Goal: Communication & Community: Share content

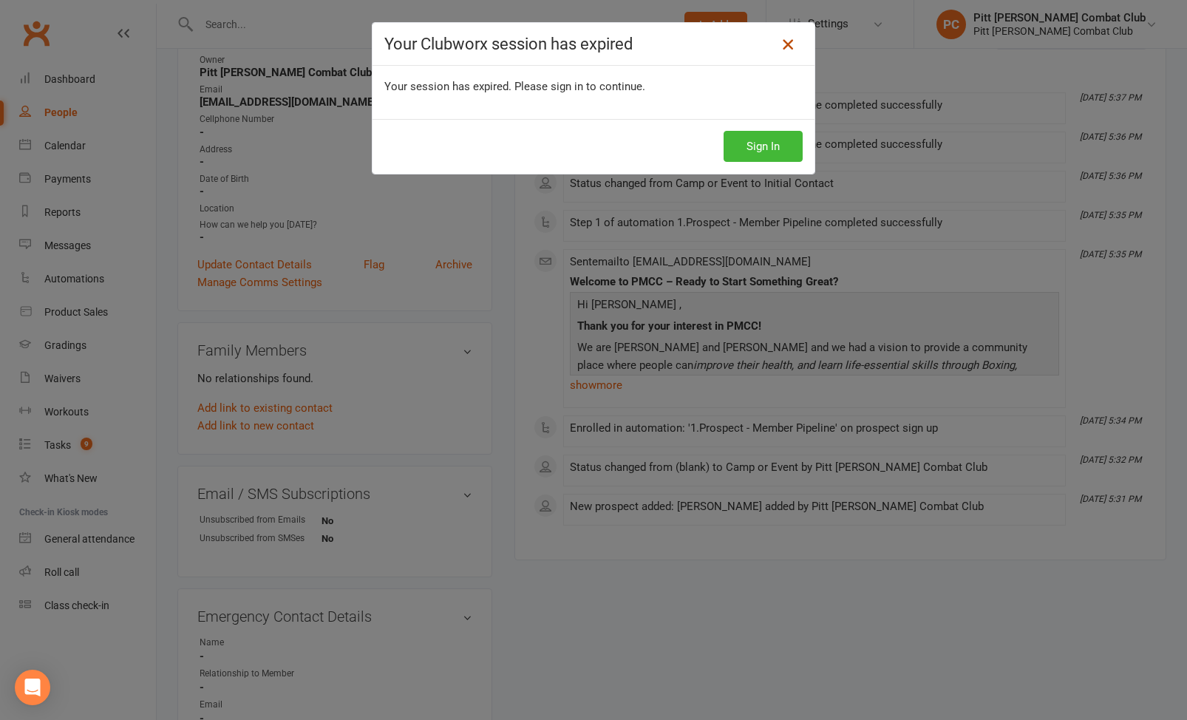
click at [782, 49] on icon at bounding box center [788, 44] width 18 height 18
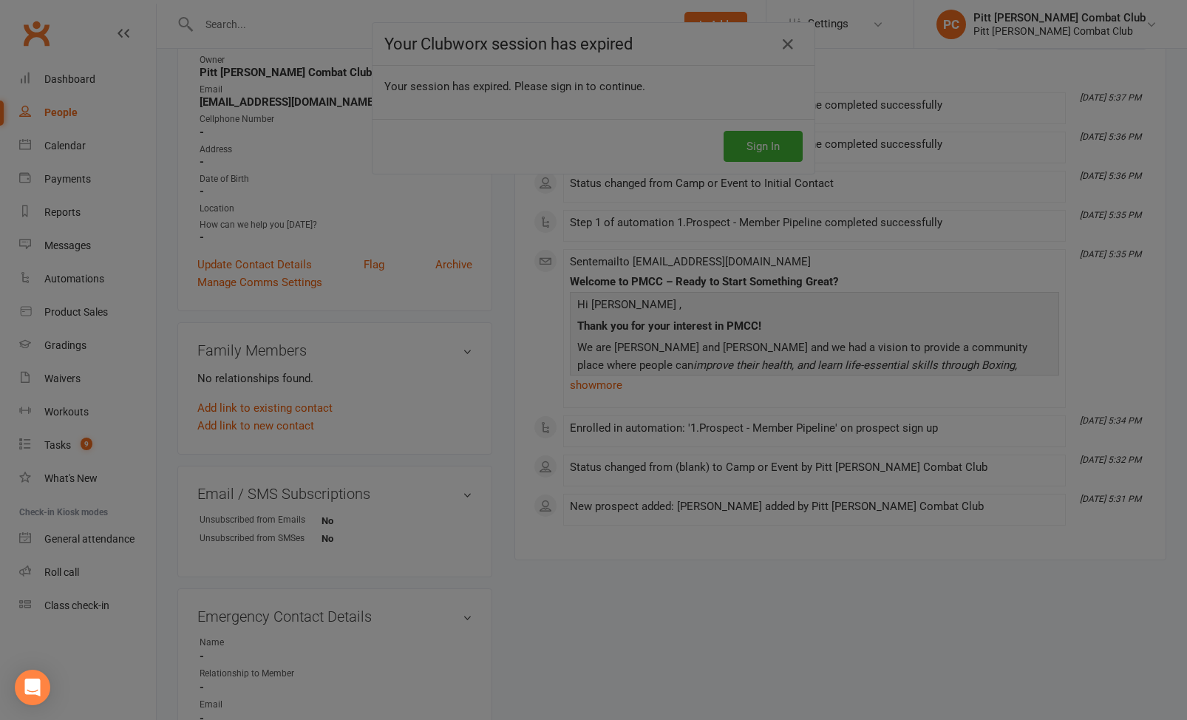
click at [793, 38] on div at bounding box center [593, 360] width 1187 height 720
click at [765, 143] on div at bounding box center [593, 360] width 1187 height 720
click at [440, 202] on div at bounding box center [593, 360] width 1187 height 720
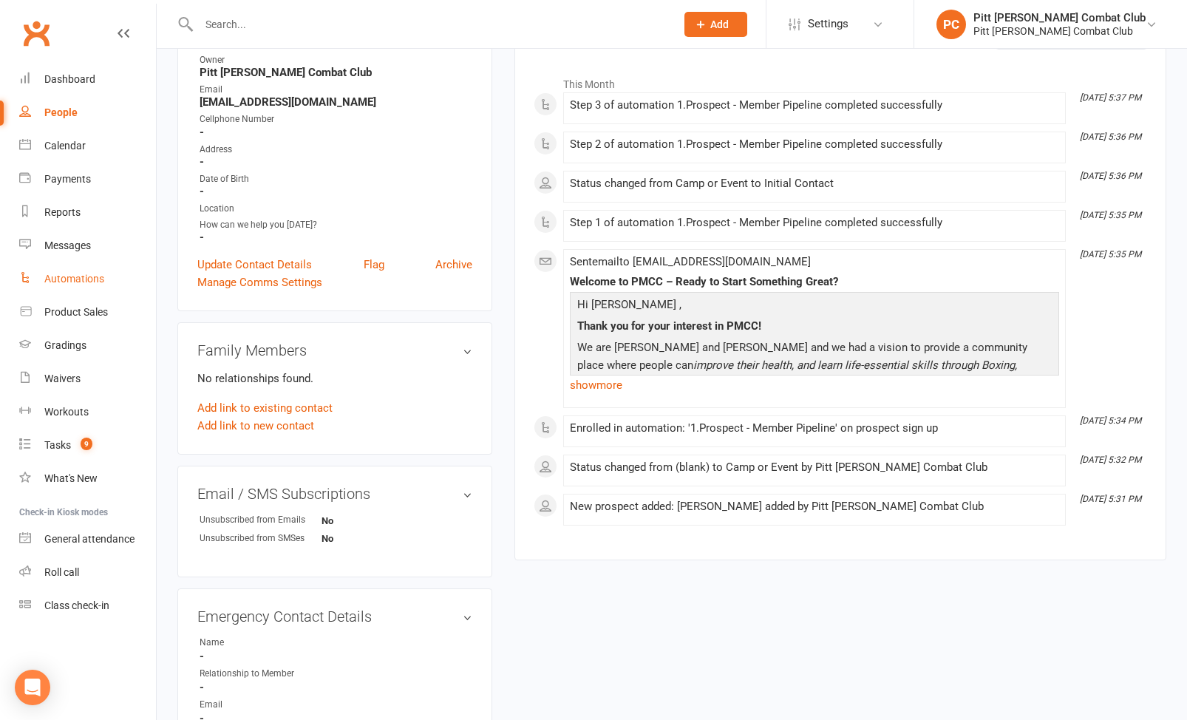
scroll to position [206, 0]
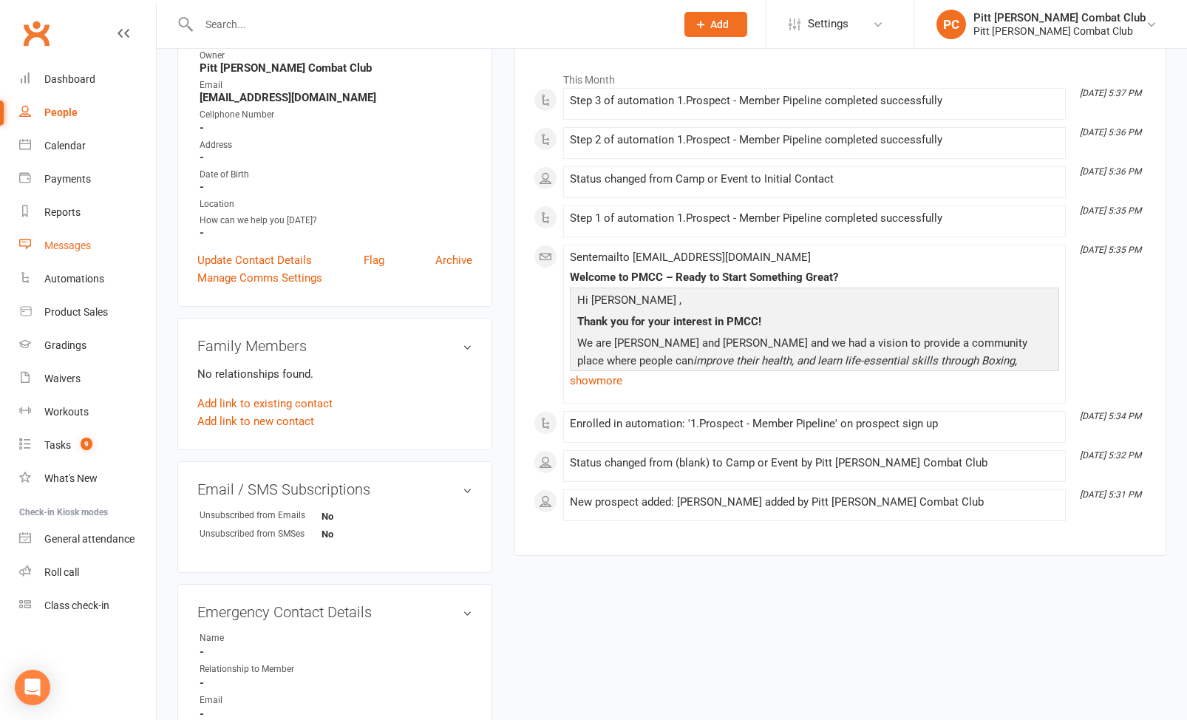
click at [89, 251] on link "Messages" at bounding box center [87, 245] width 137 height 33
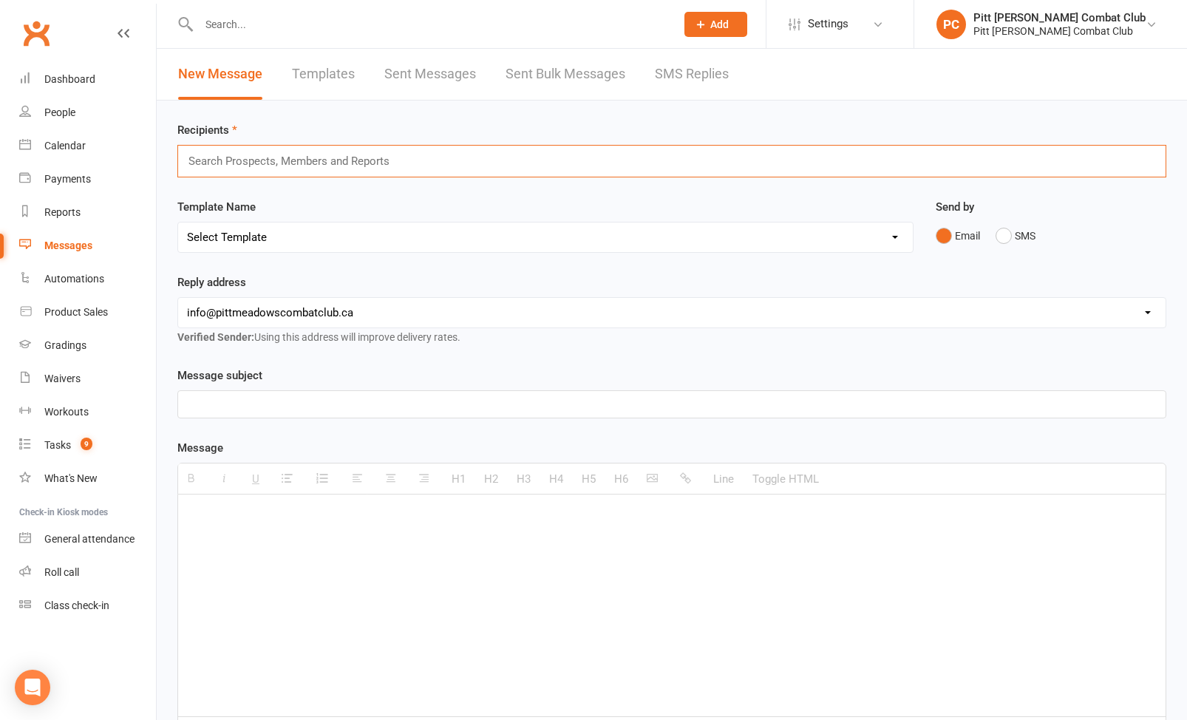
click at [222, 160] on input "text" at bounding box center [295, 161] width 217 height 19
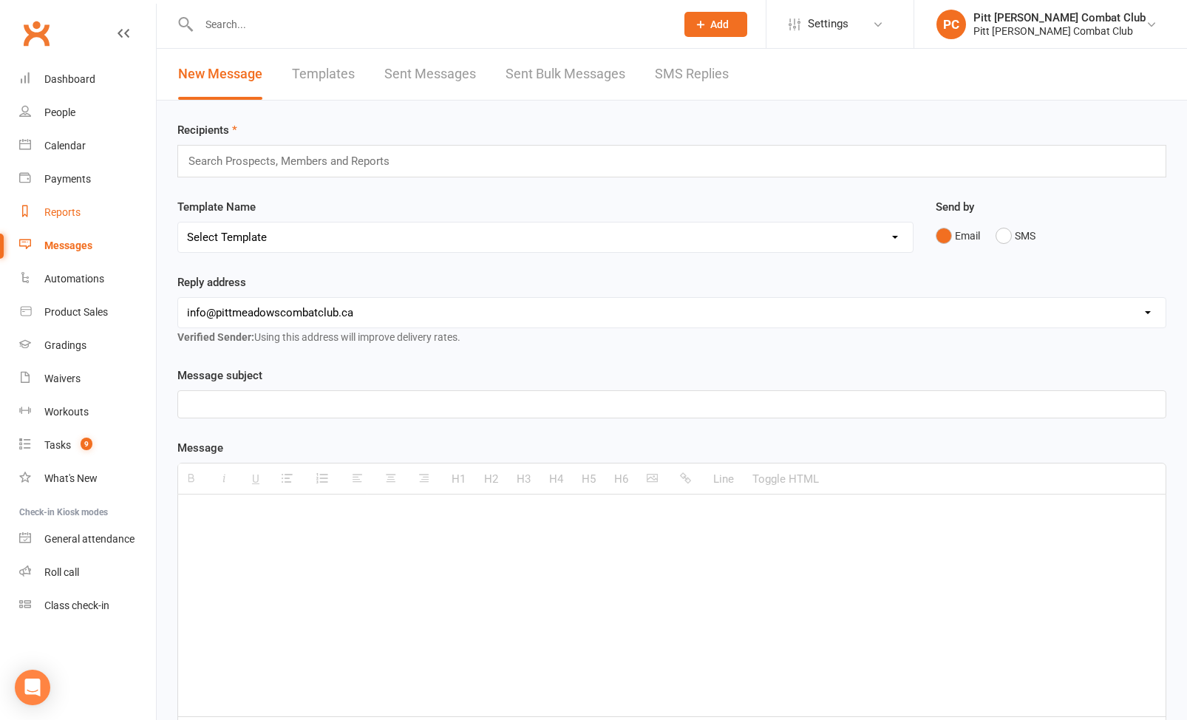
click at [84, 206] on link "Reports" at bounding box center [87, 212] width 137 height 33
select select "100"
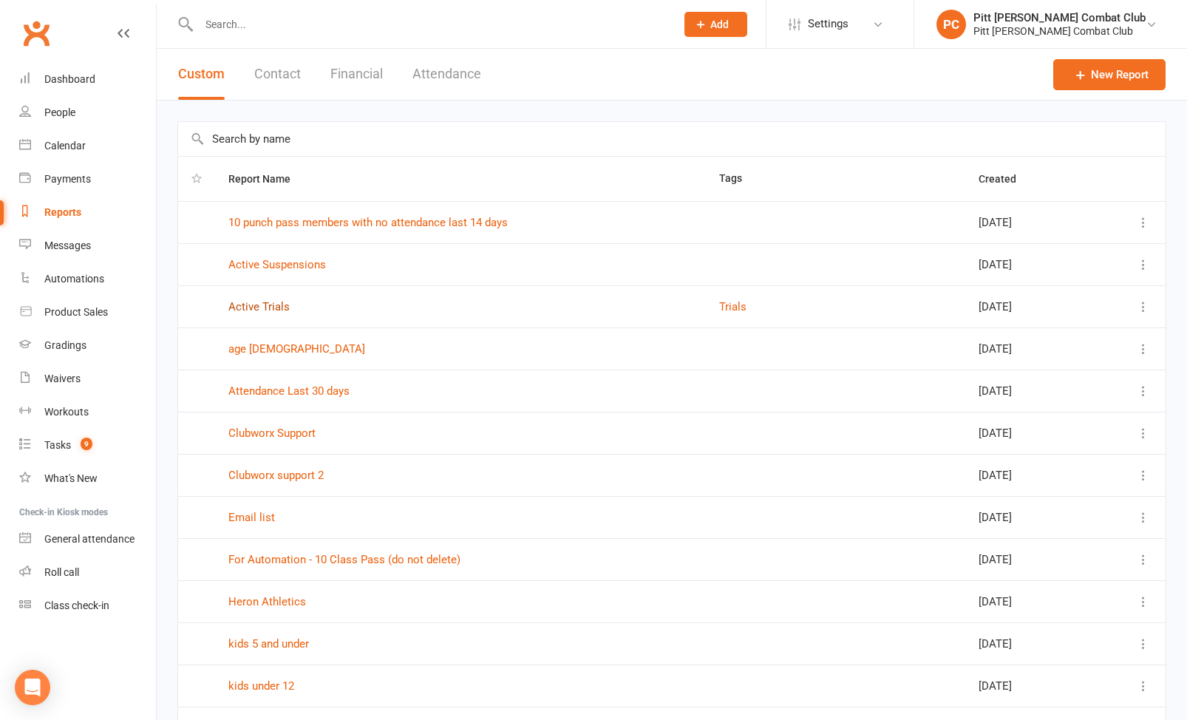
click at [254, 308] on link "Active Trials" at bounding box center [258, 306] width 61 height 13
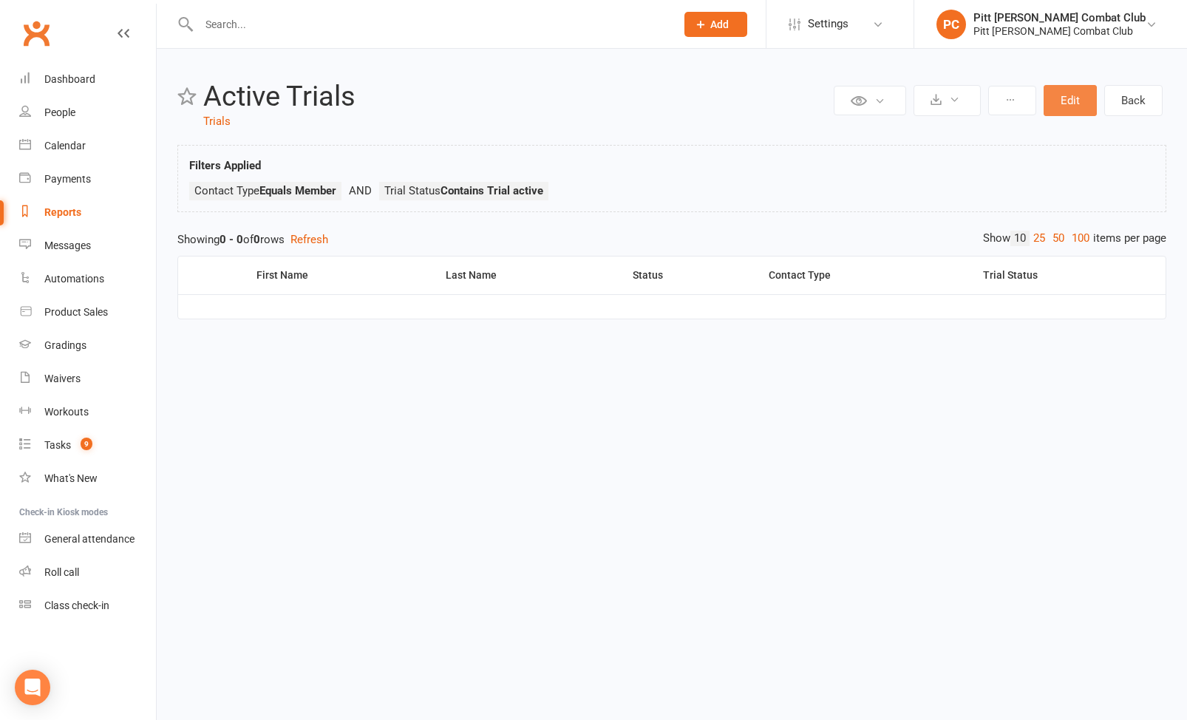
click at [1077, 102] on button "Edit" at bounding box center [1070, 100] width 53 height 31
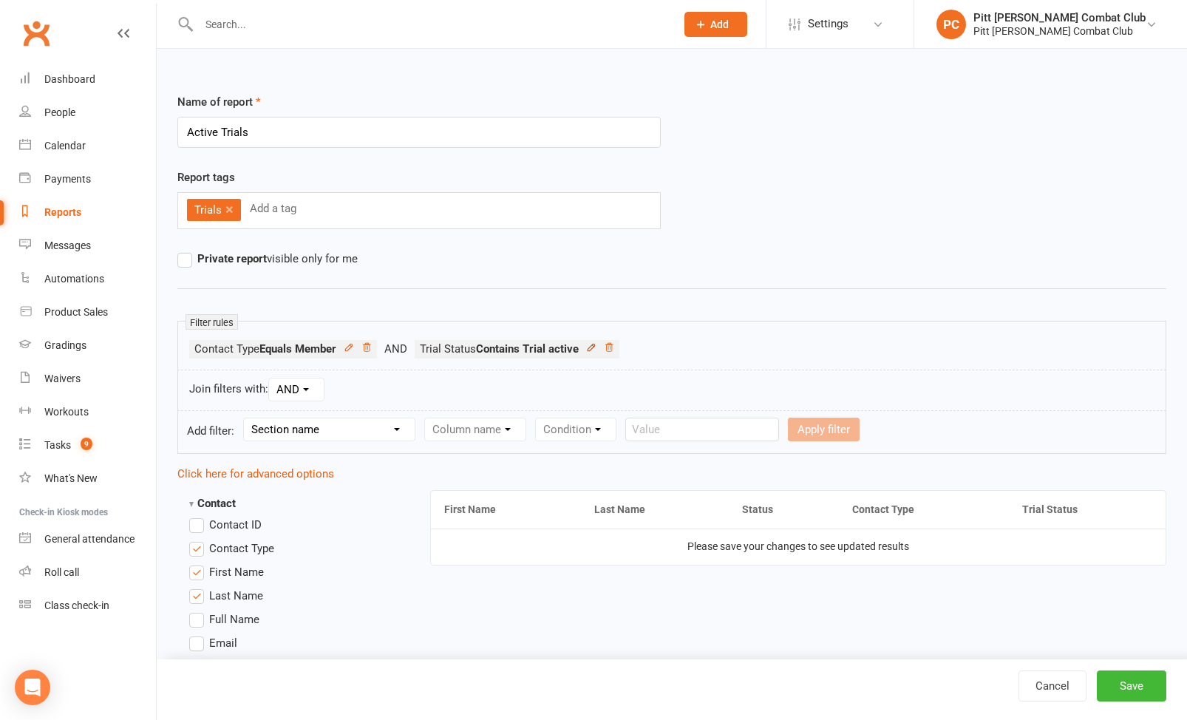
click at [594, 347] on icon at bounding box center [591, 347] width 7 height 7
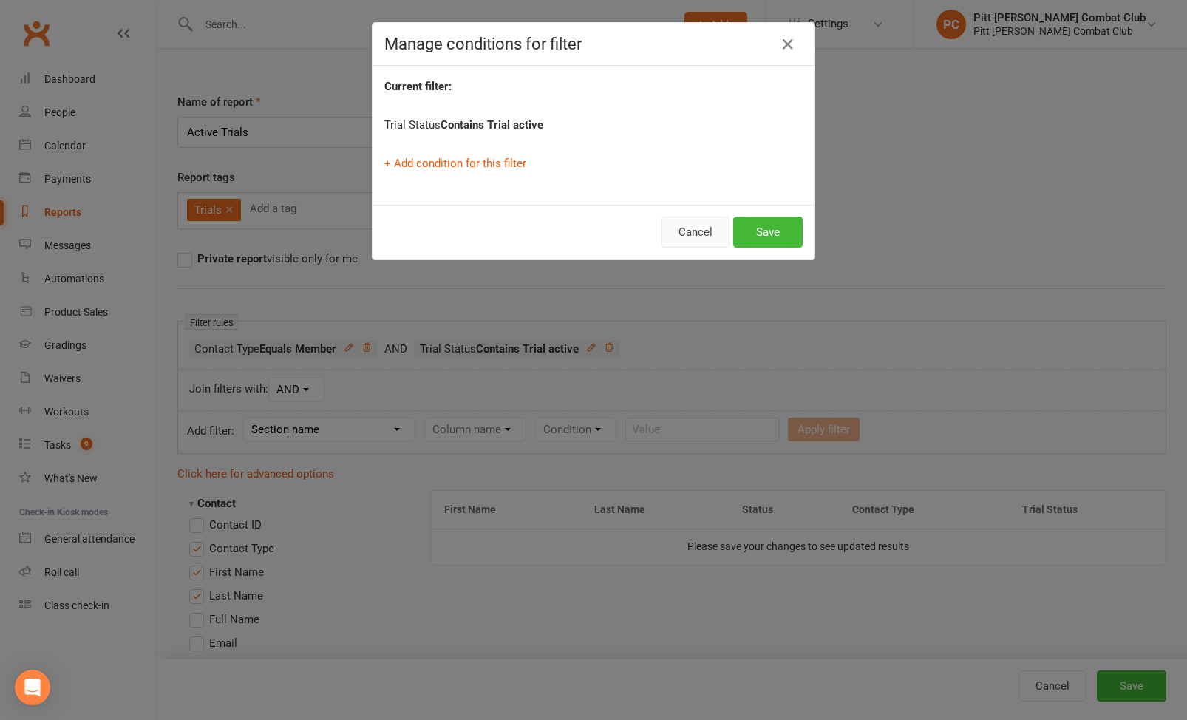
click at [694, 235] on button "Cancel" at bounding box center [696, 232] width 68 height 31
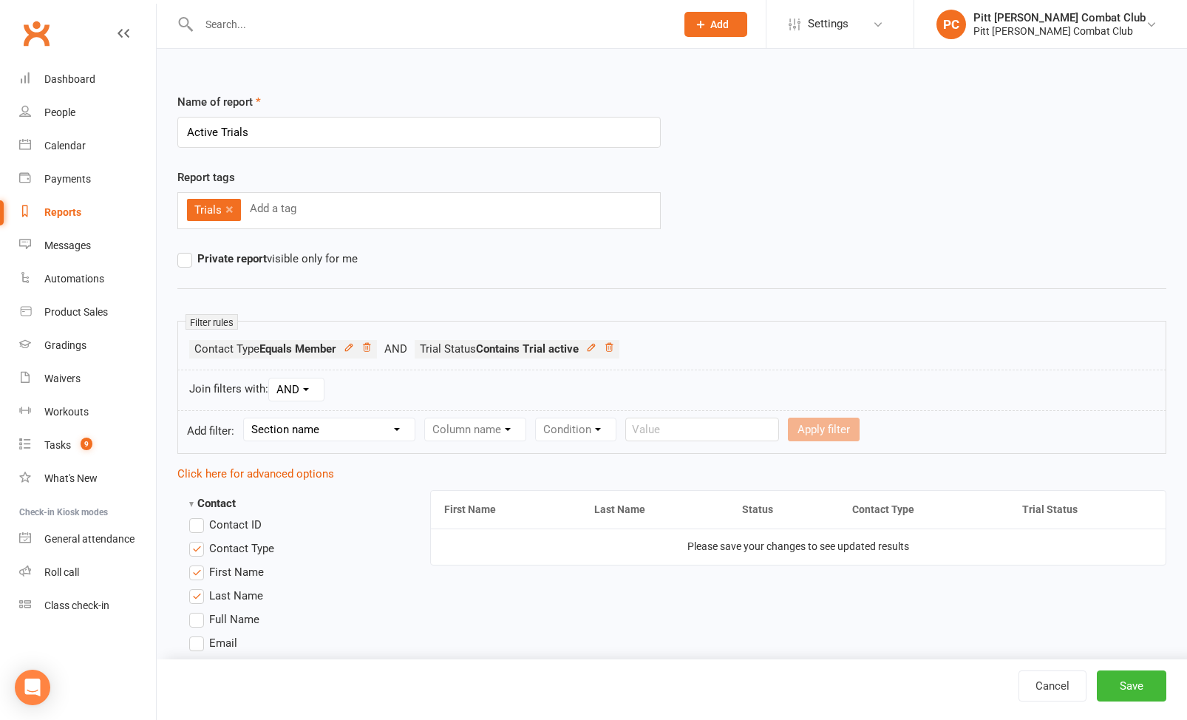
click at [376, 427] on select "Section name Contact Attendance Aggregate Payment Booking Waitlist Attendees Ca…" at bounding box center [329, 429] width 171 height 22
click at [362, 433] on select "Section name Contact Attendance Aggregate Payment Booking Waitlist Attendees Ca…" at bounding box center [329, 429] width 171 height 22
select select "0"
click at [440, 429] on select "Column name Contact Type First Name Last Name Full Name Email Phone Number Addr…" at bounding box center [600, 429] width 351 height 22
select select "20"
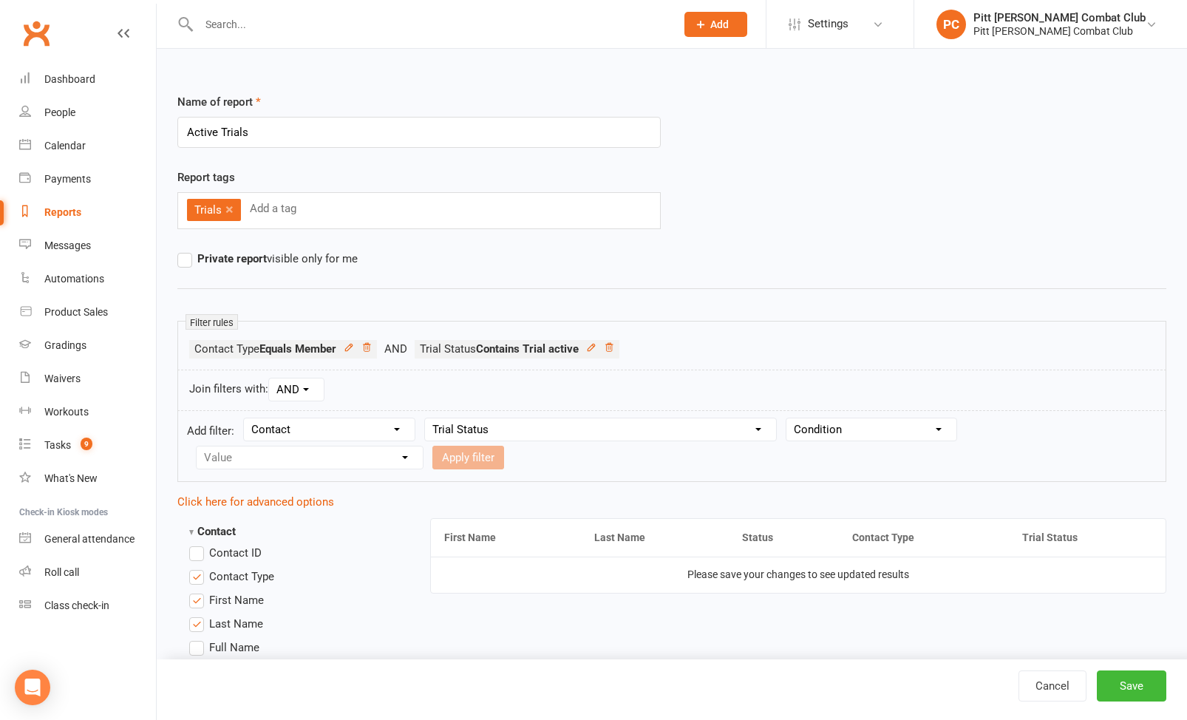
click at [861, 424] on select "Condition Equals Does not equal Contains Does not contain Is blank or does not …" at bounding box center [872, 429] width 170 height 22
click at [932, 430] on select "Condition Equals Does not equal Contains Does not contain Is blank or does not …" at bounding box center [872, 429] width 170 height 22
select select "0"
click at [379, 457] on select "Value Trial active (no other membership) Trial active (other membership present…" at bounding box center [310, 458] width 226 height 22
click at [1054, 694] on link "Cancel" at bounding box center [1053, 686] width 68 height 31
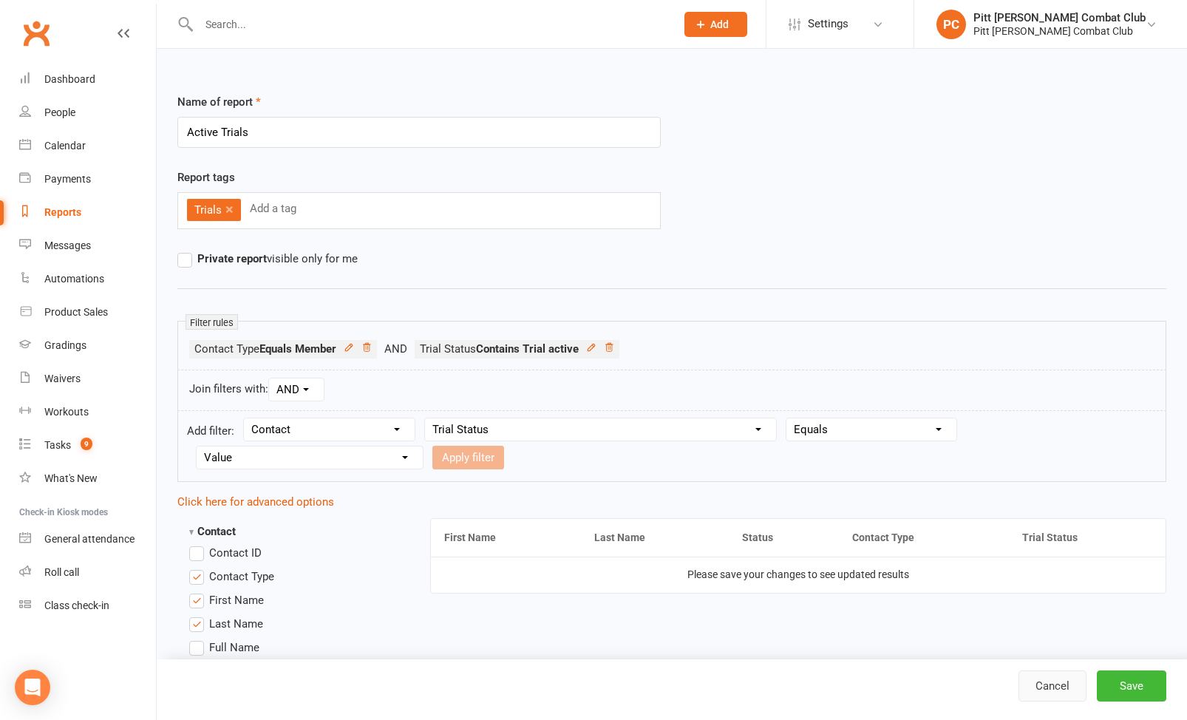
select select "100"
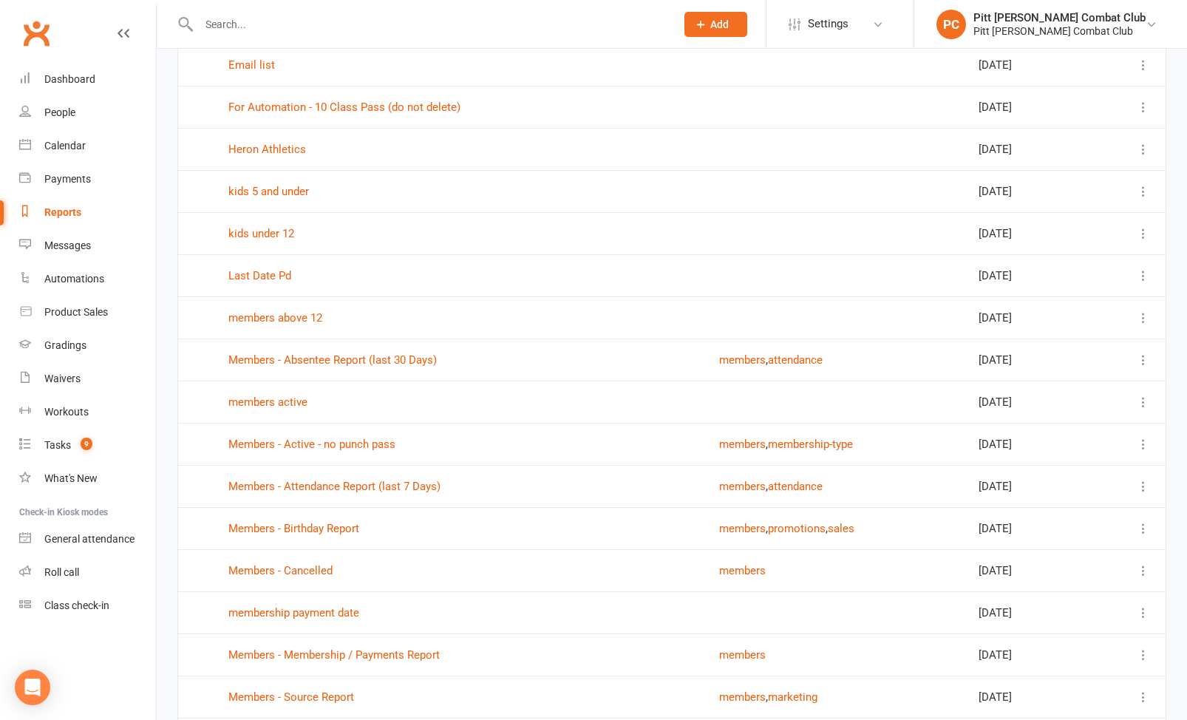
scroll to position [461, 0]
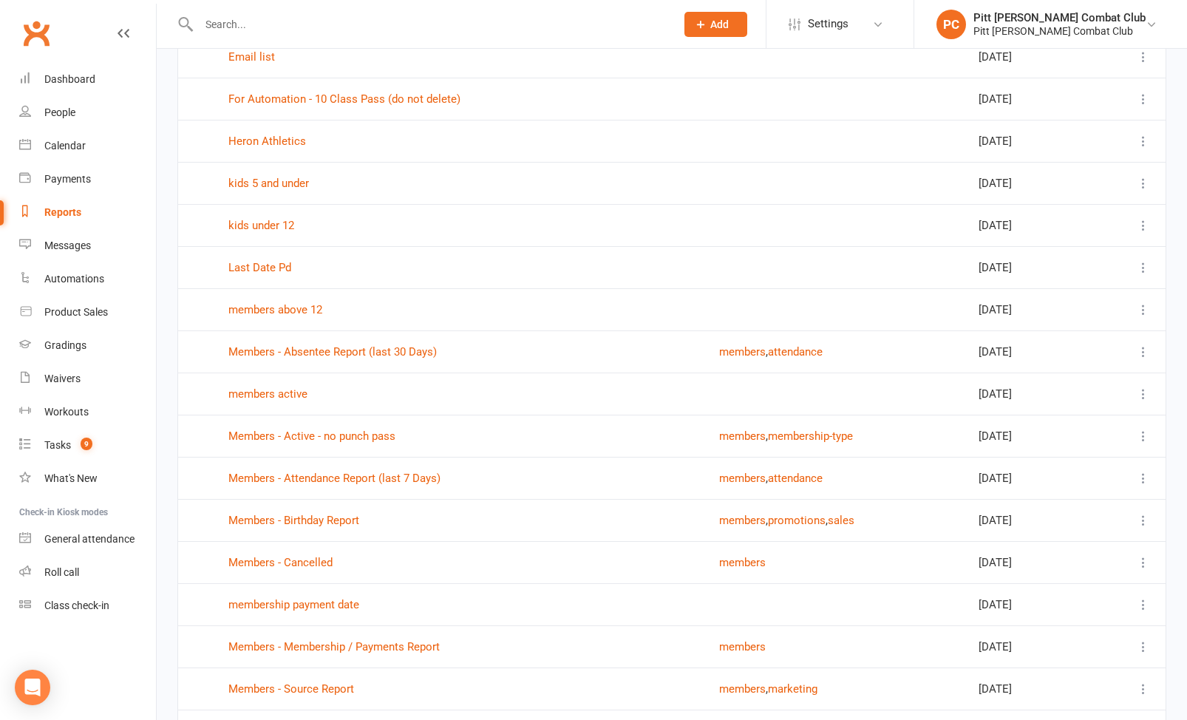
click at [395, 438] on div "Members - Active - no punch pass" at bounding box center [460, 436] width 464 height 13
click at [384, 433] on link "Members - Active - no punch pass" at bounding box center [311, 436] width 167 height 13
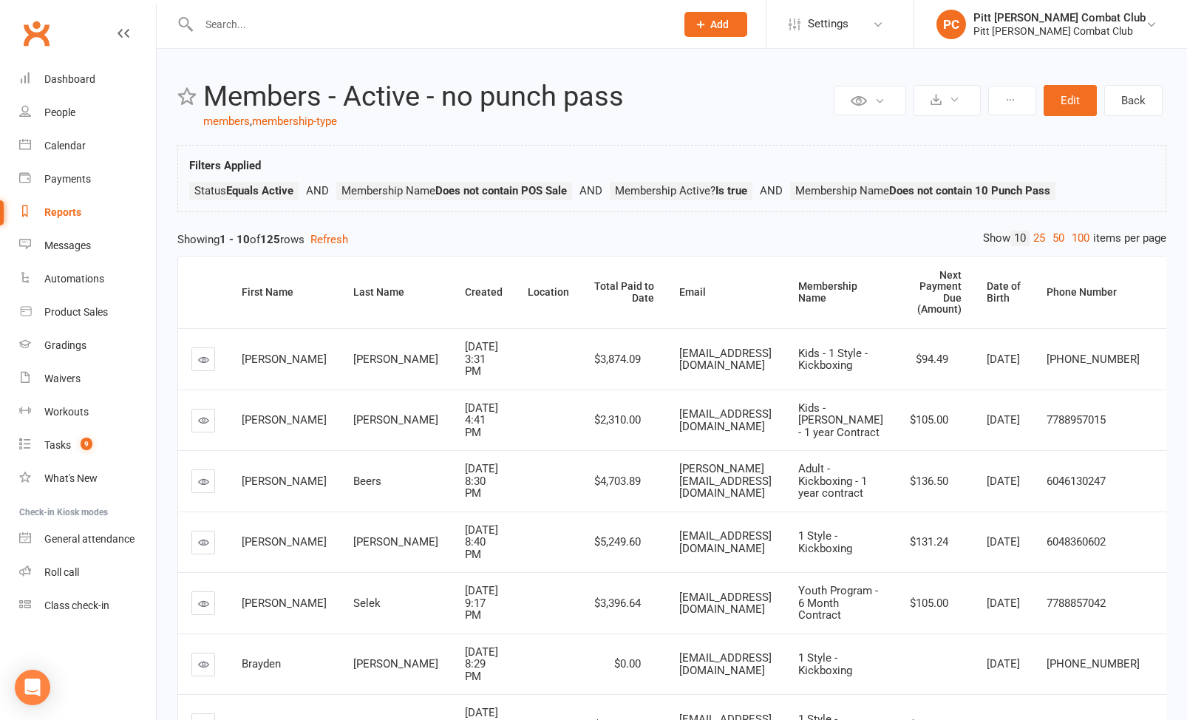
select select "100"
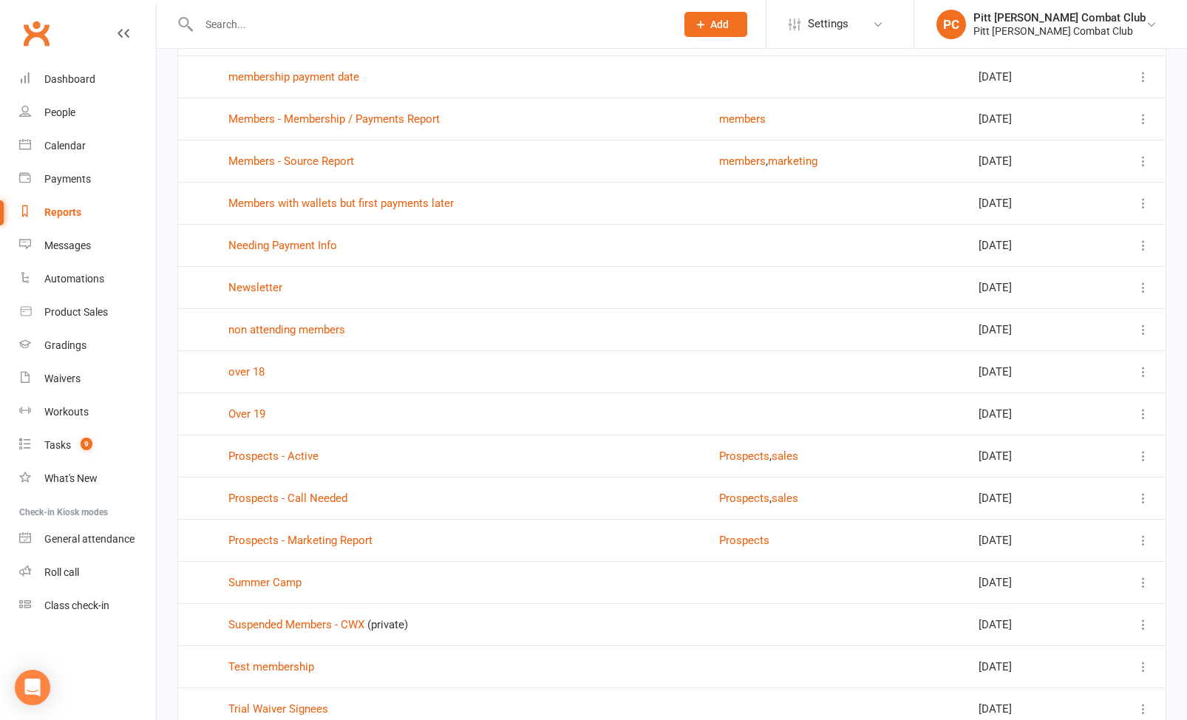
scroll to position [991, 0]
click at [287, 452] on link "Prospects - Active" at bounding box center [273, 453] width 90 height 13
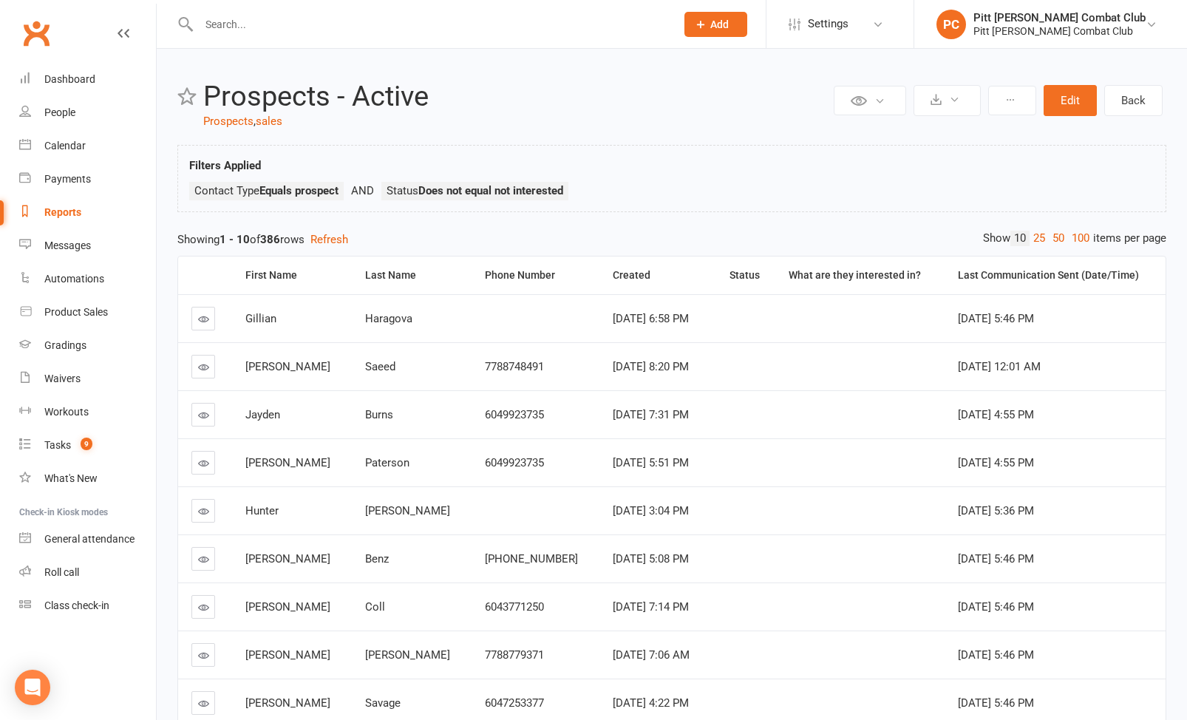
select select "100"
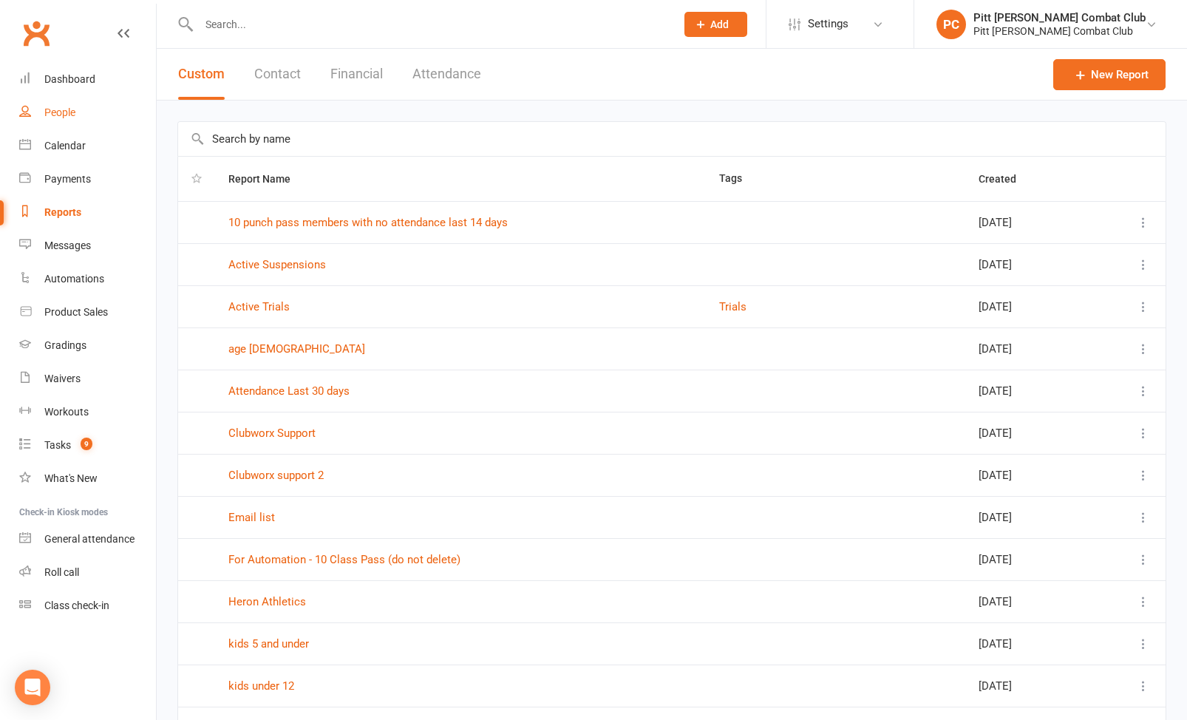
click at [66, 109] on div "People" at bounding box center [59, 112] width 31 height 12
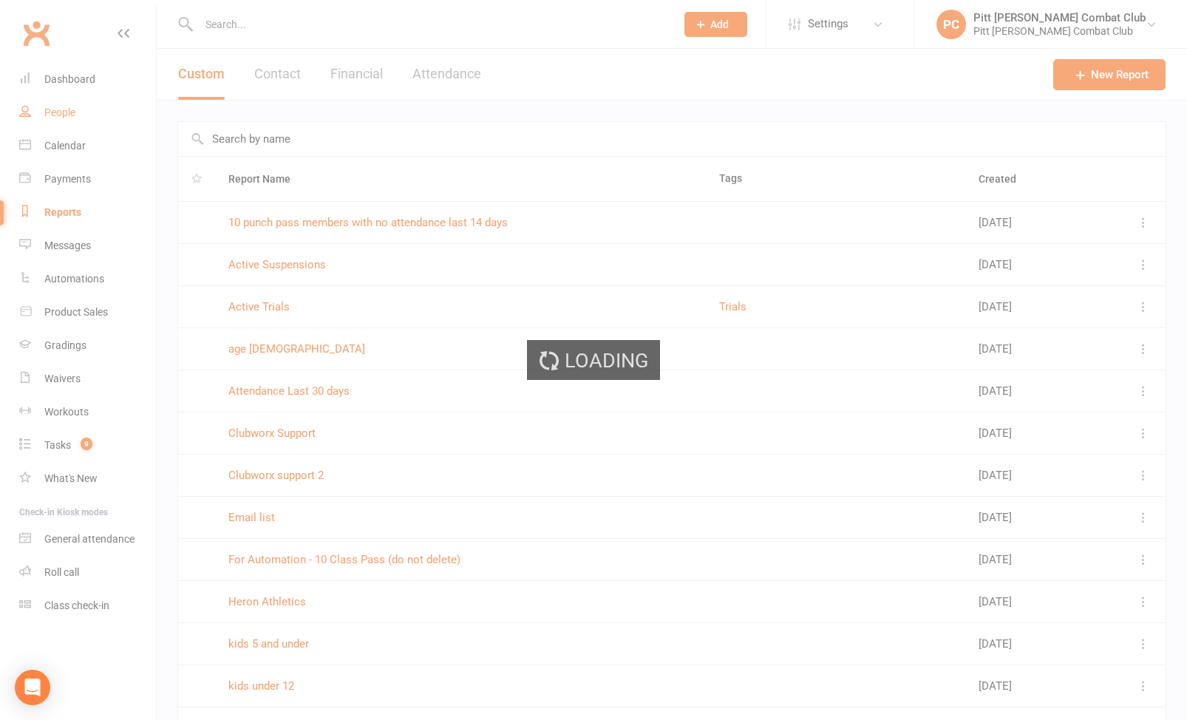
select select "100"
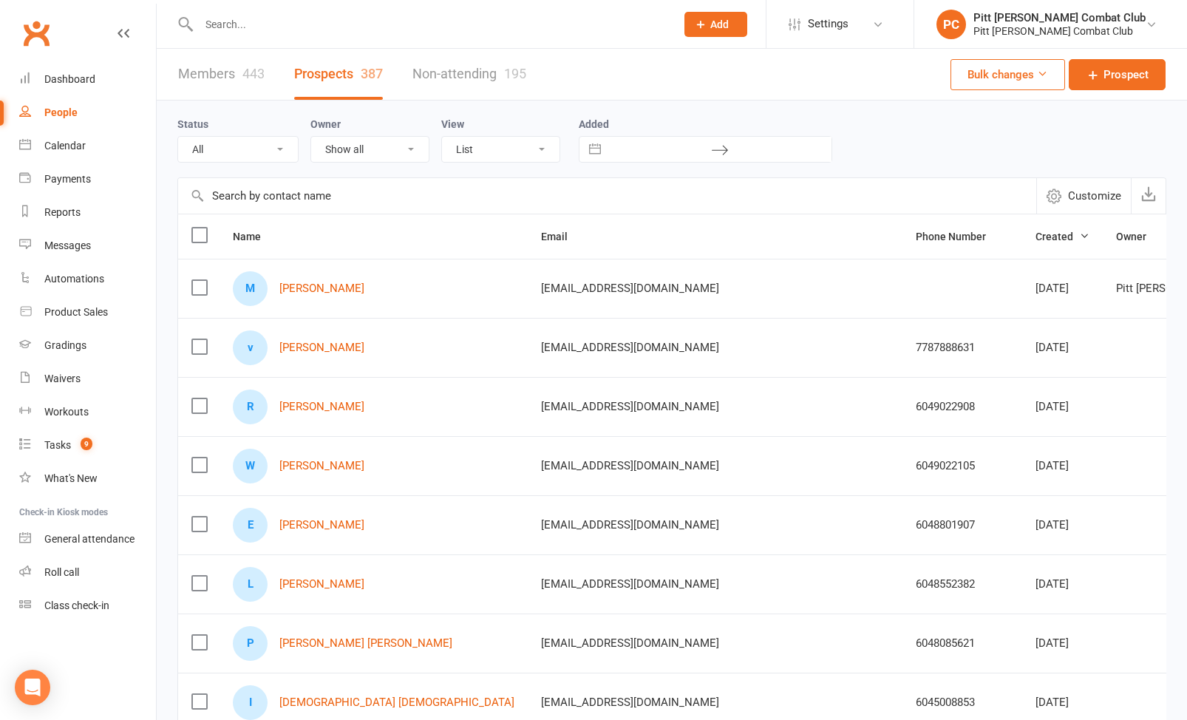
click at [444, 71] on link "Non-attending 195" at bounding box center [470, 74] width 114 height 51
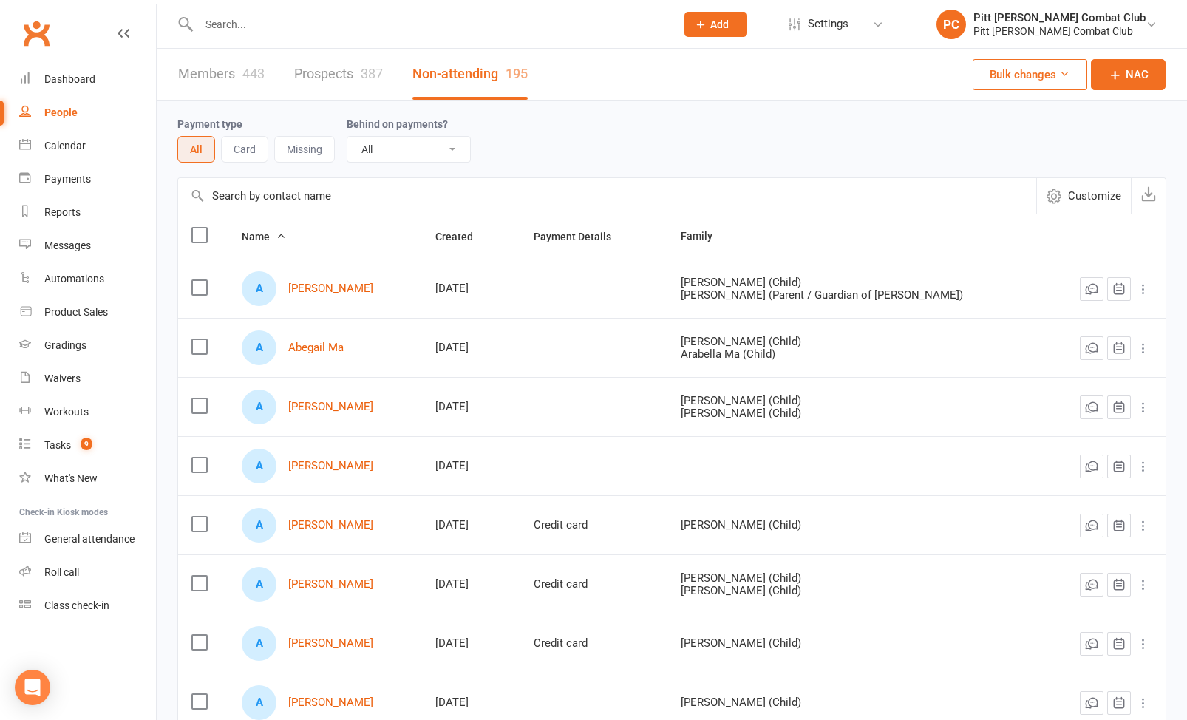
click at [401, 147] on select "All No Yes" at bounding box center [409, 149] width 123 height 25
click at [1034, 77] on button "Bulk changes" at bounding box center [1030, 74] width 115 height 31
click at [770, 133] on div "Payment type All Card Missing Behind on payments? All No Yes" at bounding box center [671, 138] width 989 height 47
click at [466, 79] on link "Non-attending 195" at bounding box center [470, 74] width 115 height 51
click at [358, 74] on link "Prospects 387" at bounding box center [338, 74] width 89 height 51
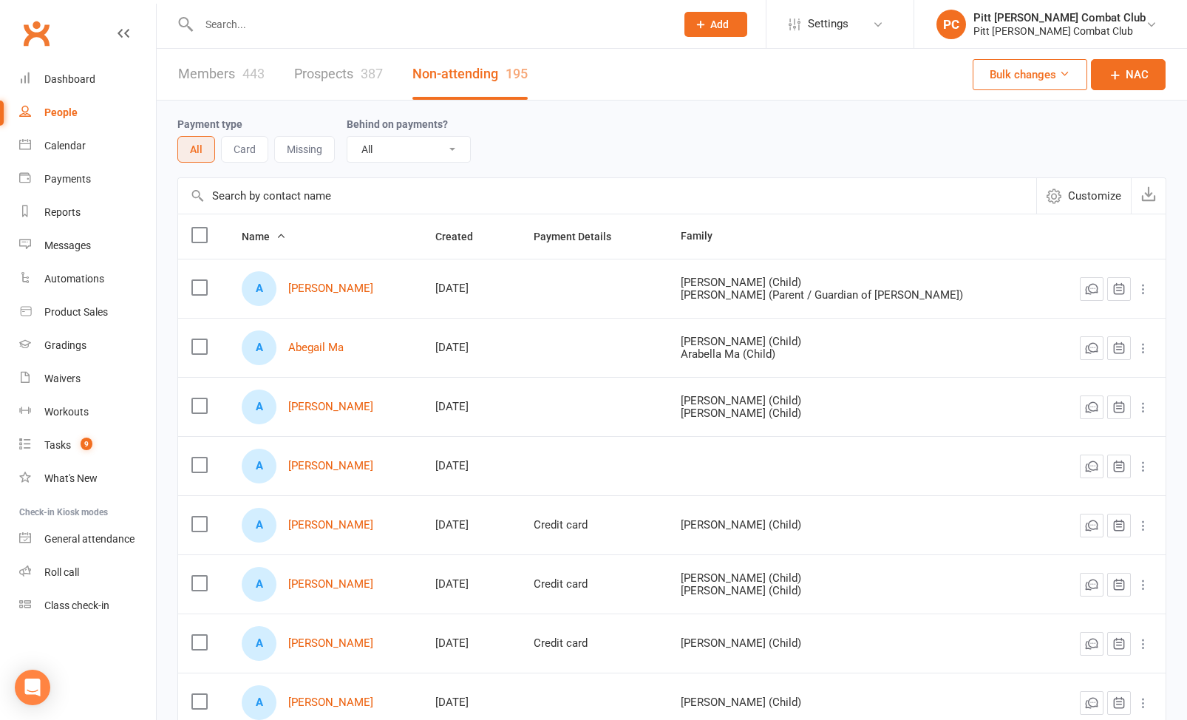
select select "100"
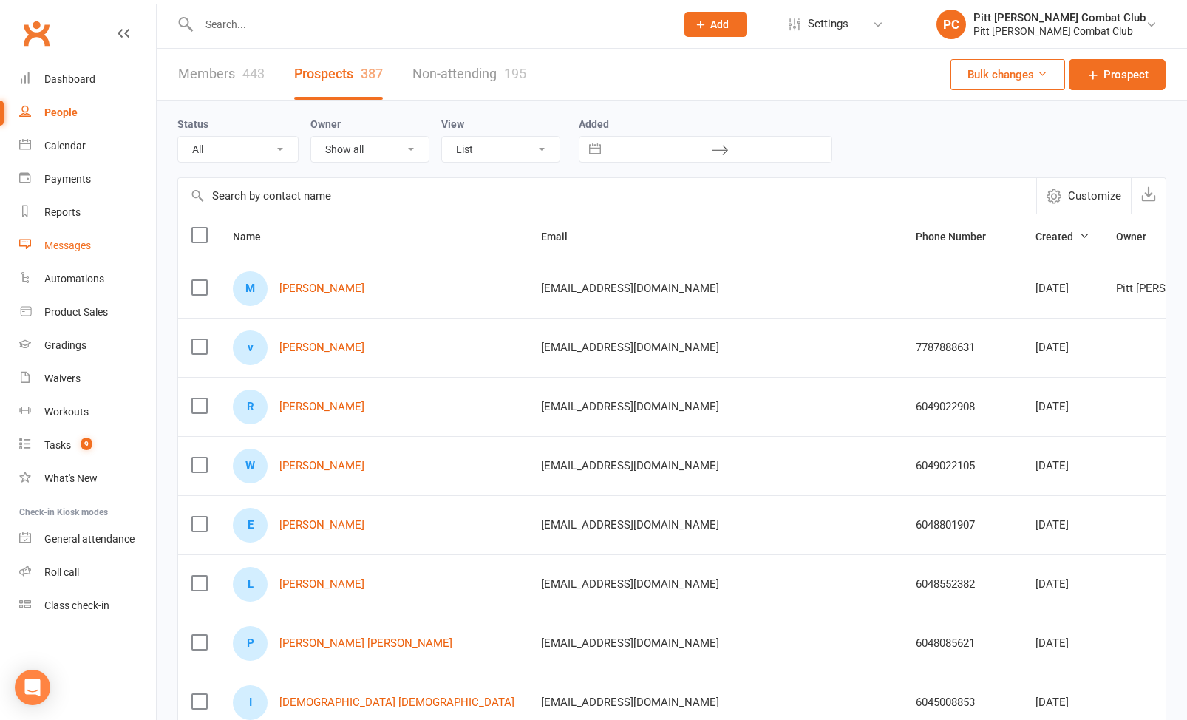
click at [81, 239] on link "Messages" at bounding box center [87, 245] width 137 height 33
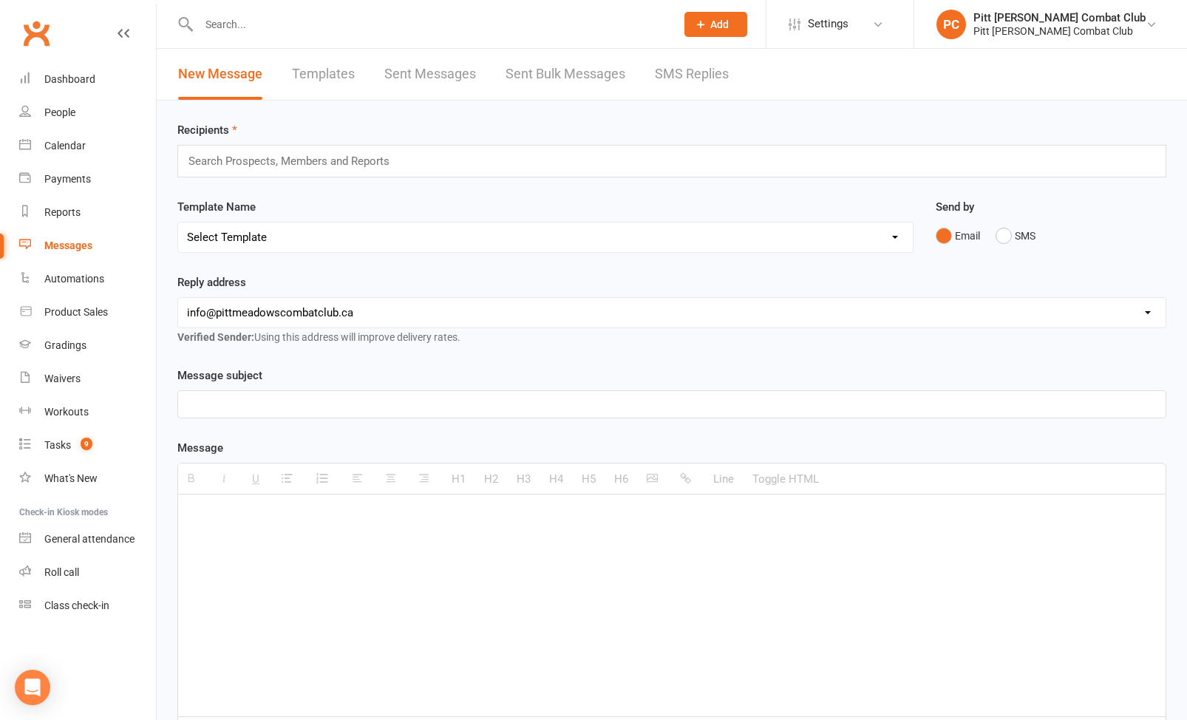
click at [409, 155] on div "Search Prospects, Members and Reports" at bounding box center [671, 161] width 989 height 33
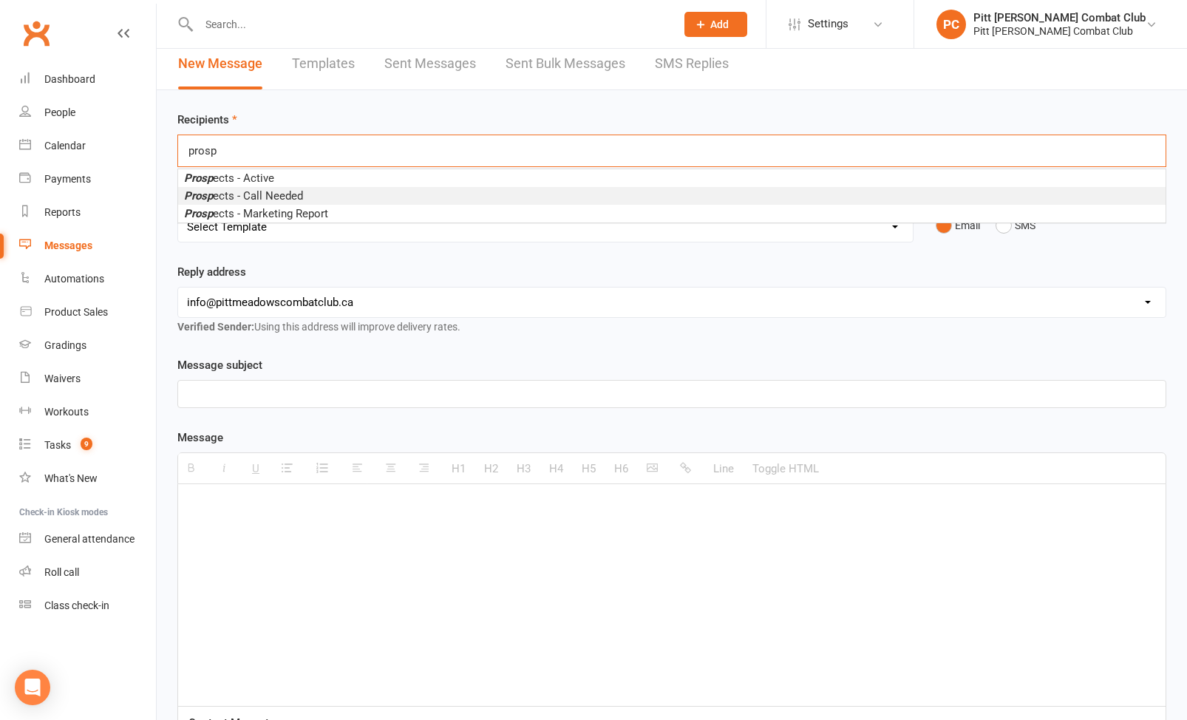
scroll to position [7, 0]
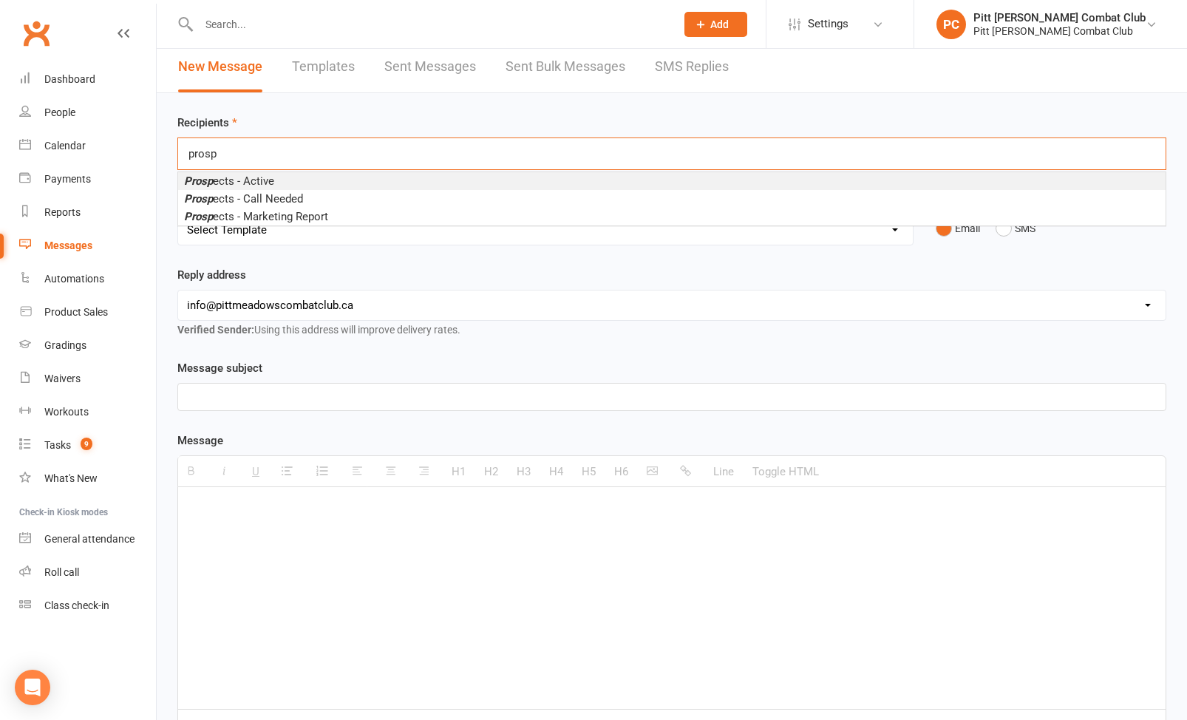
type input "prosp"
click at [320, 184] on li "Prosp ects - Active" at bounding box center [672, 181] width 988 height 18
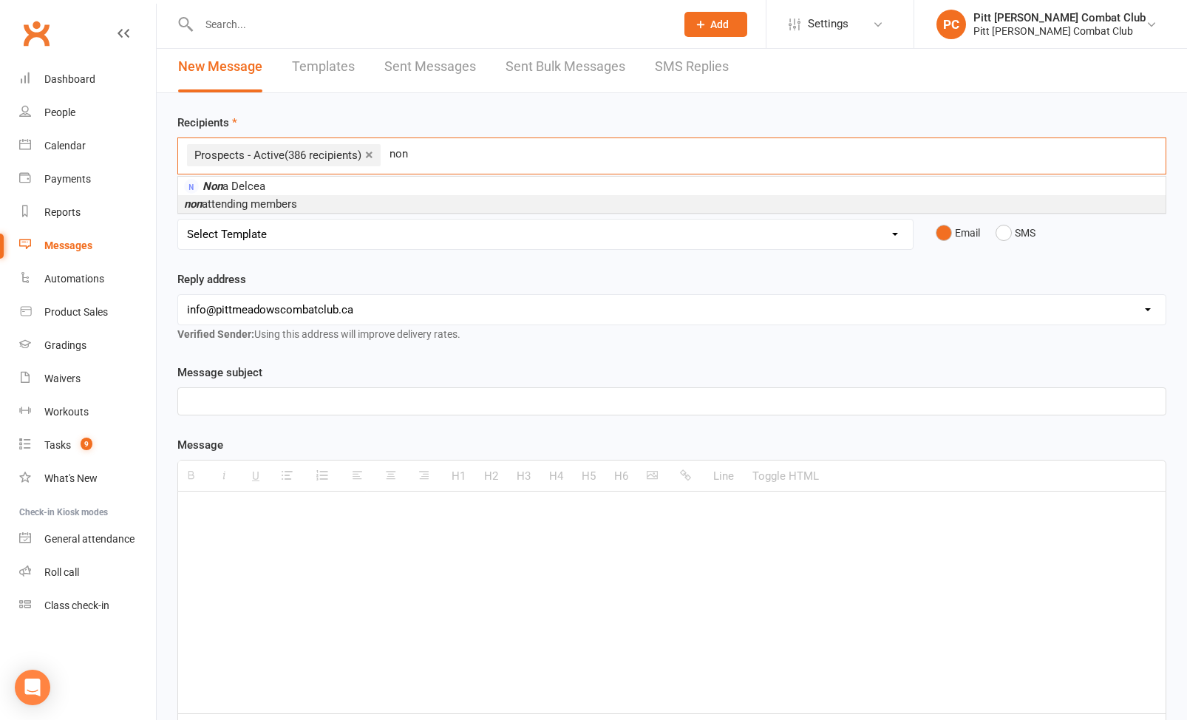
type input "non"
click at [297, 201] on span "non attending members" at bounding box center [240, 203] width 113 height 13
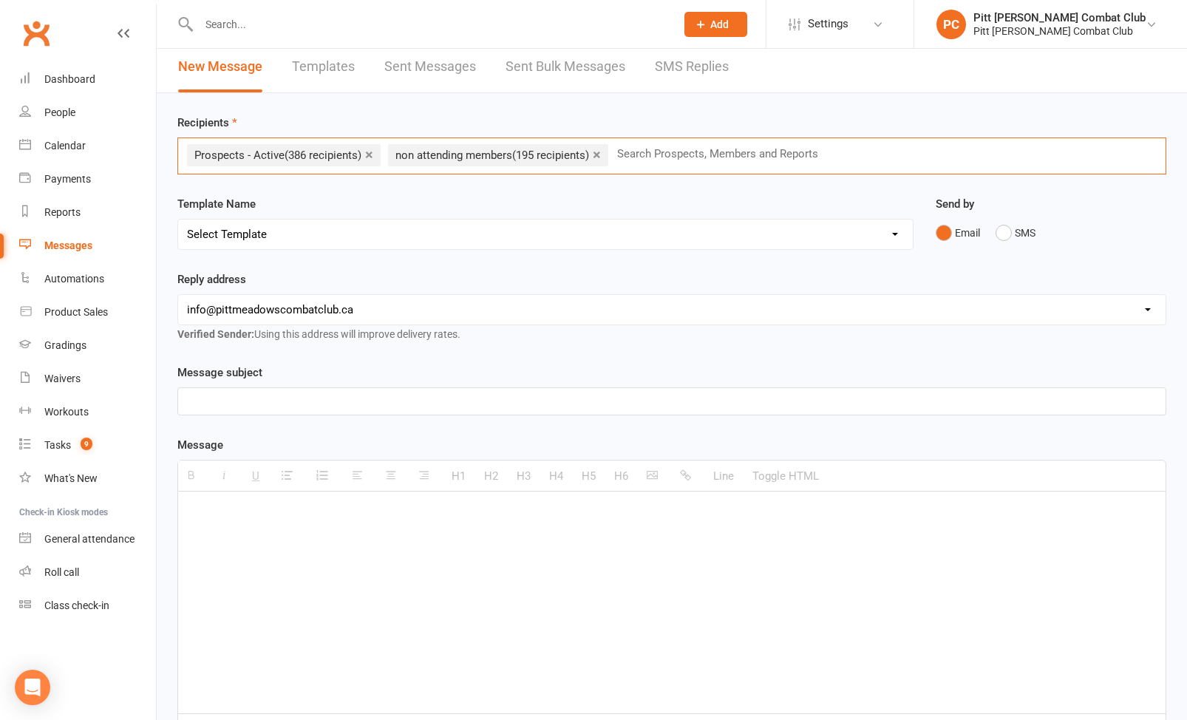
scroll to position [115, 0]
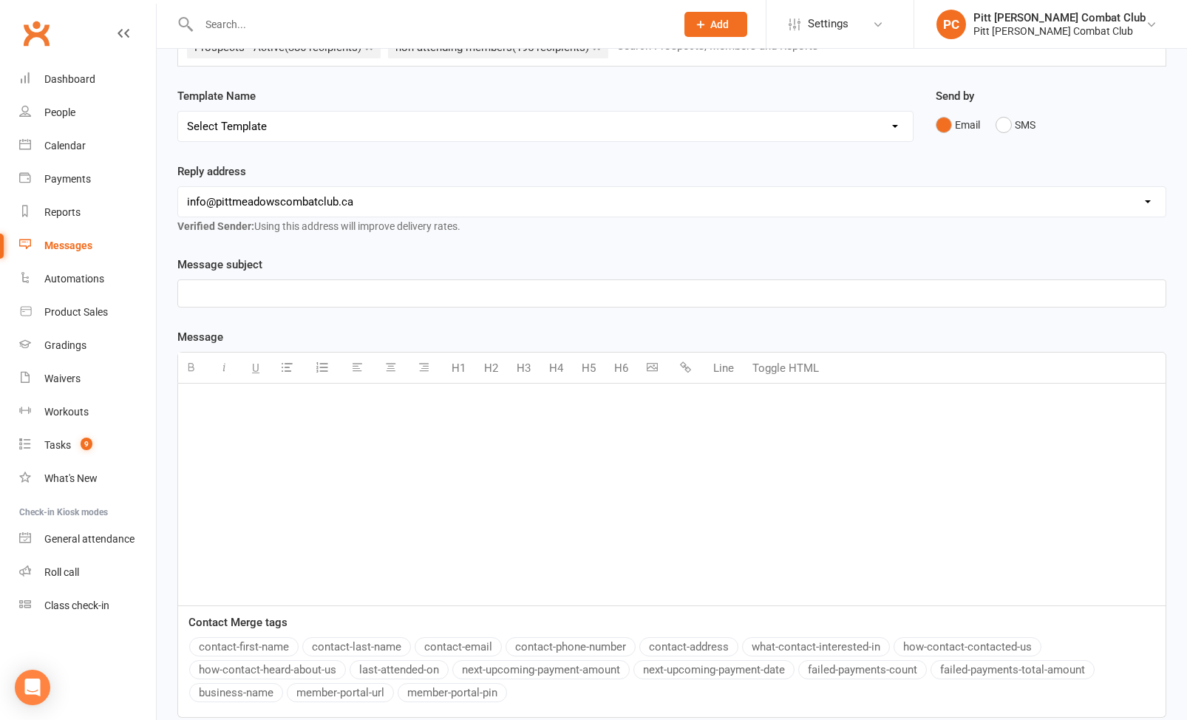
paste div
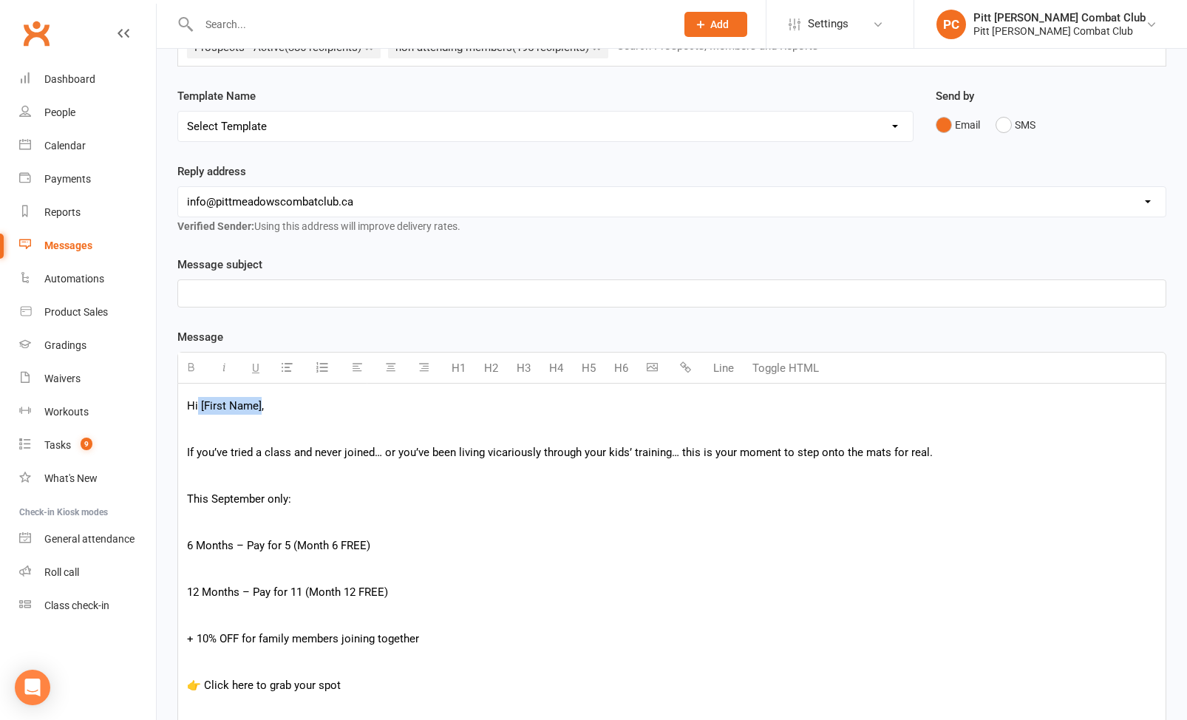
drag, startPoint x: 261, startPoint y: 403, endPoint x: 199, endPoint y: 406, distance: 62.2
click at [199, 406] on p "Hi [First Name]," at bounding box center [672, 406] width 970 height 18
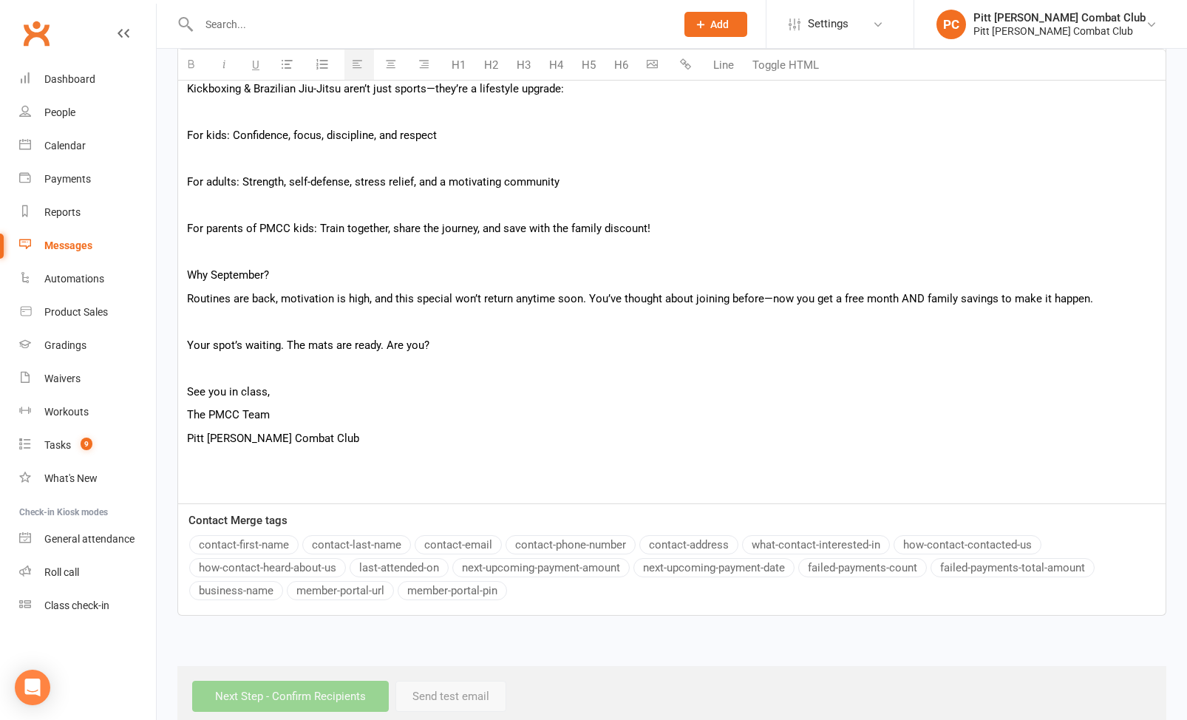
scroll to position [810, 0]
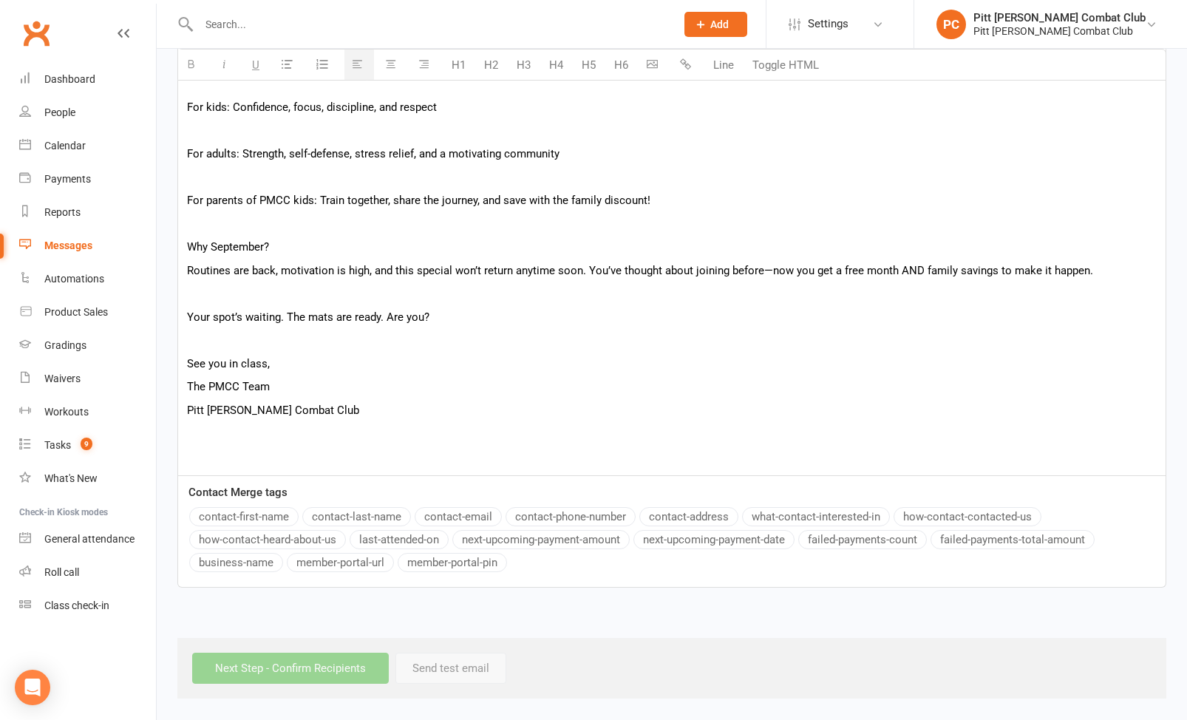
click at [217, 516] on button "contact-first-name" at bounding box center [243, 516] width 109 height 19
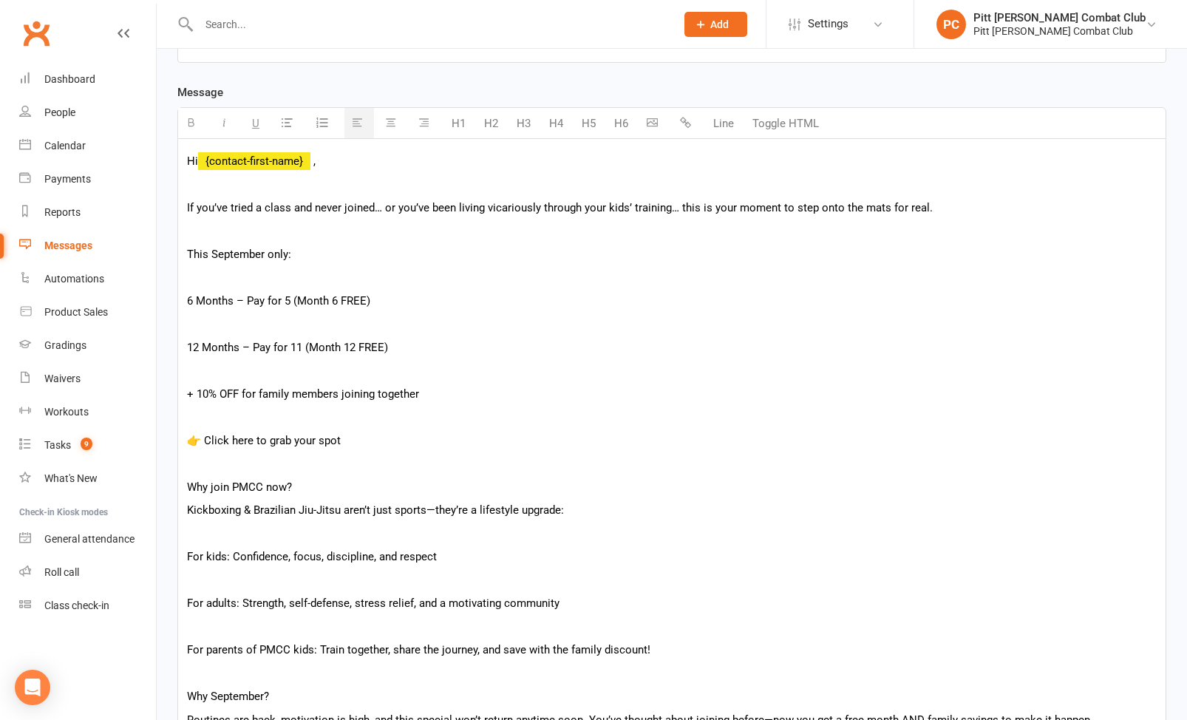
scroll to position [345, 0]
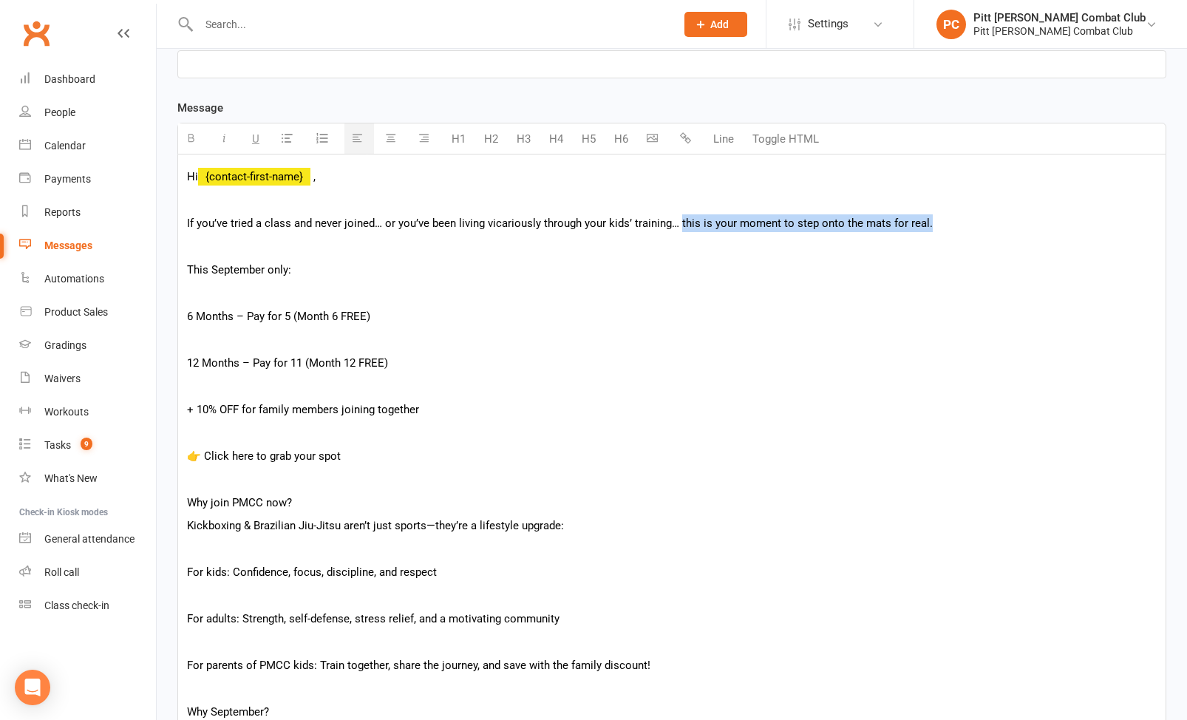
drag, startPoint x: 679, startPoint y: 222, endPoint x: 934, endPoint y: 217, distance: 255.1
click at [934, 217] on p "If you’ve tried a class and never joined… or you’ve been living vicariously thr…" at bounding box center [672, 223] width 970 height 18
click at [189, 140] on icon "button" at bounding box center [191, 137] width 11 height 11
drag, startPoint x: 186, startPoint y: 268, endPoint x: 299, endPoint y: 274, distance: 113.3
click at [299, 274] on div "Hi {contact-first-name} , If you’ve tried a class and never joined… or you’ve b…" at bounding box center [672, 548] width 988 height 786
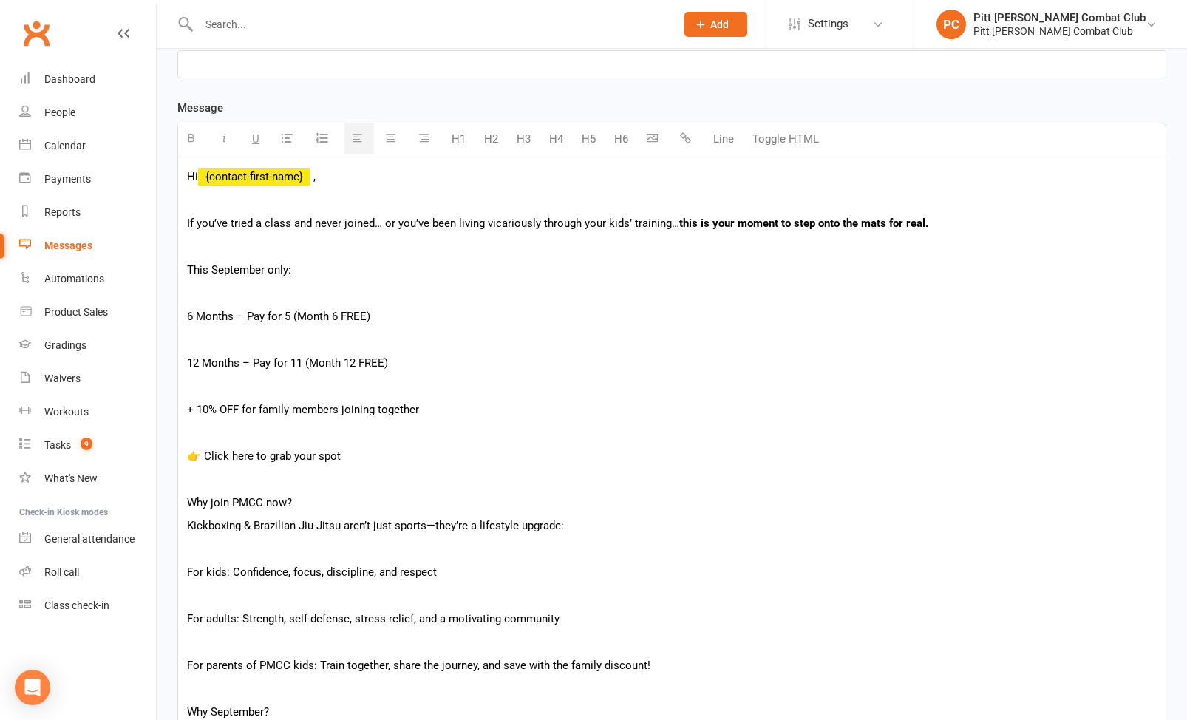
click at [421, 410] on p "+ 10% OFF for family members joining together" at bounding box center [672, 410] width 970 height 18
drag, startPoint x: 186, startPoint y: 267, endPoint x: 337, endPoint y: 263, distance: 150.9
click at [337, 263] on p "This September only:" at bounding box center [672, 270] width 970 height 18
click at [458, 143] on button "H1" at bounding box center [458, 139] width 29 height 30
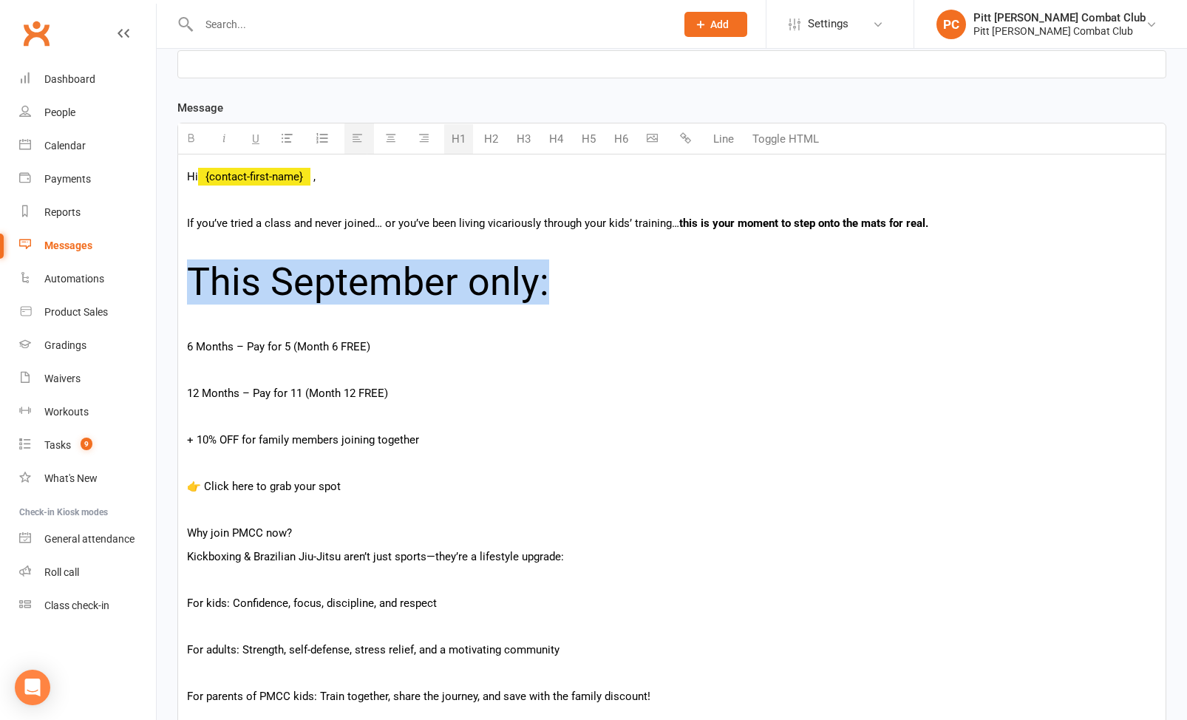
drag, startPoint x: 555, startPoint y: 276, endPoint x: 196, endPoint y: 292, distance: 359.0
click at [196, 292] on h1 "This September only:" at bounding box center [672, 282] width 970 height 42
click at [557, 143] on button "H4" at bounding box center [556, 139] width 29 height 30
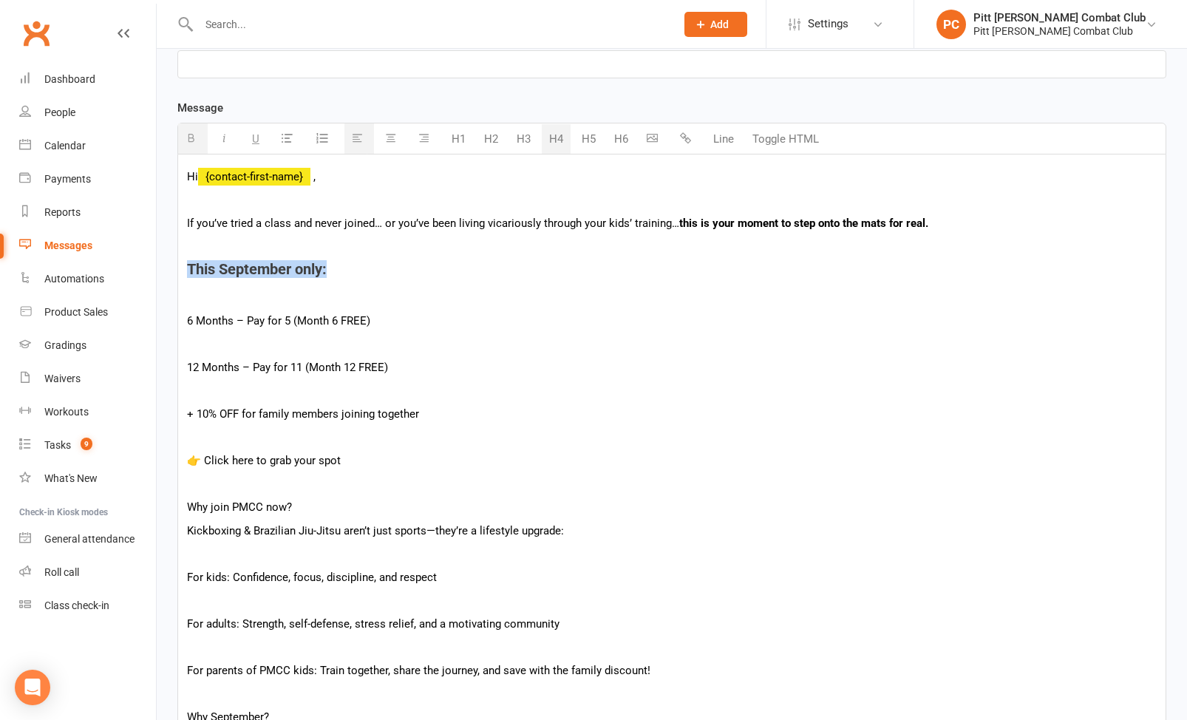
drag, startPoint x: 350, startPoint y: 274, endPoint x: 180, endPoint y: 269, distance: 170.1
click at [180, 269] on div "Hi {contact-first-name} , If you’ve tried a class and never joined… or you’ve b…" at bounding box center [672, 550] width 988 height 791
click at [521, 140] on button "H3" at bounding box center [523, 139] width 29 height 30
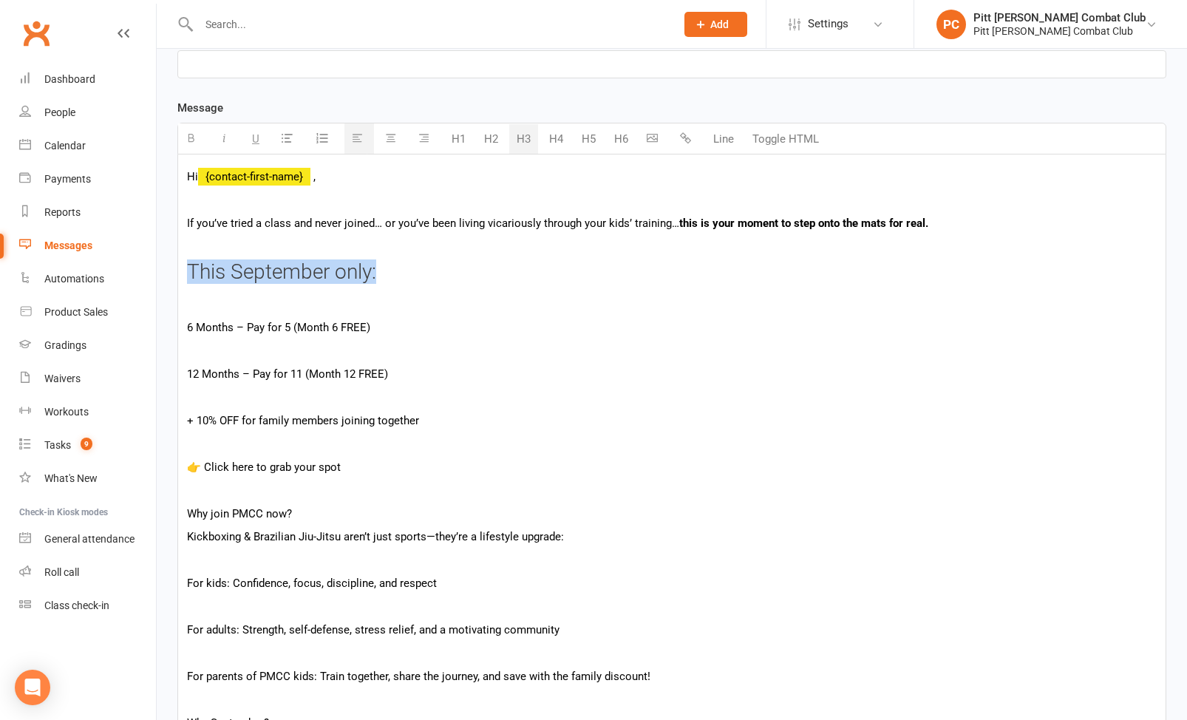
drag, startPoint x: 384, startPoint y: 277, endPoint x: 191, endPoint y: 276, distance: 193.7
click at [189, 276] on h3 "This September only:" at bounding box center [672, 272] width 970 height 23
click at [194, 134] on icon "button" at bounding box center [191, 137] width 11 height 11
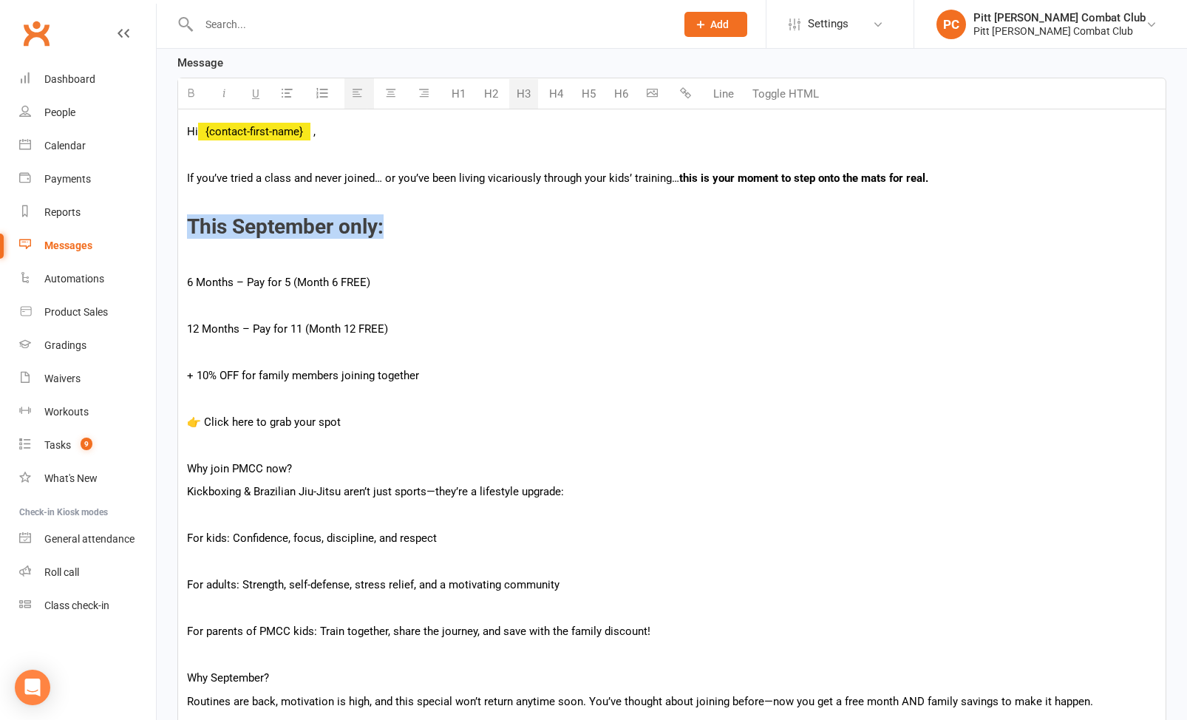
scroll to position [390, 0]
click at [189, 280] on p "6 Months – Pay for 5 (Month 6 FREE)" at bounding box center [672, 282] width 970 height 18
click at [187, 327] on p "12 Months – Pay for 11 (Month 12 FREE)" at bounding box center [672, 328] width 970 height 18
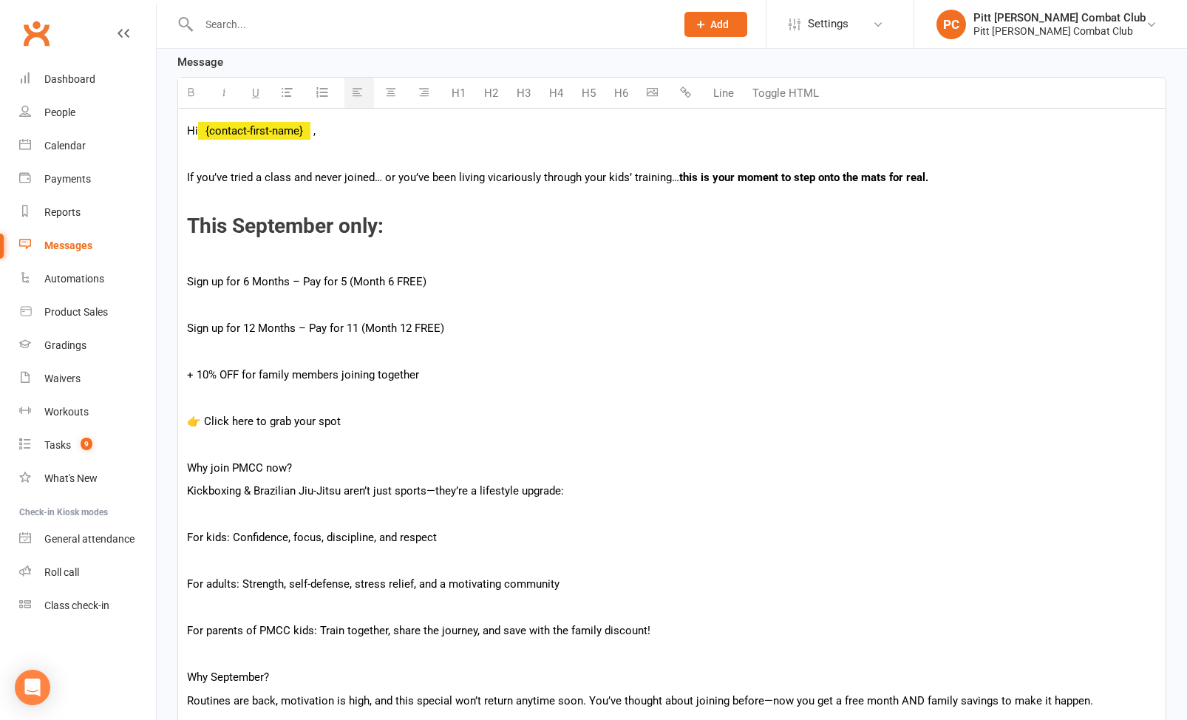
click at [186, 378] on div "Hi {contact-first-name} , If you’ve tried a class and never joined… or you’ve b…" at bounding box center [672, 507] width 988 height 797
drag, startPoint x: 347, startPoint y: 375, endPoint x: 599, endPoint y: 384, distance: 252.3
click at [599, 384] on div "Hi {contact-first-name} , If you’ve tried a class and never joined… or you’ve b…" at bounding box center [672, 507] width 988 height 797
drag, startPoint x: 189, startPoint y: 374, endPoint x: 467, endPoint y: 367, distance: 278.1
click at [467, 367] on p "and as always we have our 10% PMCC Family Discount" at bounding box center [672, 375] width 970 height 18
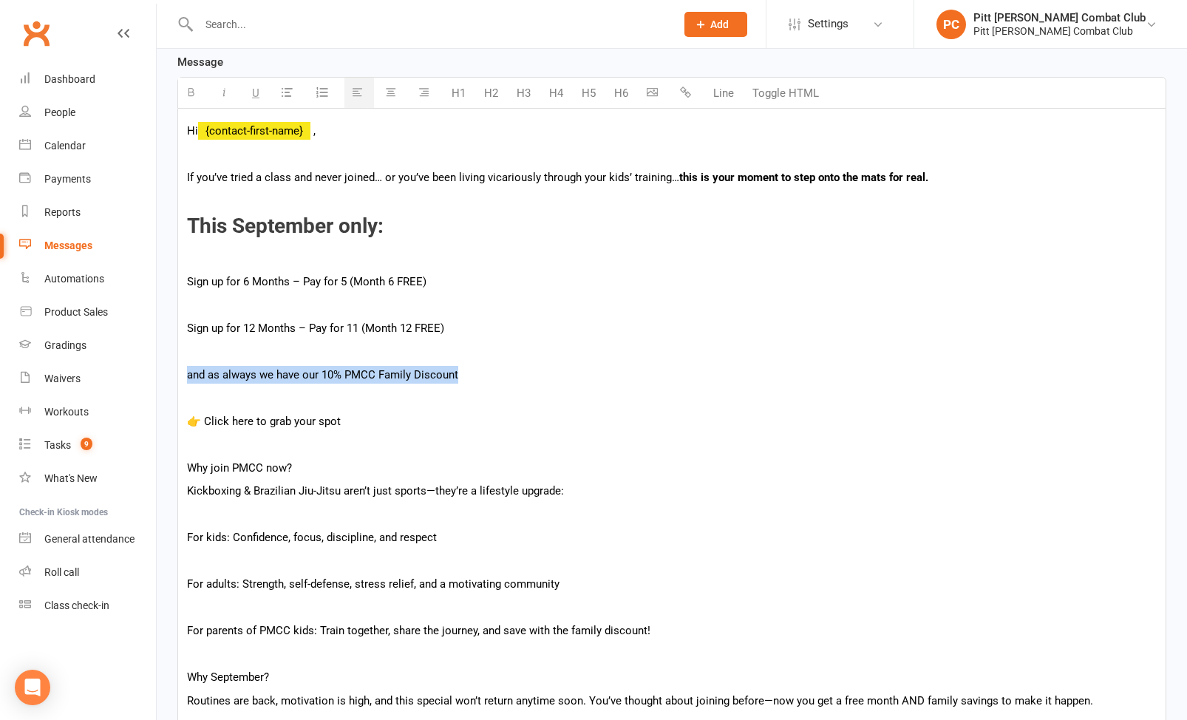
click at [220, 87] on icon "button" at bounding box center [224, 92] width 11 height 11
click at [205, 342] on p at bounding box center [672, 351] width 970 height 18
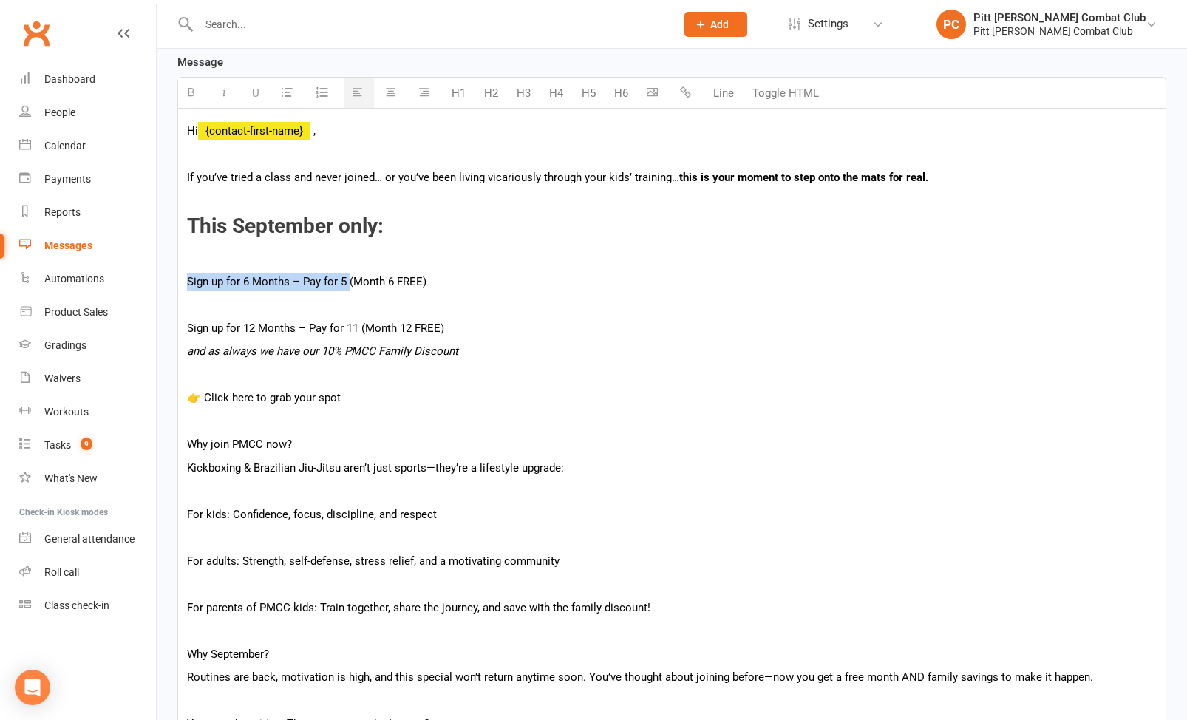
drag, startPoint x: 186, startPoint y: 280, endPoint x: 349, endPoint y: 285, distance: 163.5
click at [349, 285] on div "Hi {contact-first-name} , If you’ve tried a class and never joined… or you’ve b…" at bounding box center [672, 496] width 988 height 774
click at [191, 87] on icon "button" at bounding box center [191, 92] width 11 height 11
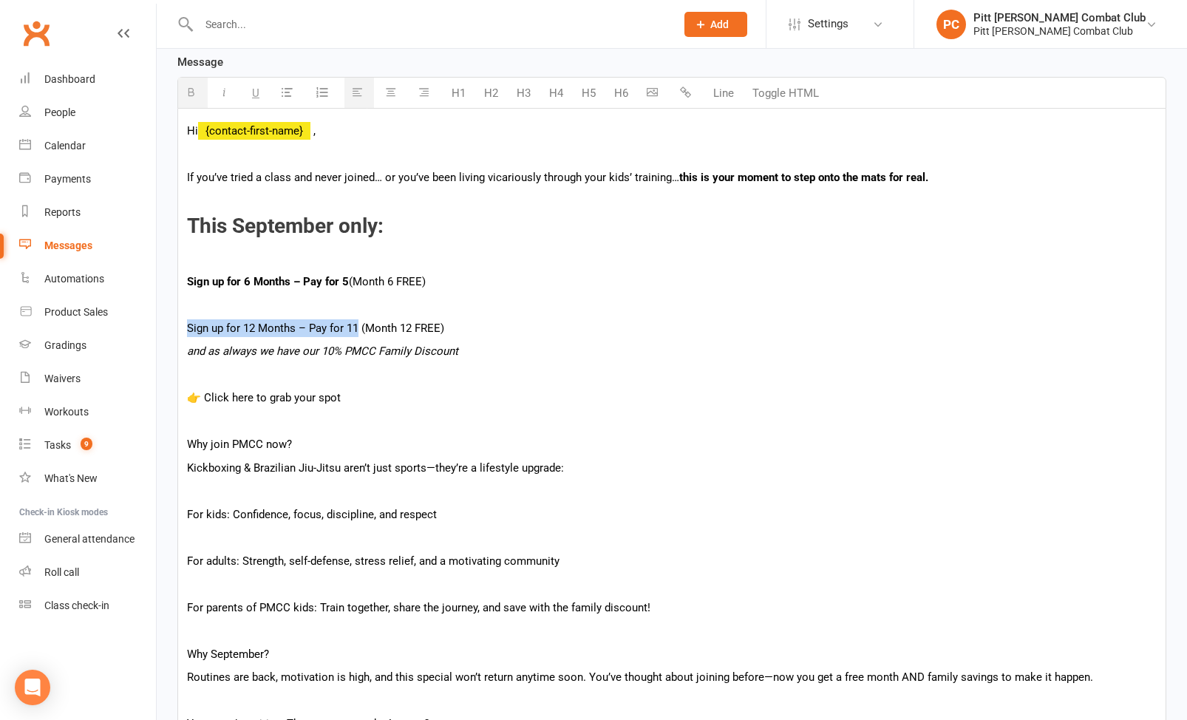
drag, startPoint x: 188, startPoint y: 330, endPoint x: 359, endPoint y: 332, distance: 170.8
click at [359, 332] on p "Sign up for 12 Months – Pay for 11 (Month 12 FREE)" at bounding box center [672, 328] width 970 height 18
click at [187, 94] on icon "button" at bounding box center [191, 92] width 11 height 11
click at [197, 297] on p at bounding box center [672, 305] width 970 height 18
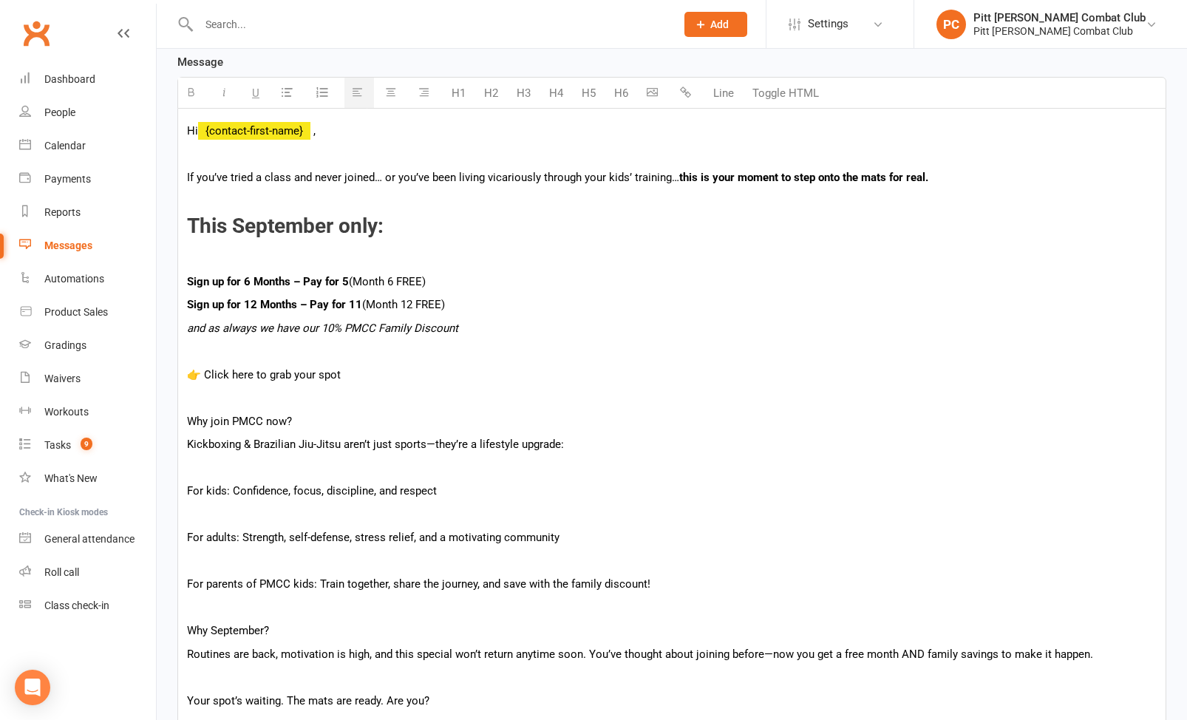
click at [203, 245] on div "Hi {contact-first-name} , If you’ve tried a class and never joined… or you’ve b…" at bounding box center [672, 484] width 988 height 750
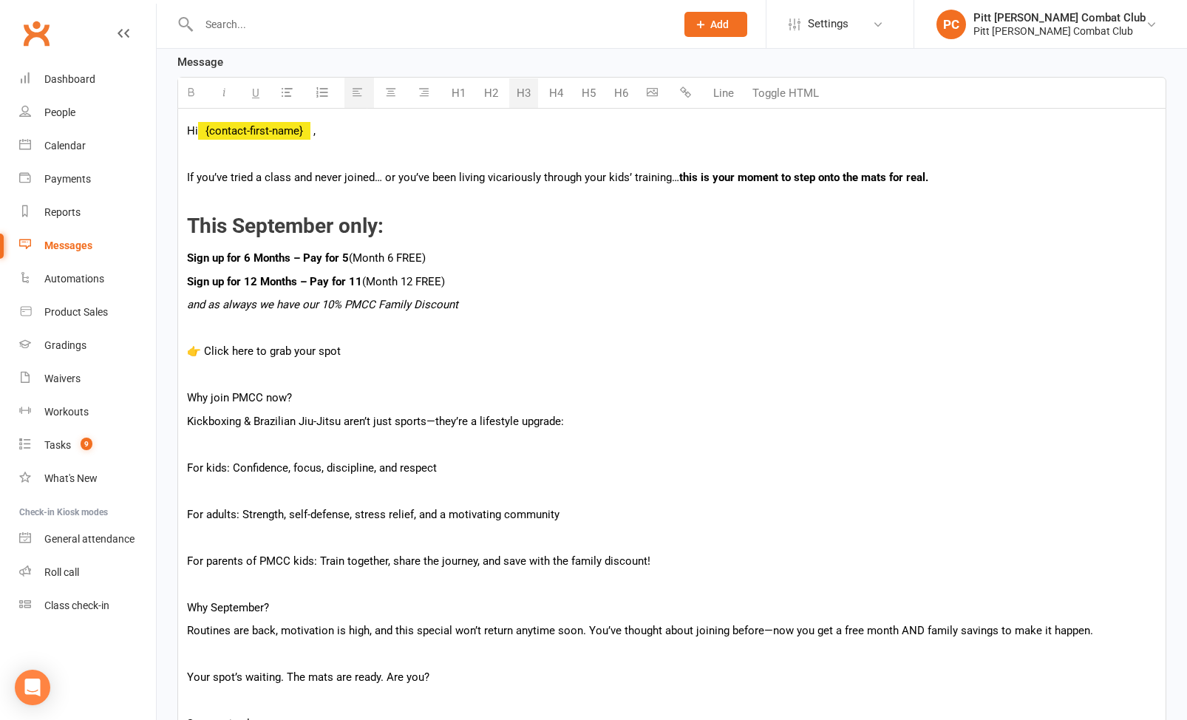
click at [203, 329] on p at bounding box center [672, 328] width 970 height 18
drag, startPoint x: 342, startPoint y: 348, endPoint x: 187, endPoint y: 350, distance: 154.6
click at [187, 350] on p "👉 Click here to grab your spot" at bounding box center [672, 351] width 970 height 18
click at [774, 90] on button "Toggle HTML" at bounding box center [785, 93] width 81 height 30
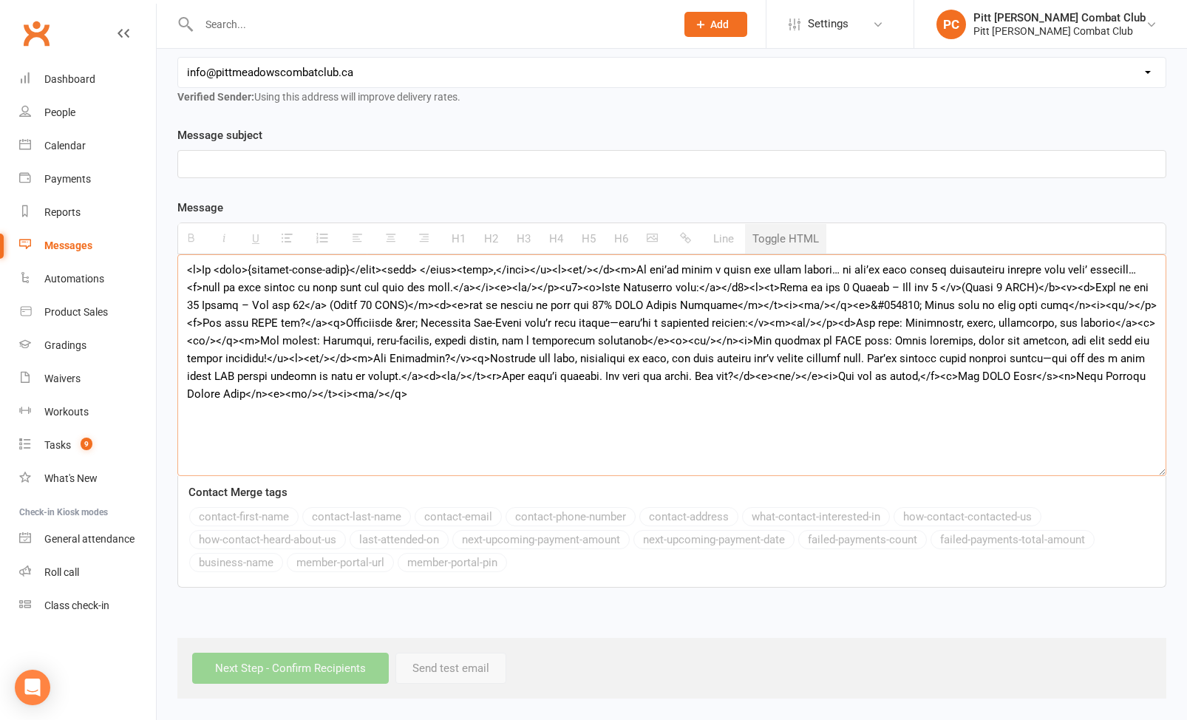
click at [767, 226] on button "Toggle HTML" at bounding box center [785, 239] width 81 height 30
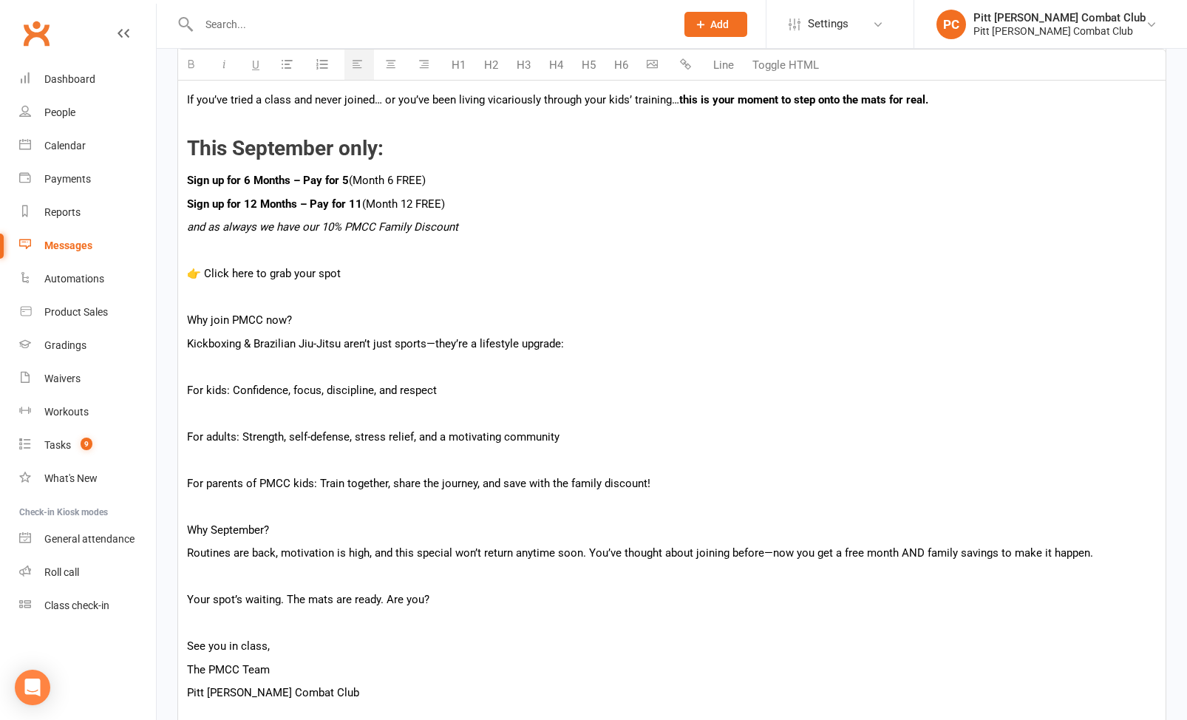
scroll to position [461, 0]
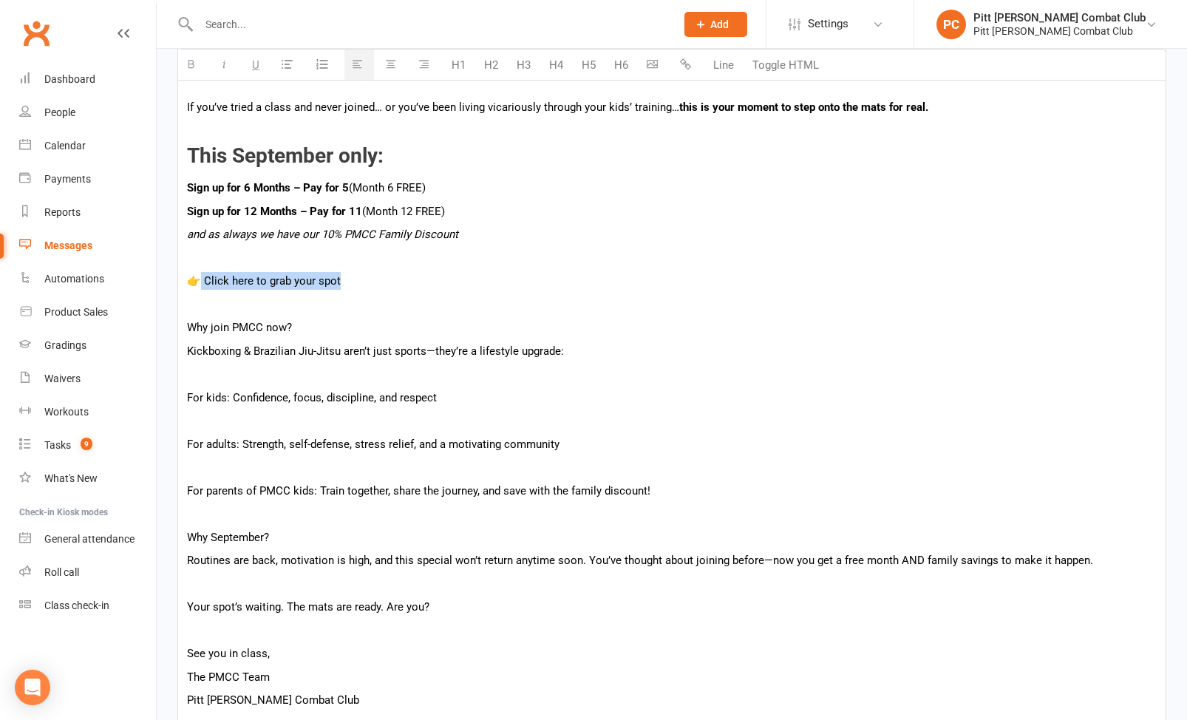
drag, startPoint x: 337, startPoint y: 285, endPoint x: 194, endPoint y: 282, distance: 142.7
click at [194, 282] on p "👉 Click here to grab your spot" at bounding box center [672, 281] width 970 height 18
click at [692, 66] on button "button" at bounding box center [688, 65] width 30 height 30
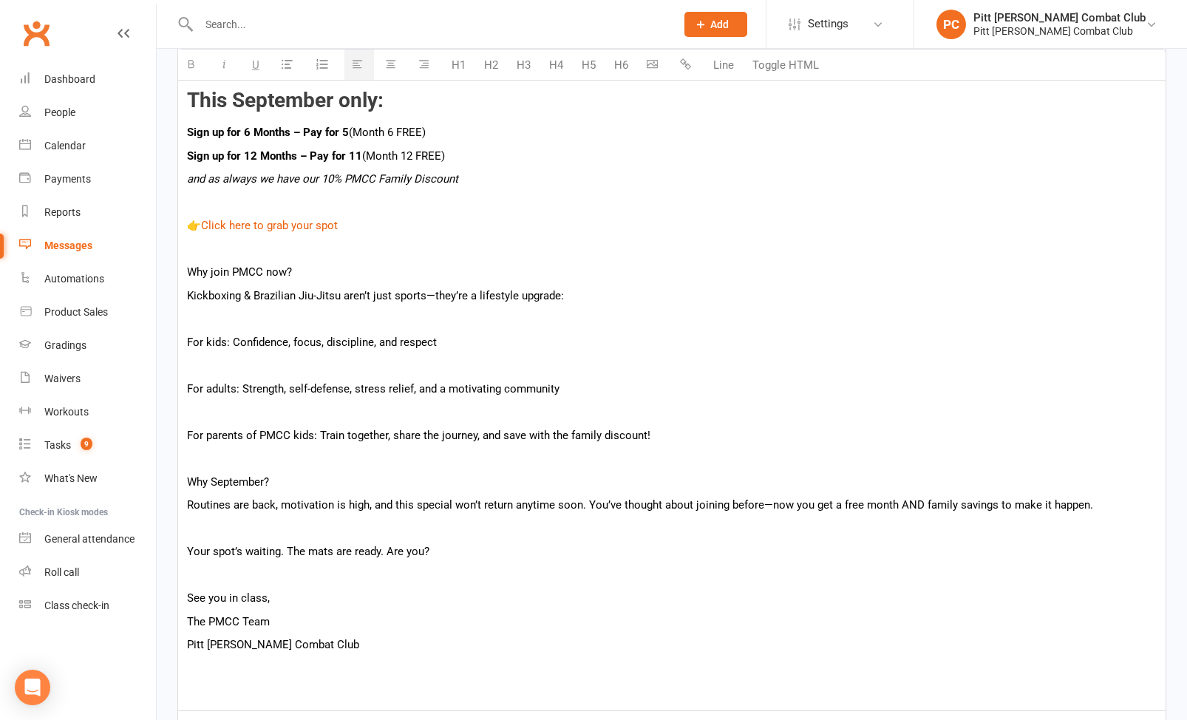
scroll to position [521, 0]
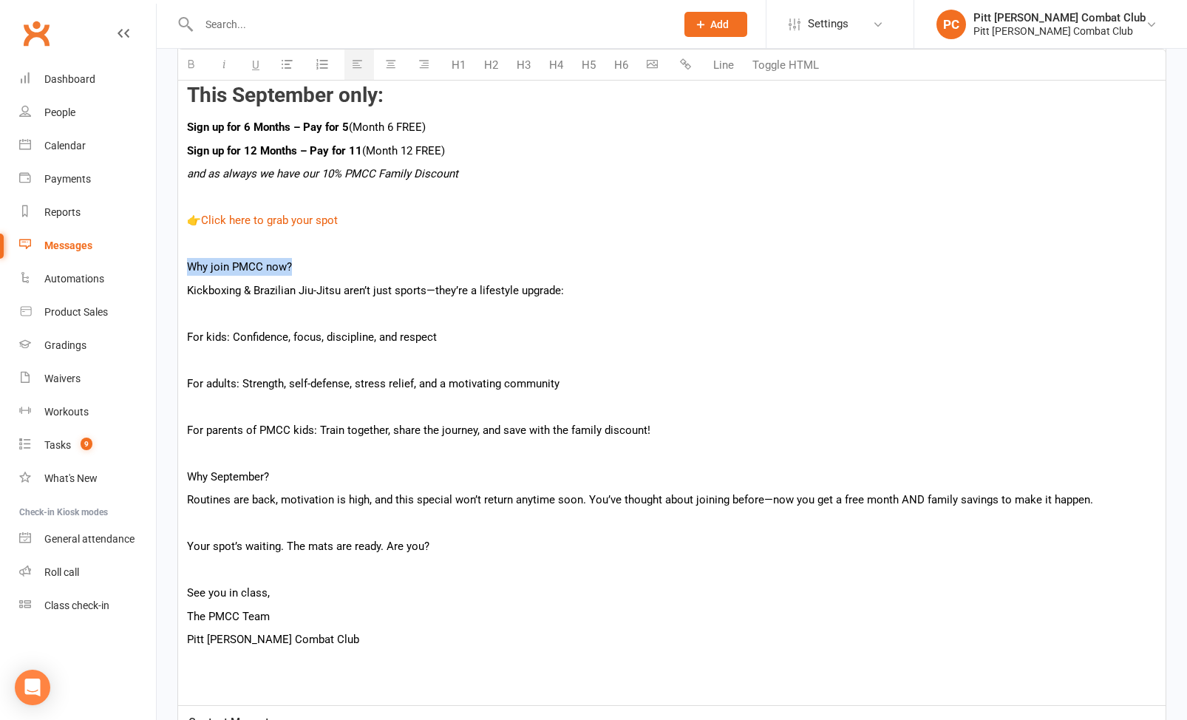
drag, startPoint x: 303, startPoint y: 268, endPoint x: 191, endPoint y: 262, distance: 111.8
click at [191, 262] on p "Why join PMCC now?" at bounding box center [672, 267] width 970 height 18
click at [518, 63] on button "H3" at bounding box center [523, 65] width 29 height 30
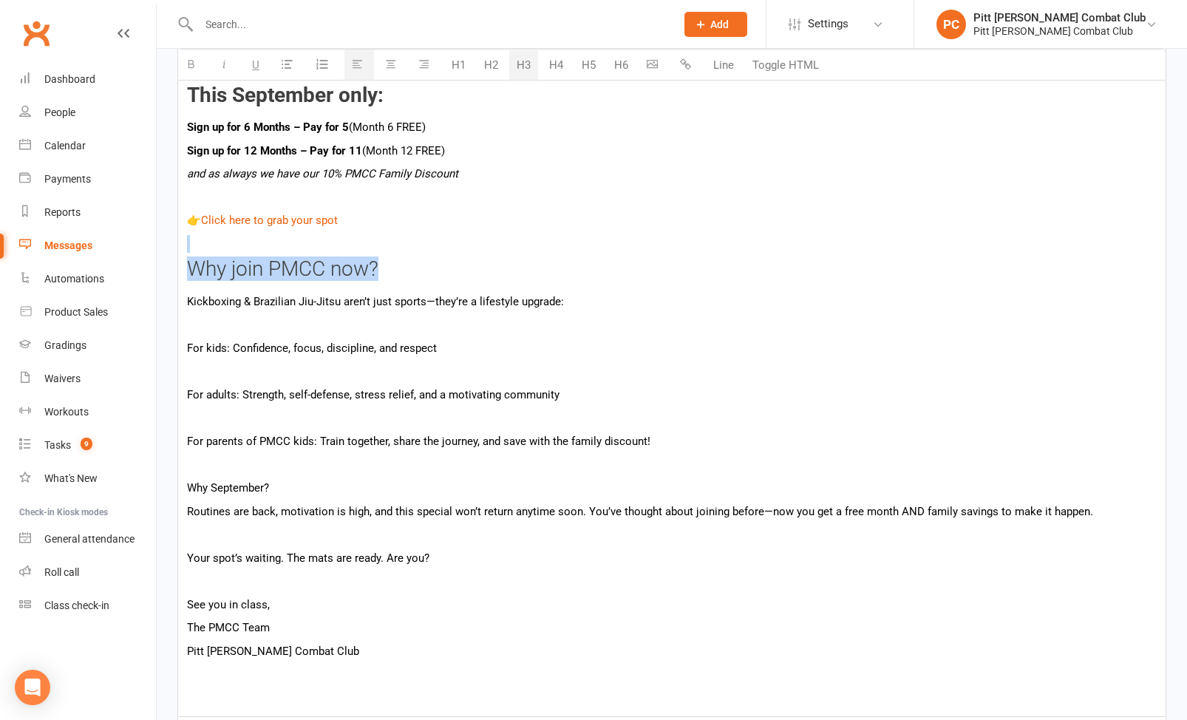
drag, startPoint x: 388, startPoint y: 274, endPoint x: 181, endPoint y: 248, distance: 208.7
click at [181, 248] on div "Hi {contact-first-name} , If you’ve tried a class and never joined… or you’ve b…" at bounding box center [672, 347] width 988 height 739
click at [194, 72] on button "button" at bounding box center [193, 65] width 30 height 30
click at [424, 260] on h3 "Why join PMCC now?" at bounding box center [672, 269] width 970 height 23
click at [660, 67] on button "button" at bounding box center [655, 65] width 30 height 30
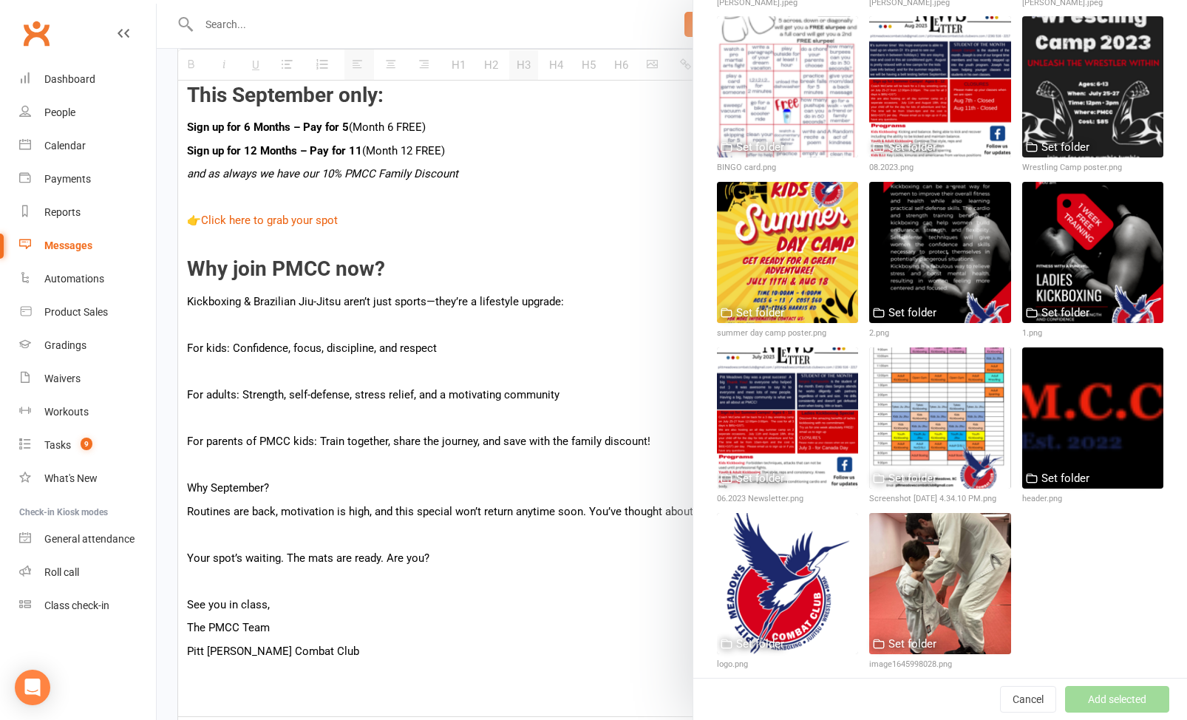
scroll to position [4327, 0]
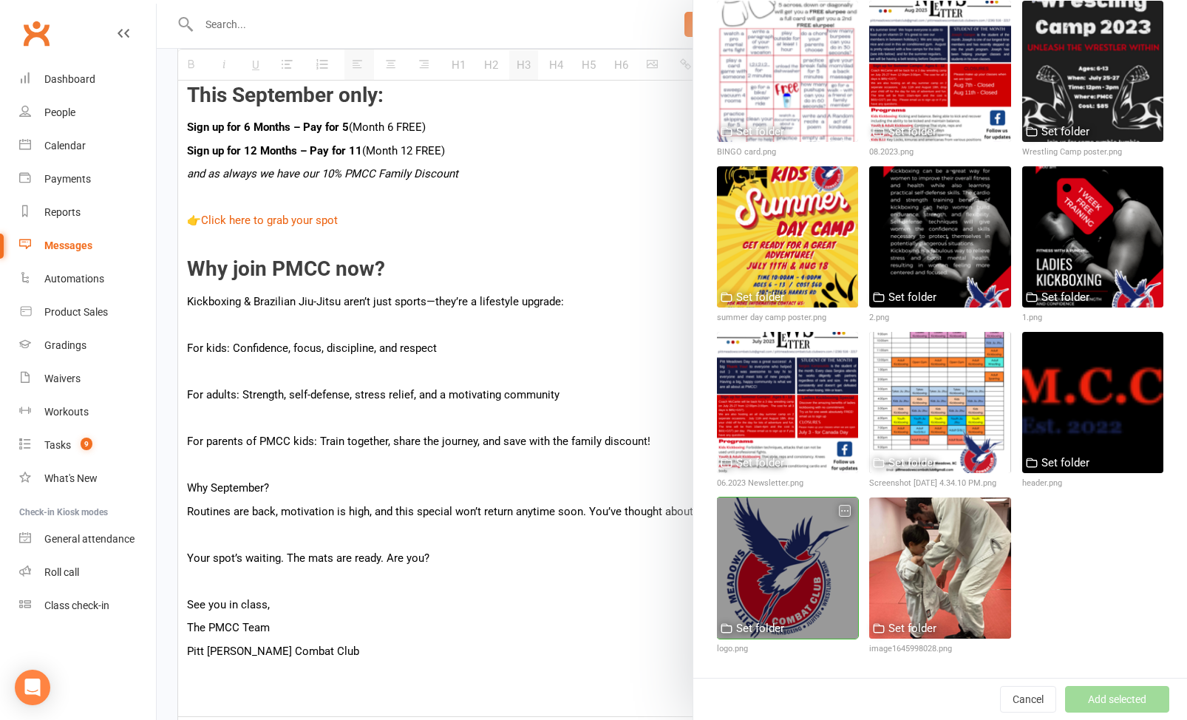
click at [782, 587] on div at bounding box center [787, 568] width 141 height 141
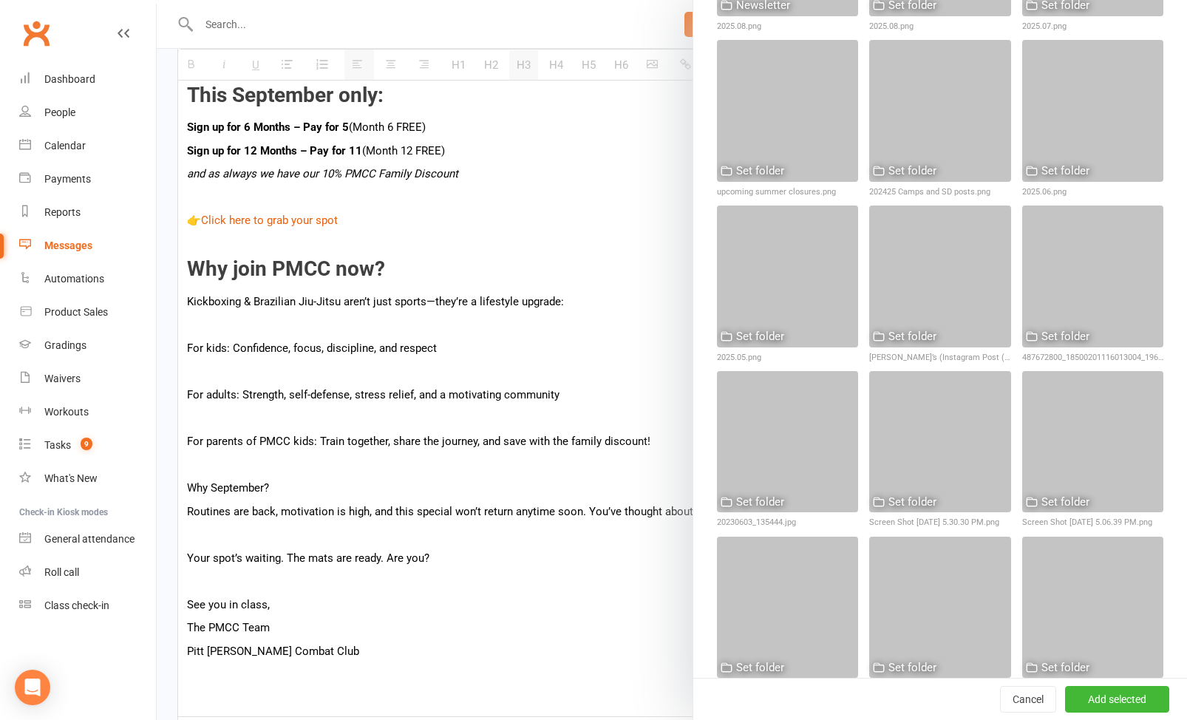
scroll to position [311, 0]
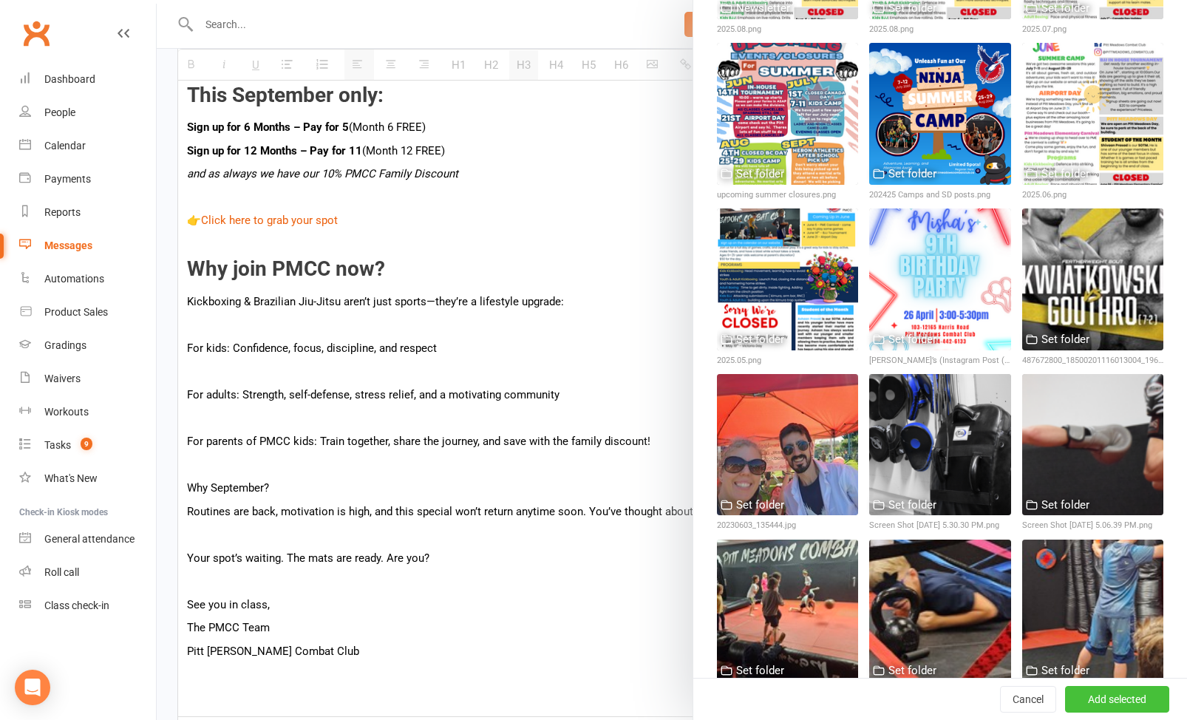
click at [1082, 698] on button "Add selected" at bounding box center [1117, 699] width 104 height 27
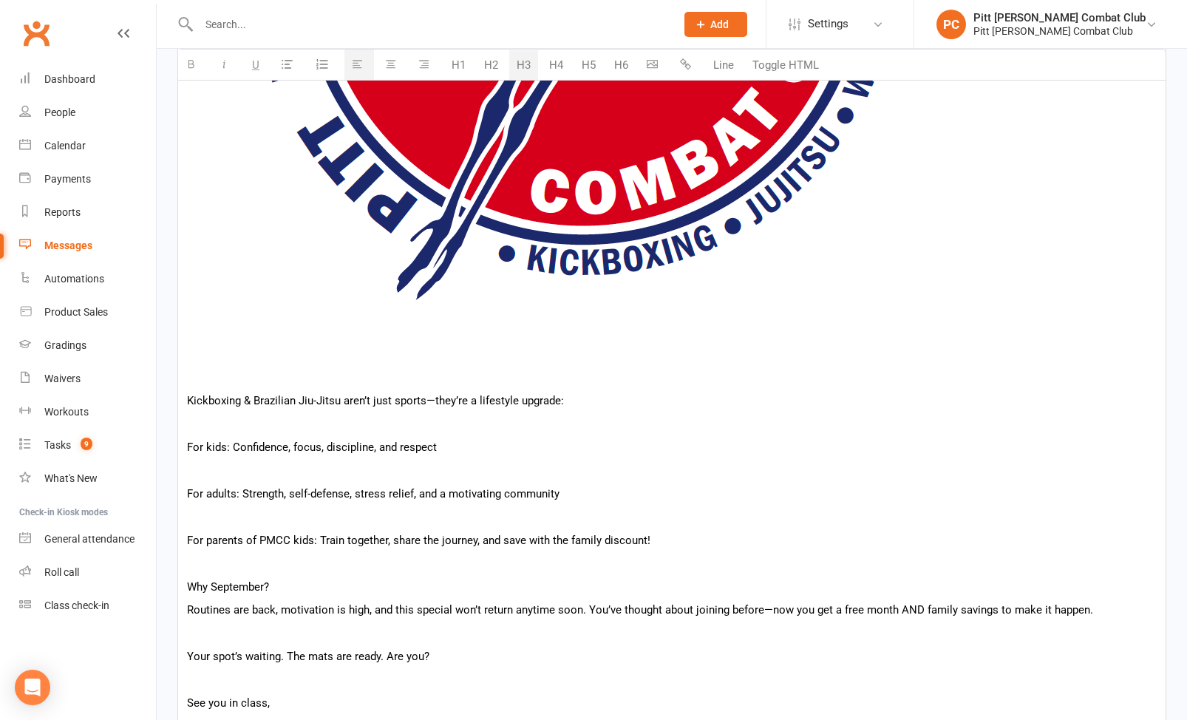
scroll to position [1454, 0]
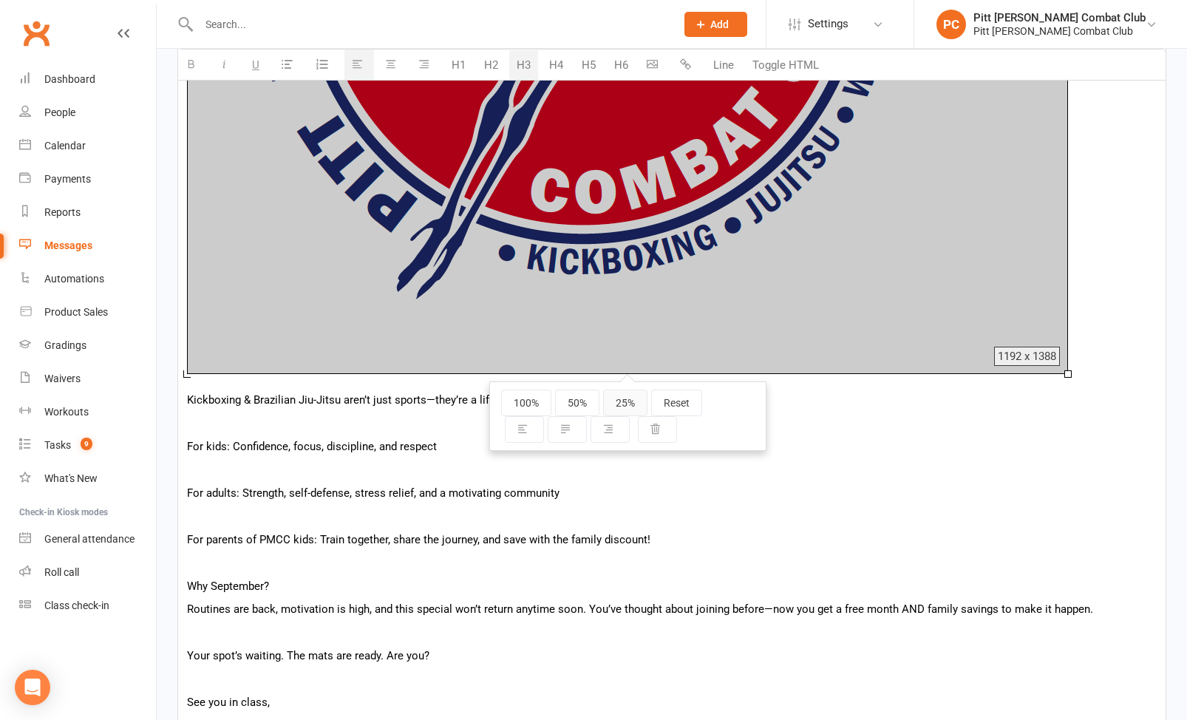
click at [612, 401] on button "25%" at bounding box center [625, 403] width 44 height 27
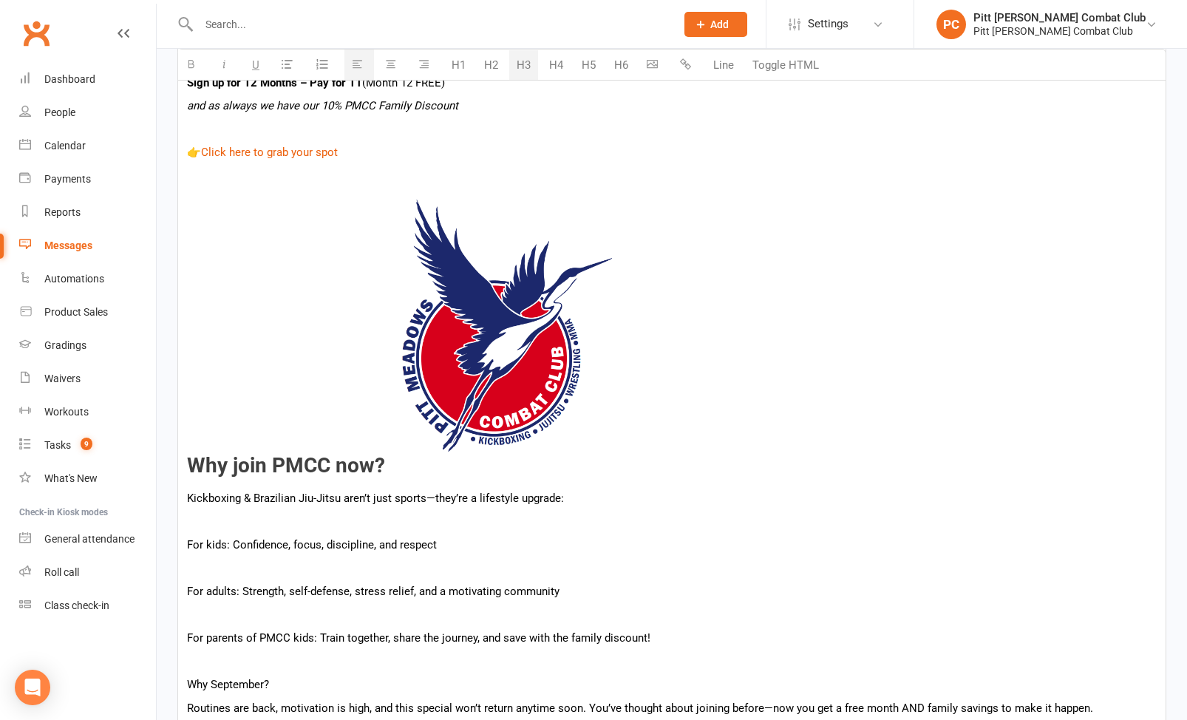
scroll to position [608, 0]
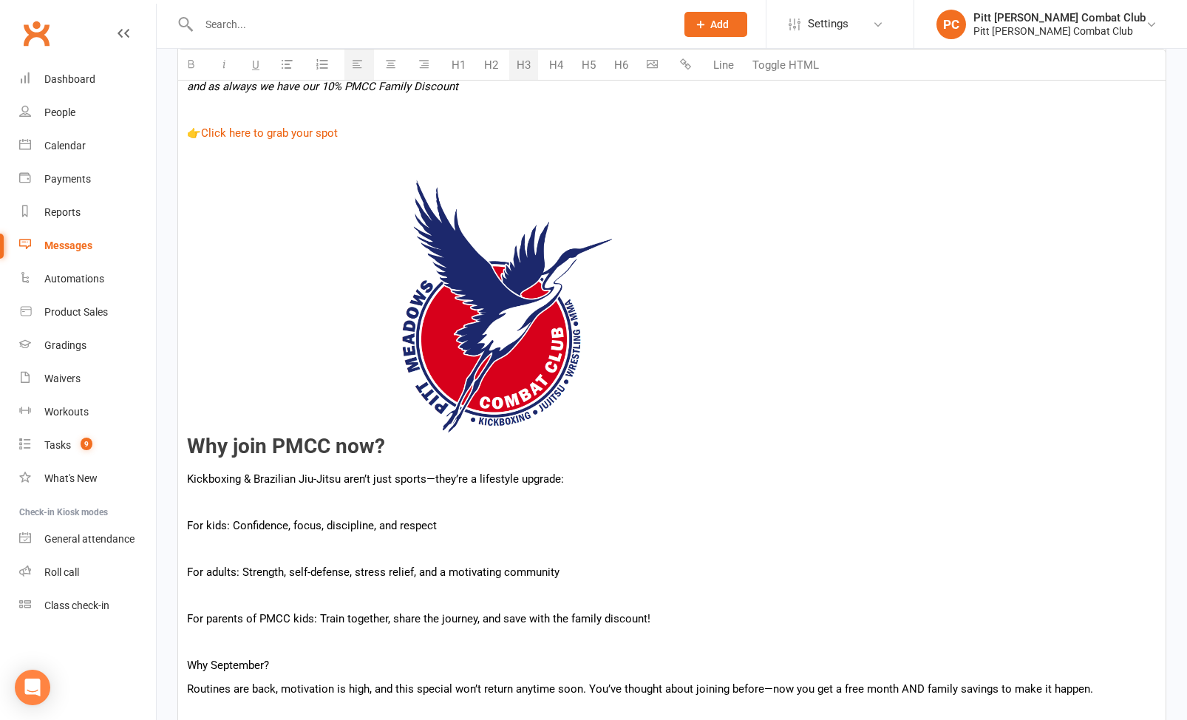
click at [487, 338] on img at bounding box center [506, 312] width 243 height 282
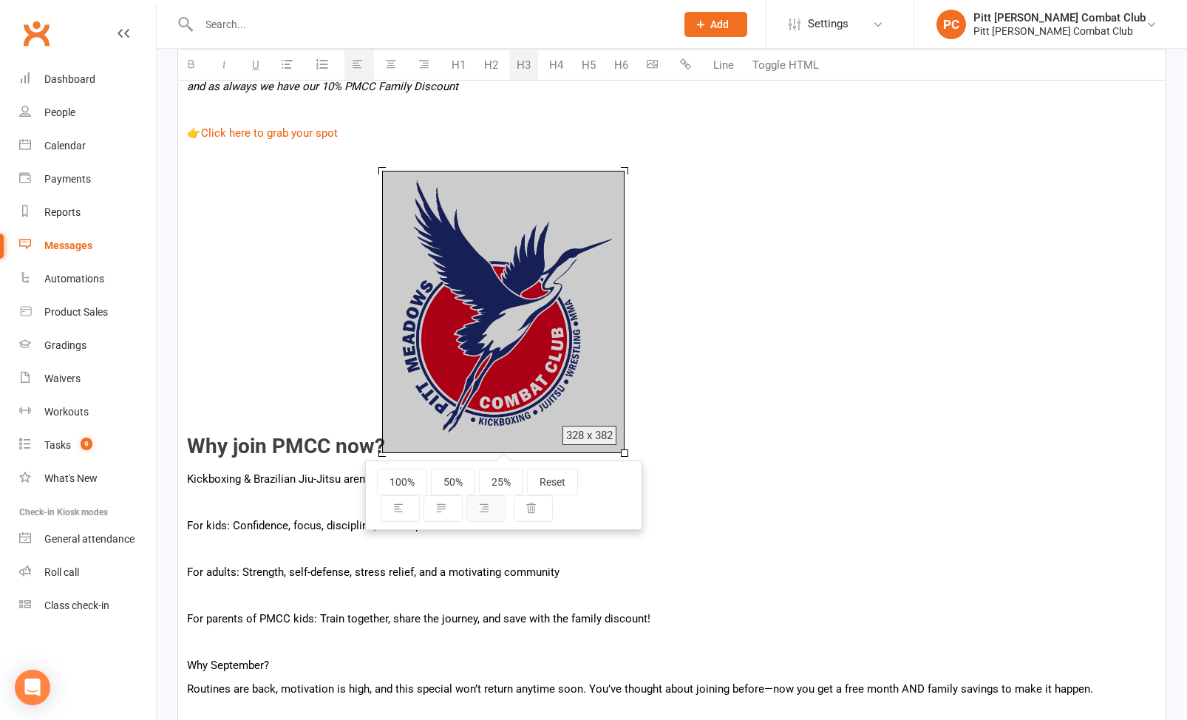
click at [494, 505] on button "button" at bounding box center [486, 508] width 39 height 27
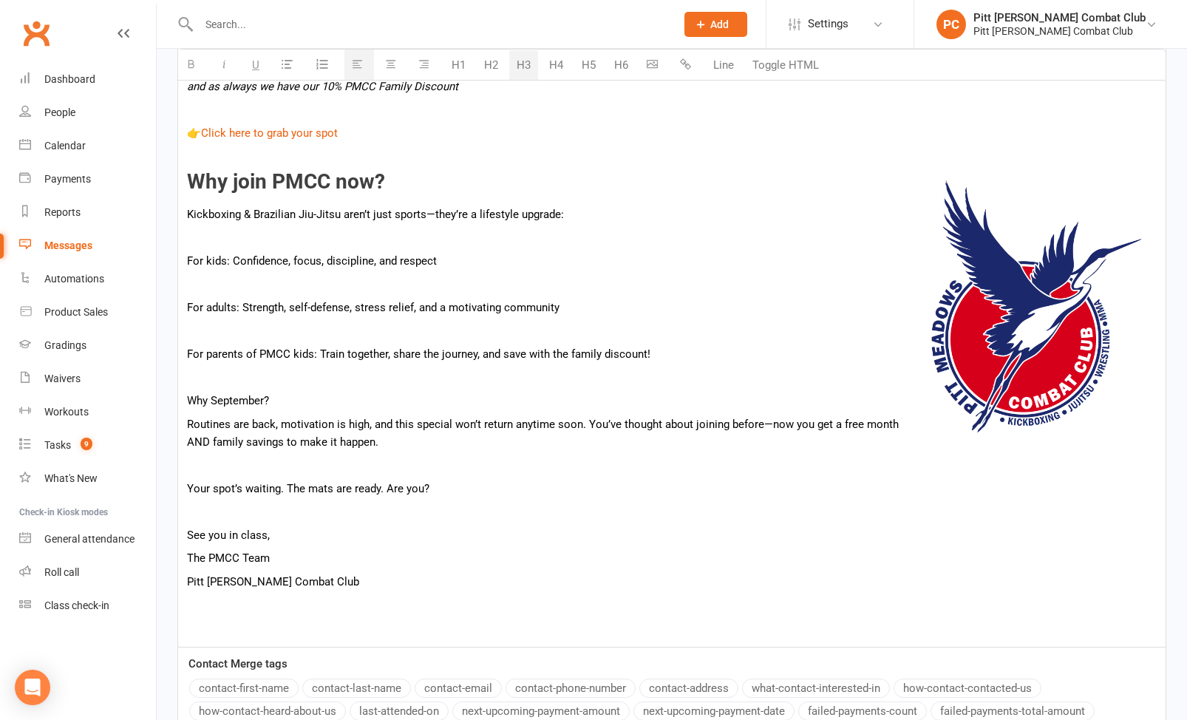
click at [981, 329] on img at bounding box center [1036, 312] width 243 height 282
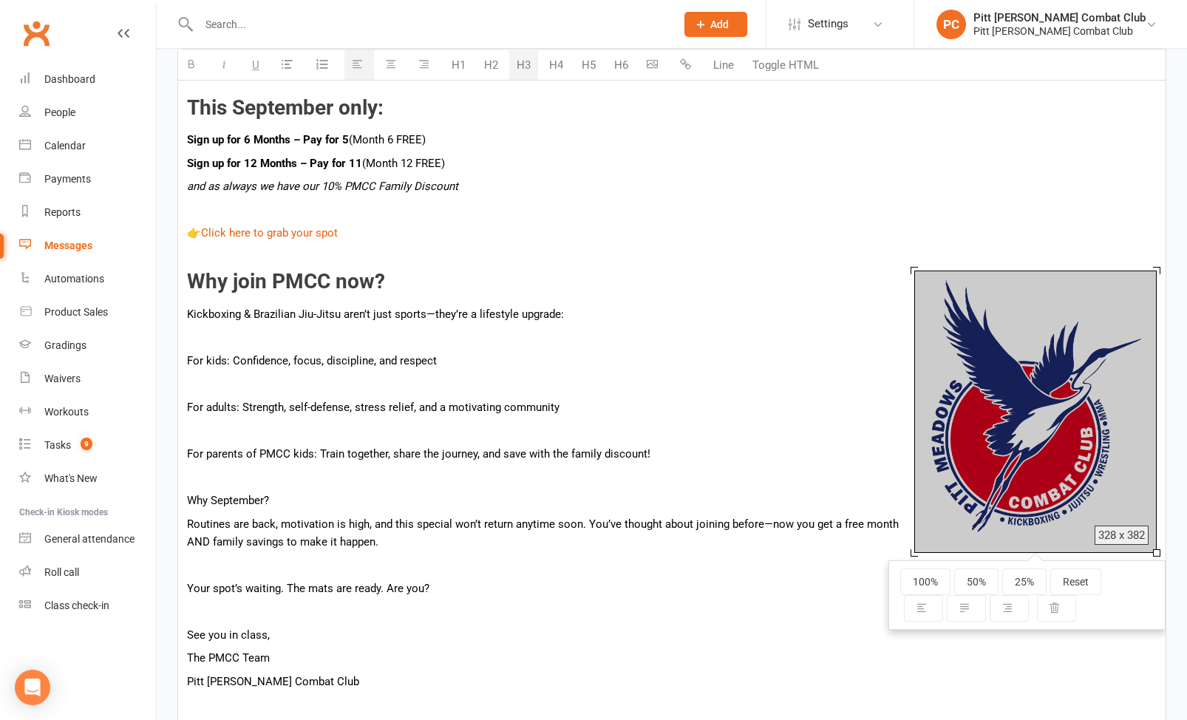
scroll to position [508, 0]
drag, startPoint x: 1014, startPoint y: 314, endPoint x: 1015, endPoint y: 229, distance: 85.0
click at [1015, 229] on div "100% 50% 25% Reset 328 x 382 Hi {contact-first-name} , If you’ve tried a class …" at bounding box center [671, 369] width 989 height 757
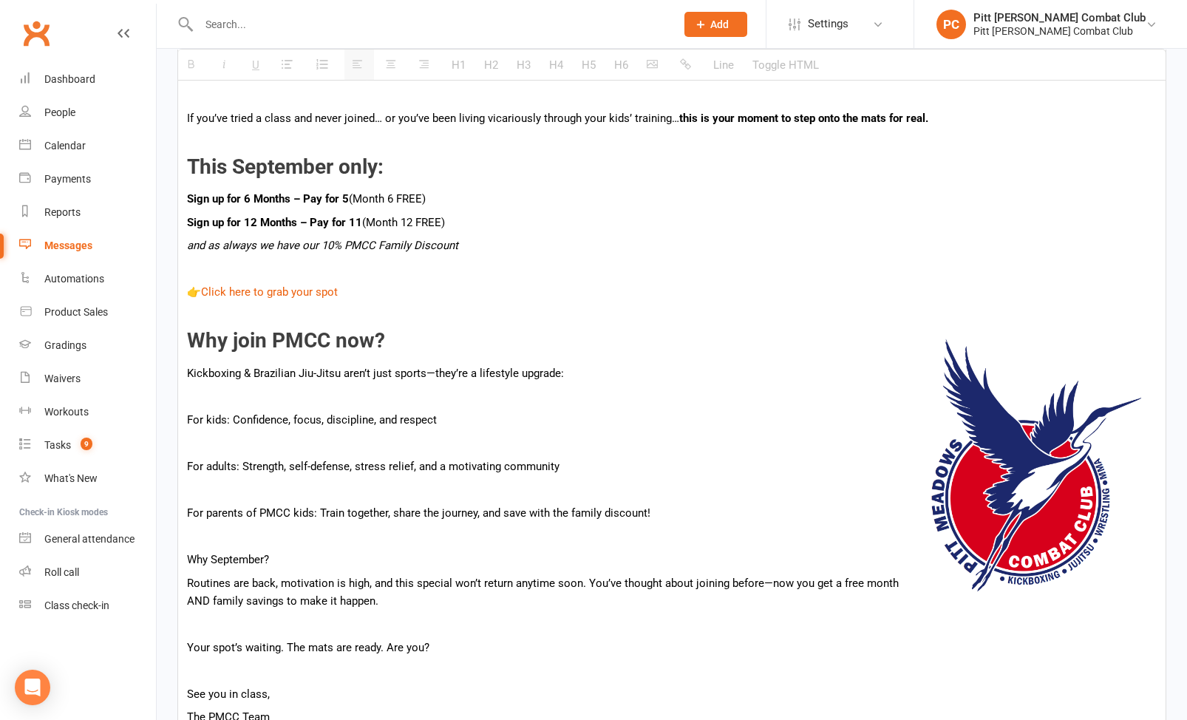
scroll to position [449, 0]
drag, startPoint x: 186, startPoint y: 376, endPoint x: 545, endPoint y: 378, distance: 358.6
click at [545, 378] on div "Hi {contact-first-name} , If you’ve tried a class and never joined… or you’ve b…" at bounding box center [672, 428] width 988 height 756
click at [421, 401] on p at bounding box center [672, 398] width 970 height 18
drag, startPoint x: 231, startPoint y: 420, endPoint x: 440, endPoint y: 412, distance: 209.4
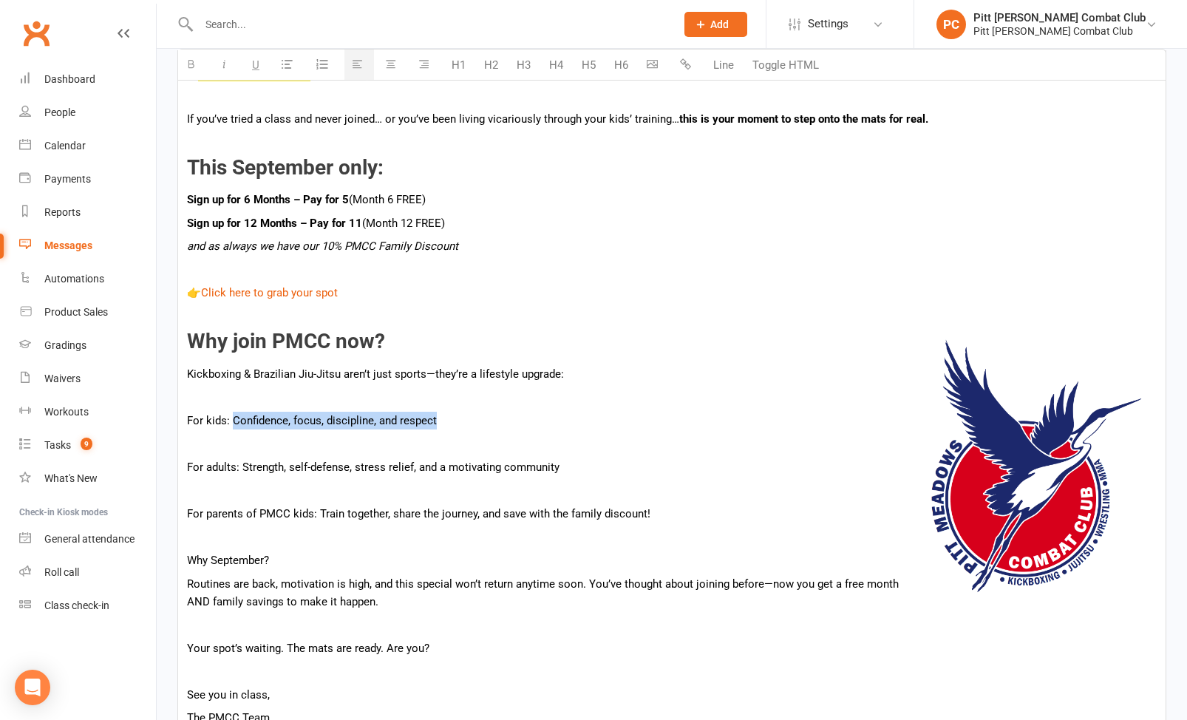
click at [440, 412] on p "For kids: Confidence, focus, discipline, and respect" at bounding box center [672, 421] width 970 height 18
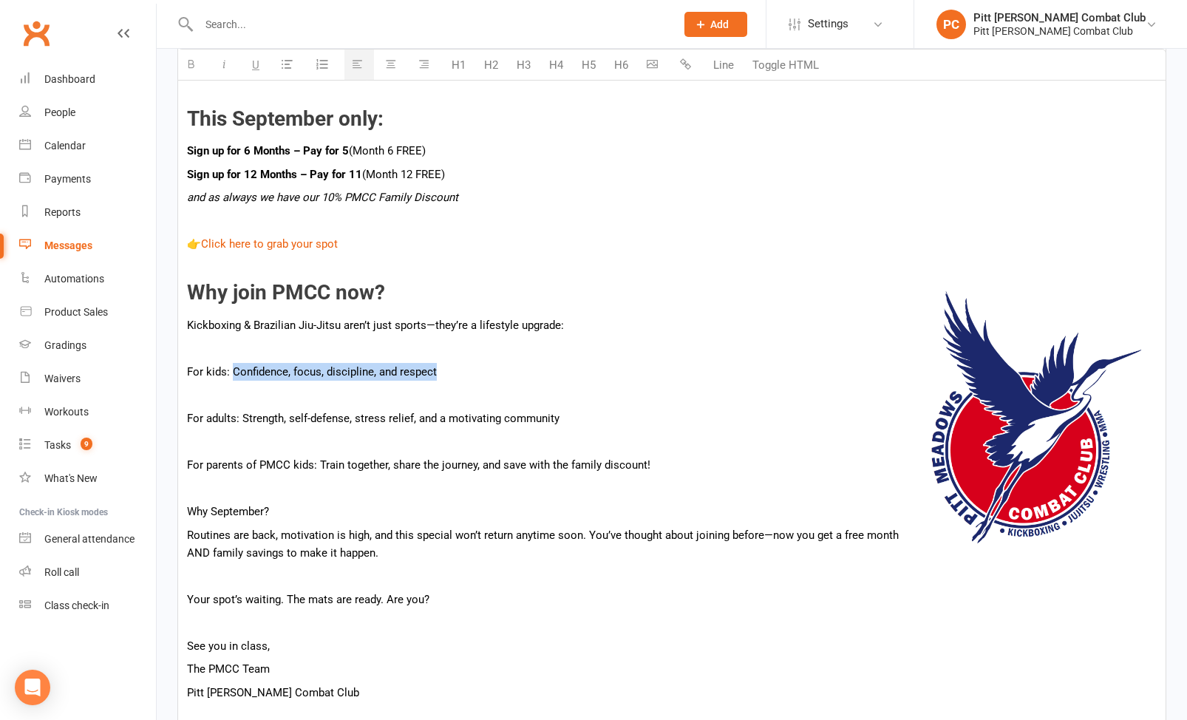
scroll to position [498, 0]
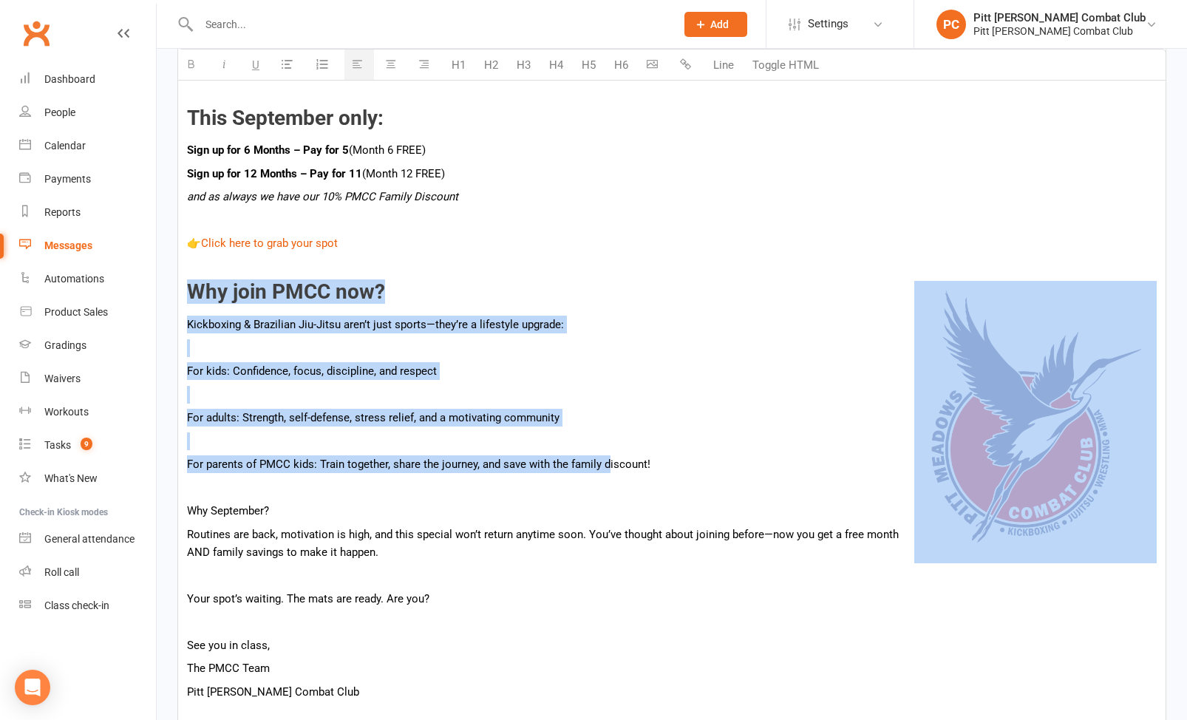
drag, startPoint x: 188, startPoint y: 288, endPoint x: 611, endPoint y: 461, distance: 457.9
click at [611, 461] on div "Hi {contact-first-name} , If you’ve tried a class and never joined… or you’ve b…" at bounding box center [672, 379] width 988 height 756
click at [611, 461] on p "For parents of PMCC kids: Train together, share the journey, and save with the …" at bounding box center [672, 464] width 970 height 18
drag, startPoint x: 652, startPoint y: 466, endPoint x: 189, endPoint y: 291, distance: 494.9
click at [189, 291] on div "Hi {contact-first-name} , If you’ve tried a class and never joined… or you’ve b…" at bounding box center [672, 379] width 988 height 756
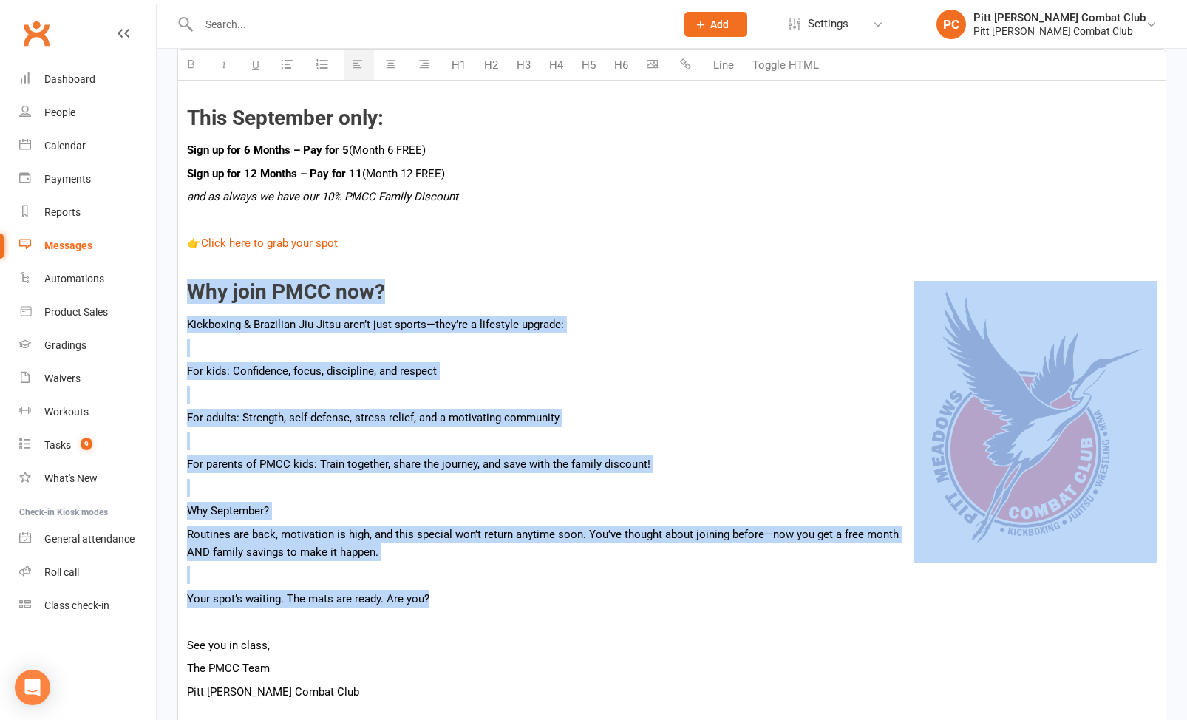
drag, startPoint x: 442, startPoint y: 606, endPoint x: 189, endPoint y: 299, distance: 398.1
click at [189, 299] on div "Hi {contact-first-name} , If you’ve tried a class and never joined… or you’ve b…" at bounding box center [672, 379] width 988 height 756
copy div "Why join PMCC now? Kickboxing & Brazilian Jiu-Jitsu aren’t just sports—they’re …"
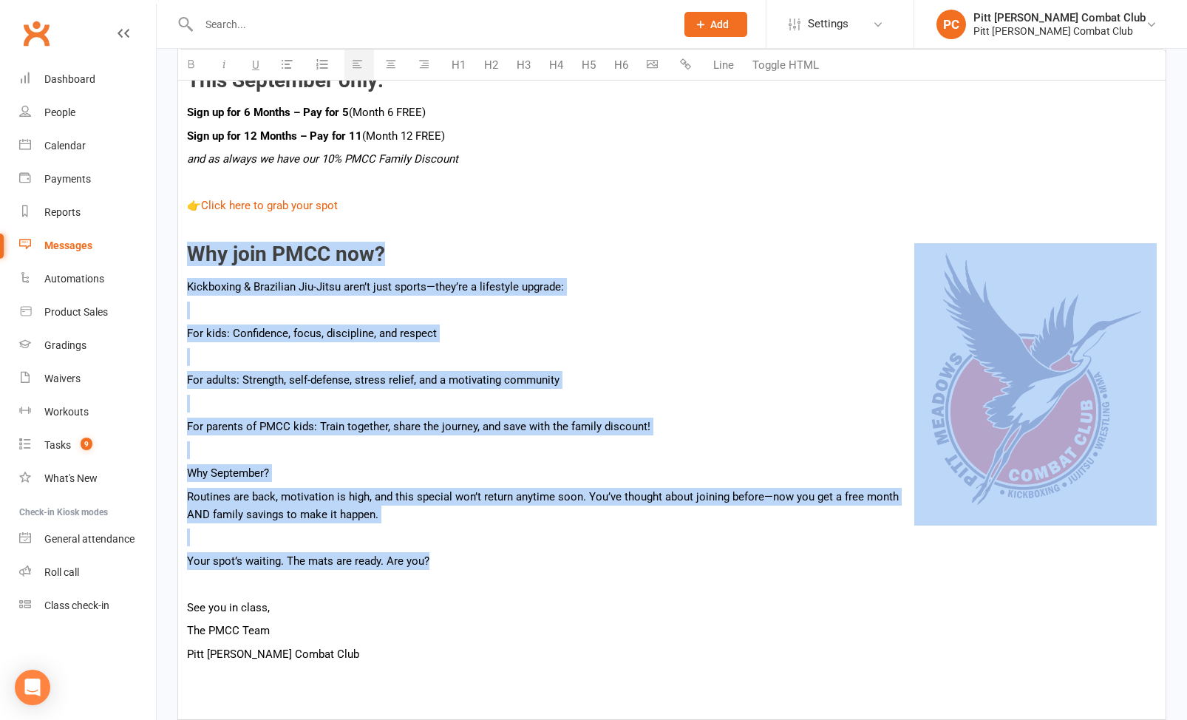
scroll to position [550, 0]
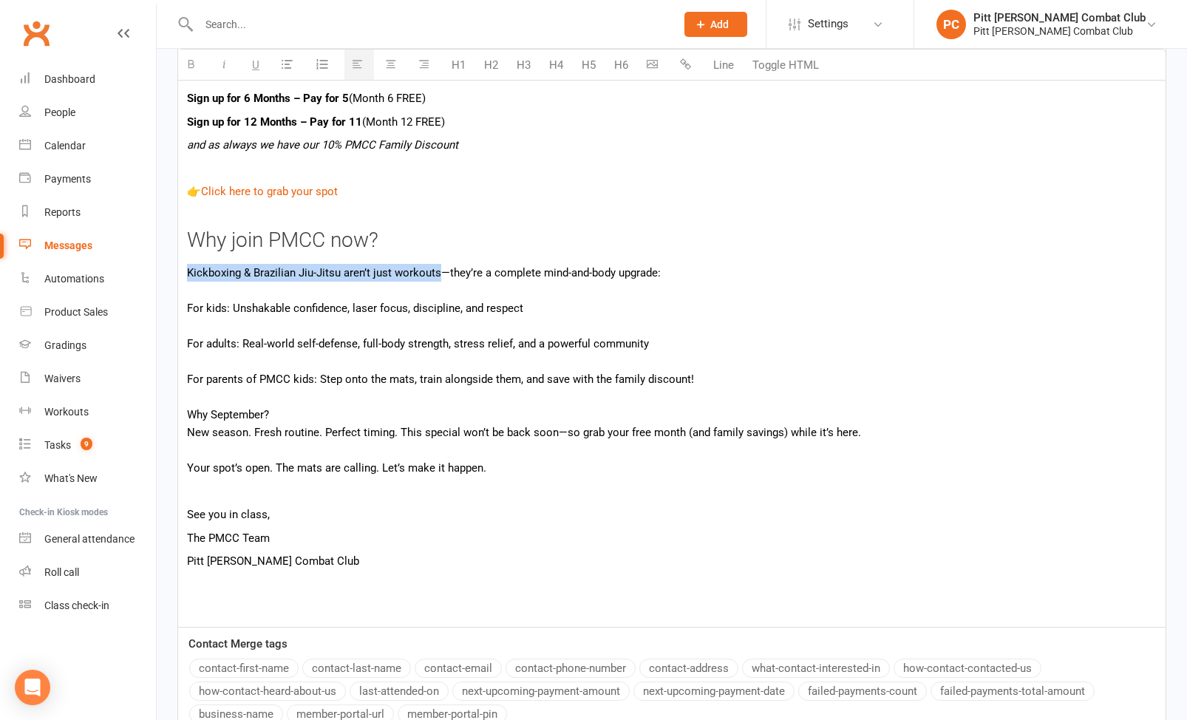
drag, startPoint x: 440, startPoint y: 272, endPoint x: 189, endPoint y: 278, distance: 251.5
click at [189, 278] on div "Kickboxing & Brazilian Jiu-Jitsu aren’t just workouts—they’re a complete mind-a…" at bounding box center [672, 273] width 970 height 18
click at [228, 64] on icon "button" at bounding box center [224, 63] width 11 height 11
drag, startPoint x: 450, startPoint y: 271, endPoint x: 664, endPoint y: 271, distance: 214.4
click at [664, 271] on div "Kickboxing & Brazilian Jiu-Jitsu aren’t just workouts —they’re a complete mind-…" at bounding box center [672, 273] width 970 height 18
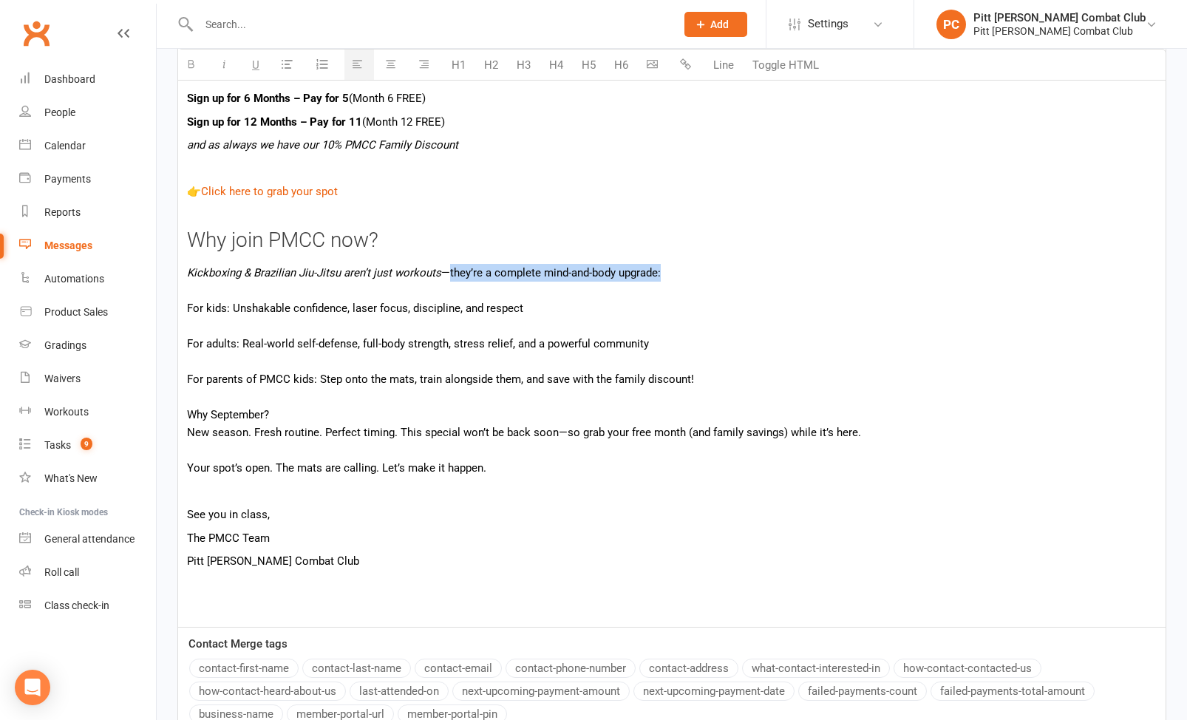
click at [194, 64] on icon "button" at bounding box center [191, 63] width 11 height 11
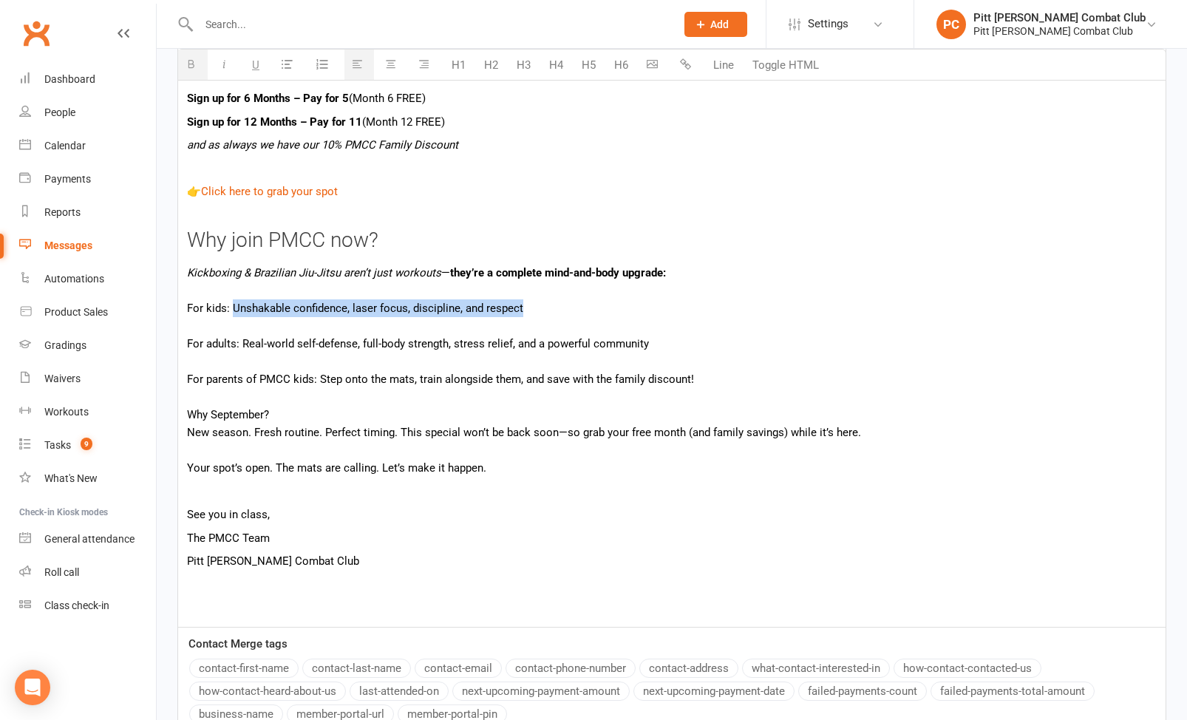
drag, startPoint x: 234, startPoint y: 307, endPoint x: 523, endPoint y: 302, distance: 289.9
click at [523, 302] on div "For kids: Unshakable confidence, laser focus, discipline, and respect" at bounding box center [672, 308] width 970 height 18
click at [228, 60] on icon "button" at bounding box center [224, 63] width 11 height 11
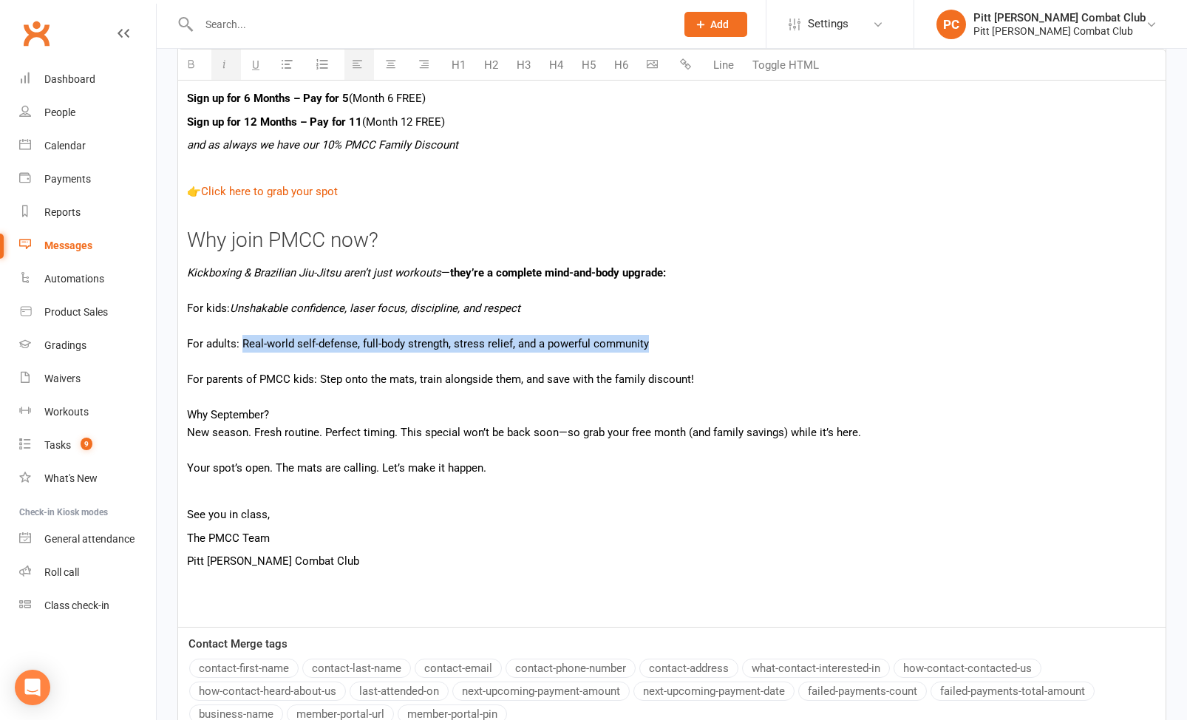
drag, startPoint x: 242, startPoint y: 345, endPoint x: 652, endPoint y: 341, distance: 410.4
click at [652, 341] on div "For adults: Real-world self-defense, full-body strength, stress relief, and a p…" at bounding box center [672, 344] width 970 height 18
click at [224, 65] on icon "button" at bounding box center [224, 63] width 11 height 11
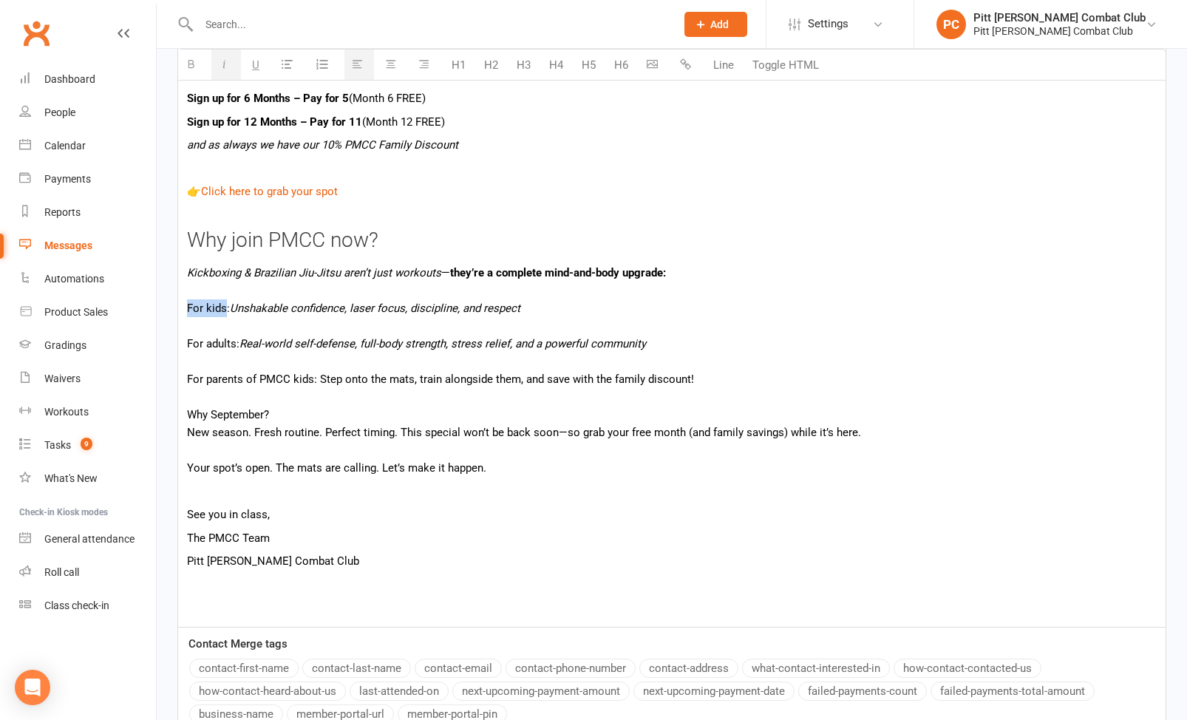
drag, startPoint x: 186, startPoint y: 308, endPoint x: 227, endPoint y: 304, distance: 40.9
click at [227, 304] on div "For kids: Unshakable confidence, laser focus, discipline, and respect" at bounding box center [672, 308] width 970 height 18
click at [251, 65] on button "button" at bounding box center [258, 65] width 26 height 30
drag, startPoint x: 189, startPoint y: 344, endPoint x: 234, endPoint y: 340, distance: 45.3
click at [234, 340] on div "For adults: Real-world self-defense, full-body strength, stress relief, and a p…" at bounding box center [672, 344] width 970 height 18
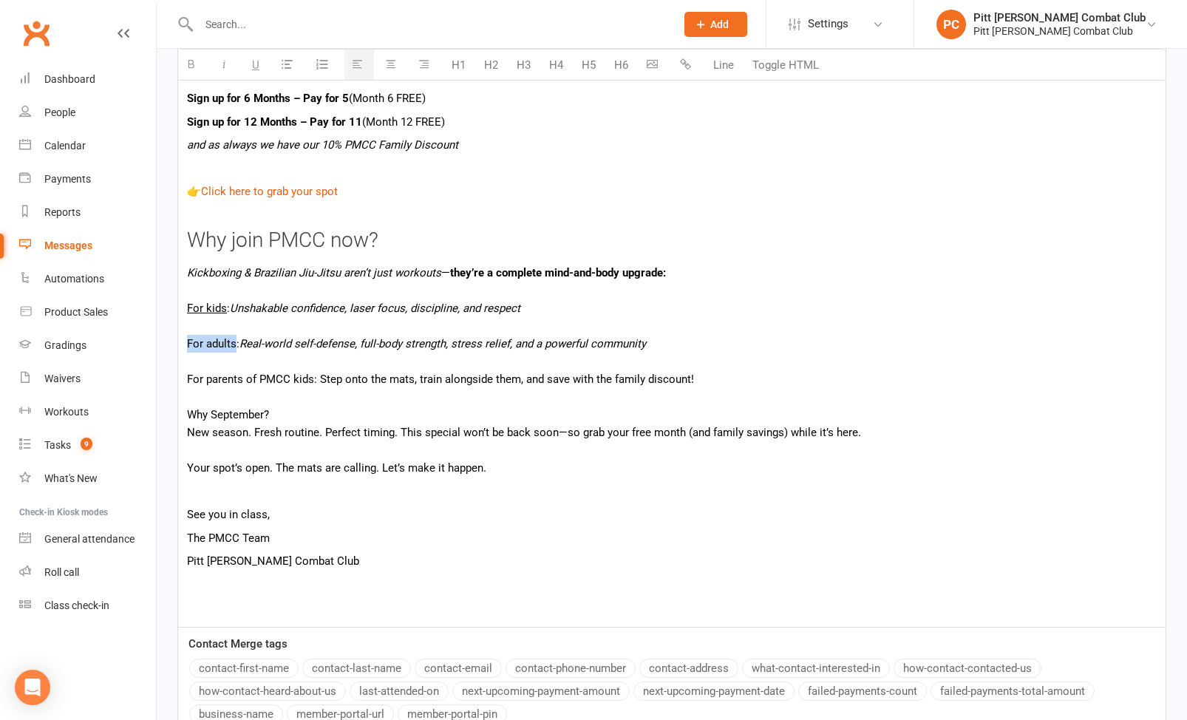
click at [253, 70] on icon "button" at bounding box center [255, 63] width 7 height 11
drag, startPoint x: 187, startPoint y: 381, endPoint x: 313, endPoint y: 377, distance: 125.7
click at [313, 377] on div "For parents of PMCC kids: Step onto the mats, train alongside them, and save wi…" at bounding box center [672, 379] width 970 height 18
click at [256, 64] on icon "button" at bounding box center [255, 63] width 7 height 11
drag, startPoint x: 416, startPoint y: 378, endPoint x: 520, endPoint y: 374, distance: 103.6
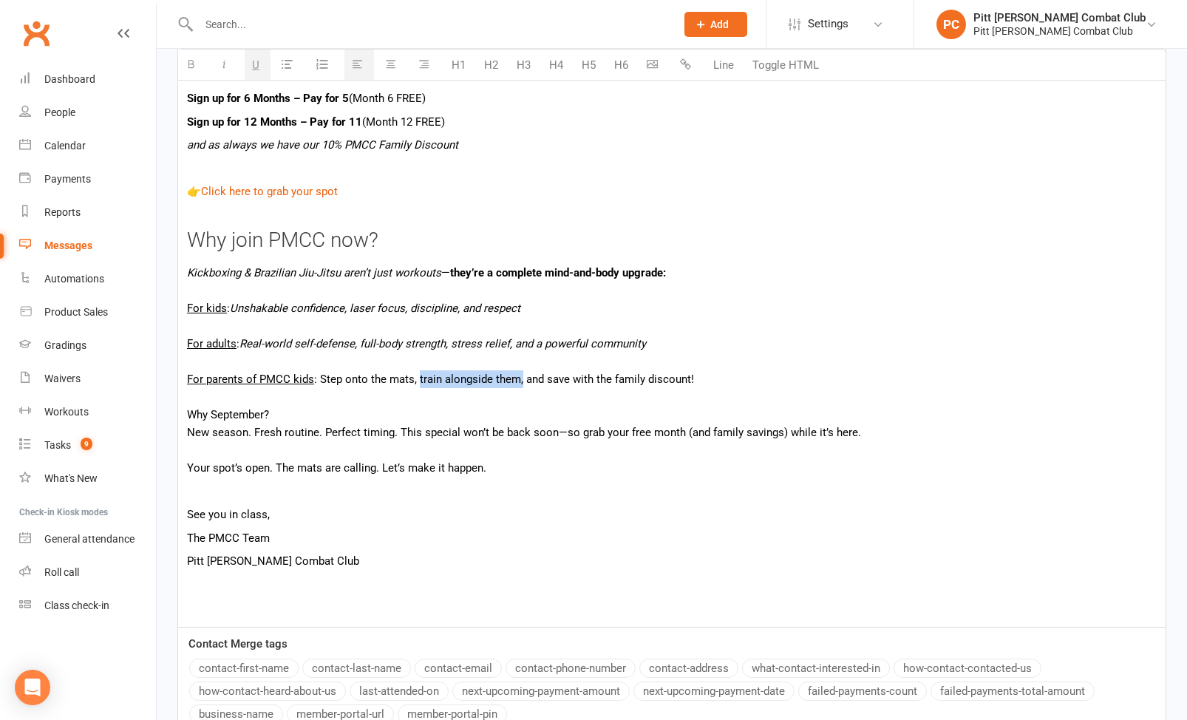
click at [520, 374] on div "For parents of PMCC kids : Step onto the mats, train alongside them, and save w…" at bounding box center [672, 379] width 970 height 18
drag, startPoint x: 185, startPoint y: 413, endPoint x: 284, endPoint y: 413, distance: 99.1
click at [284, 413] on div "Hi {contact-first-name} , If you’ve tried a class and never joined… or you’ve b…" at bounding box center [672, 288] width 988 height 678
click at [194, 62] on icon "button" at bounding box center [191, 63] width 11 height 11
drag, startPoint x: 187, startPoint y: 435, endPoint x: 248, endPoint y: 431, distance: 61.5
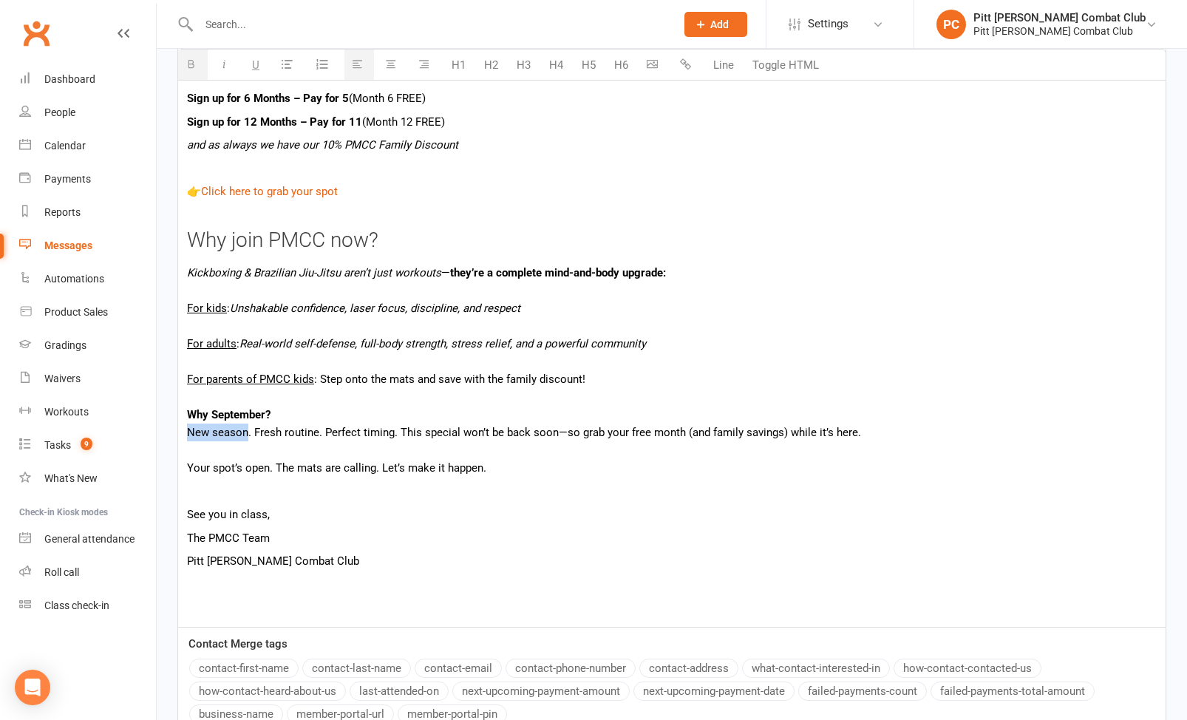
click at [248, 431] on div "New season. Fresh routine. Perfect timing. This special won’t be back soon—so g…" at bounding box center [672, 433] width 970 height 18
click at [227, 64] on icon "button" at bounding box center [224, 63] width 11 height 11
drag, startPoint x: 256, startPoint y: 430, endPoint x: 319, endPoint y: 431, distance: 63.6
click at [319, 431] on div "New season . Fresh routine. Perfect timing. This special won’t be back soon—so …" at bounding box center [672, 433] width 970 height 18
click at [256, 62] on icon "button" at bounding box center [255, 63] width 7 height 11
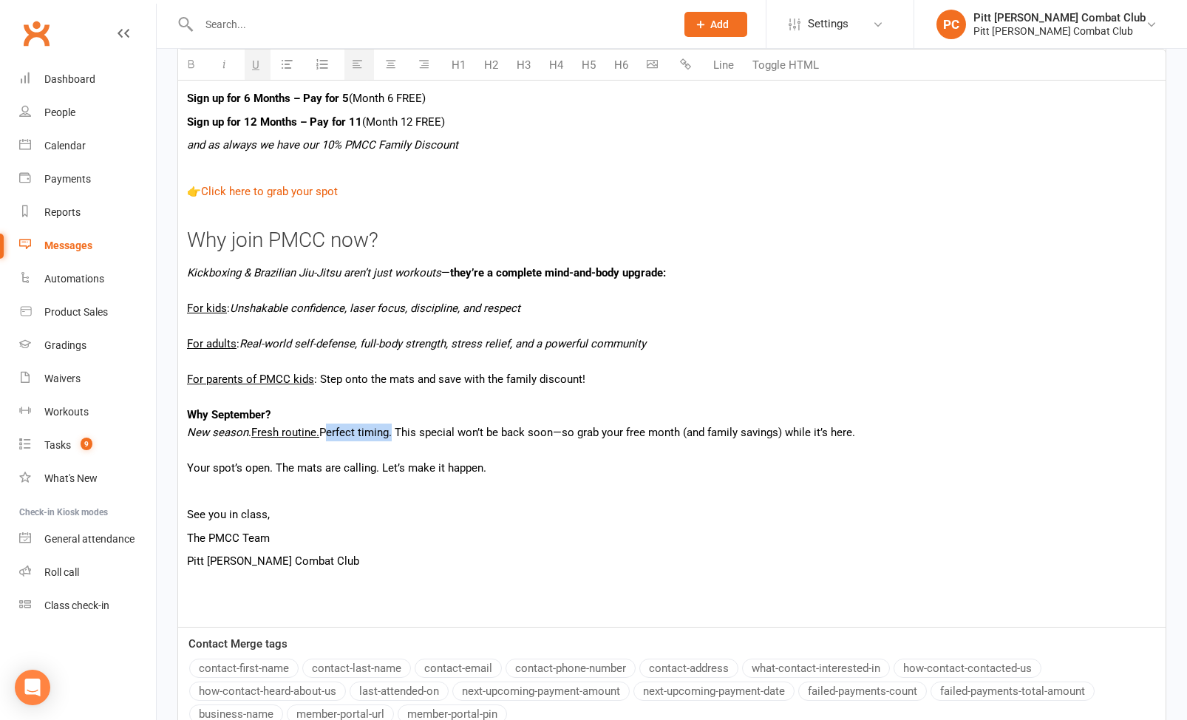
drag, startPoint x: 326, startPoint y: 435, endPoint x: 393, endPoint y: 432, distance: 67.3
click at [393, 432] on div "New season . Fresh routine. Perfect timing. This special won’t be back soon—so …" at bounding box center [672, 433] width 970 height 18
click at [226, 62] on icon "button" at bounding box center [224, 63] width 11 height 11
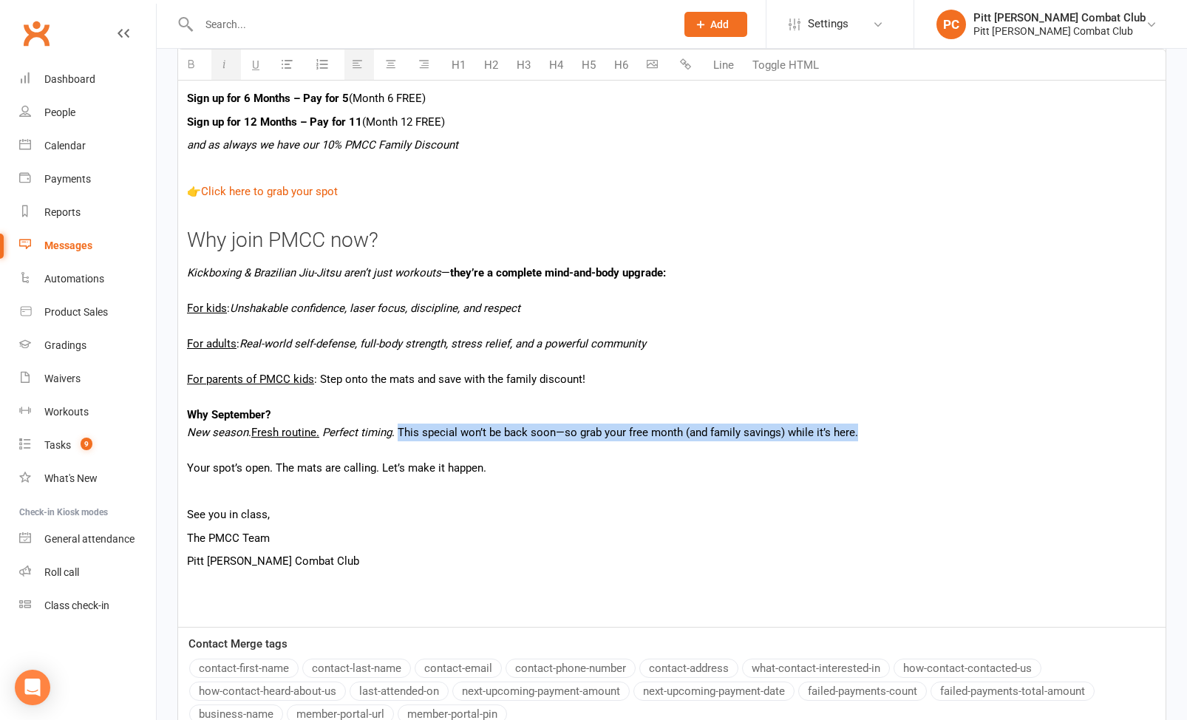
drag, startPoint x: 401, startPoint y: 433, endPoint x: 860, endPoint y: 427, distance: 459.2
click at [860, 427] on div "New season . Fresh routine. Perfect timing . This special won’t be back soon—so…" at bounding box center [672, 433] width 970 height 18
click at [188, 68] on icon "button" at bounding box center [191, 63] width 11 height 11
click at [742, 430] on b "This special won’t be back soon—so grab your free month (and family savings) wh…" at bounding box center [626, 432] width 462 height 13
drag, startPoint x: 692, startPoint y: 437, endPoint x: 784, endPoint y: 427, distance: 92.9
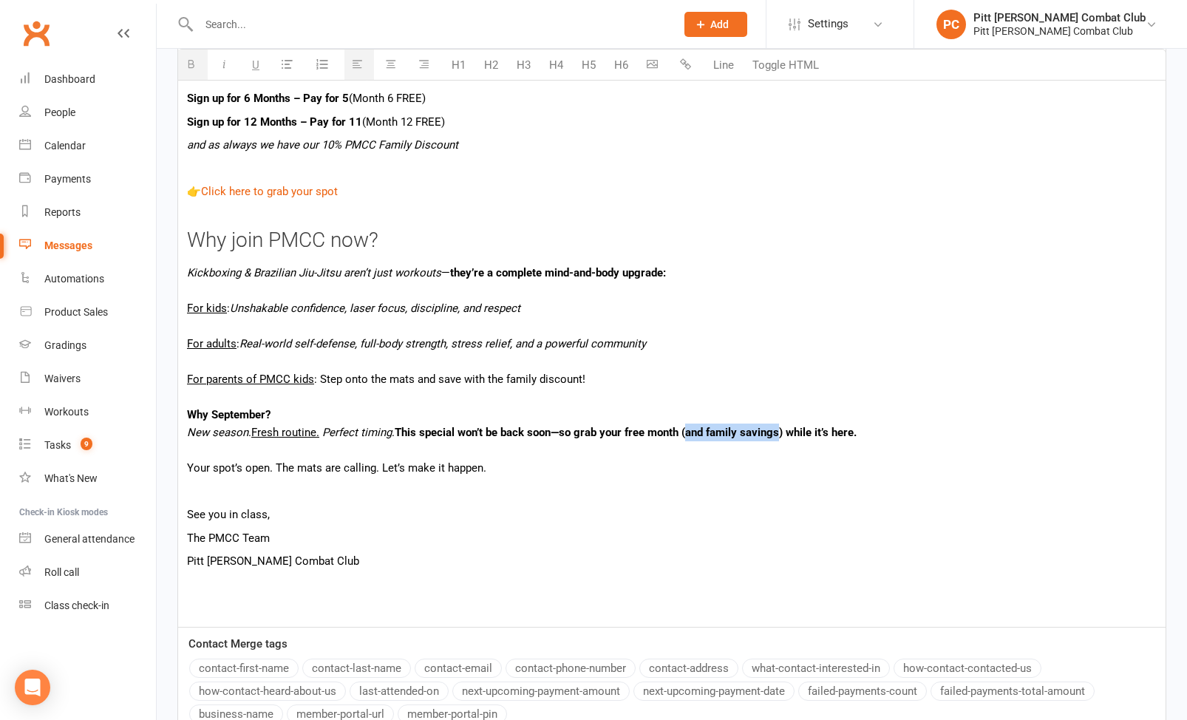
click at [784, 427] on b "This special won’t be back soon—so grab your free month (and family savings) wh…" at bounding box center [626, 432] width 462 height 13
click at [223, 62] on icon "button" at bounding box center [224, 63] width 11 height 11
click at [617, 477] on div "Hi {contact-first-name} , If you’ve tried a class and never joined… or you’ve b…" at bounding box center [672, 288] width 988 height 678
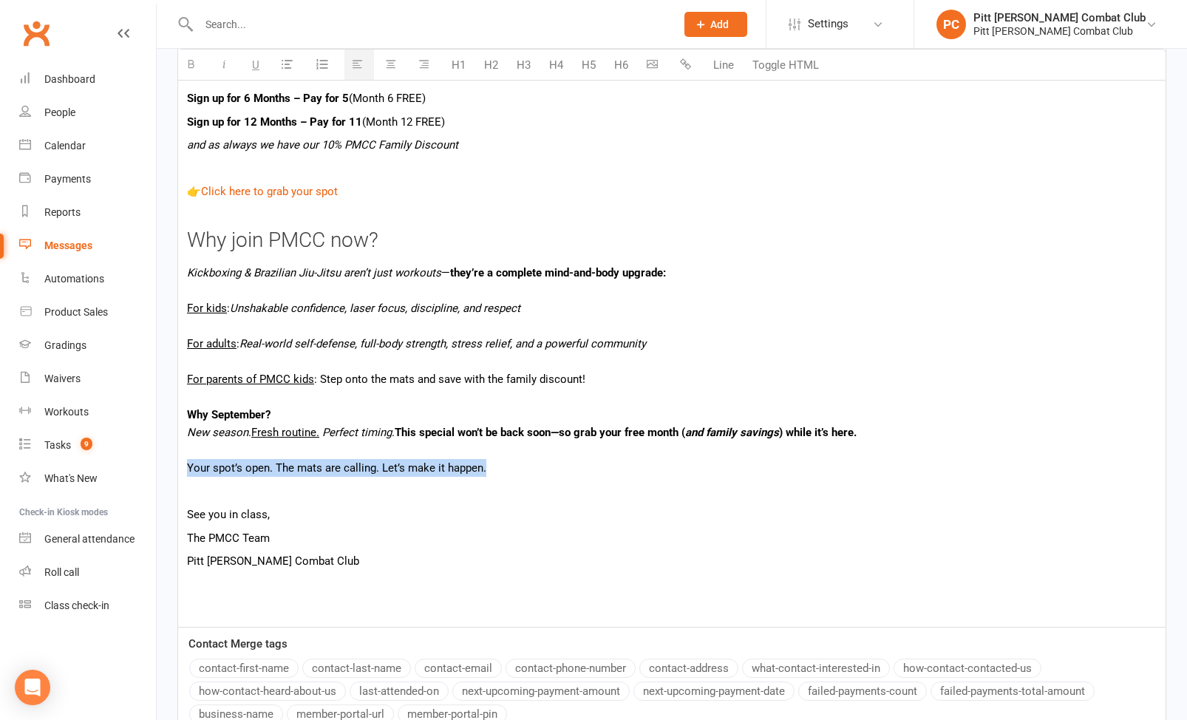
click at [183, 466] on div "Hi {contact-first-name} , If you’ve tried a class and never joined… or you’ve b…" at bounding box center [672, 288] width 988 height 678
click at [194, 59] on icon "button" at bounding box center [191, 63] width 11 height 11
click at [226, 59] on icon "button" at bounding box center [224, 63] width 11 height 11
click at [433, 567] on p "Pitt [PERSON_NAME] Combat Club" at bounding box center [672, 561] width 970 height 18
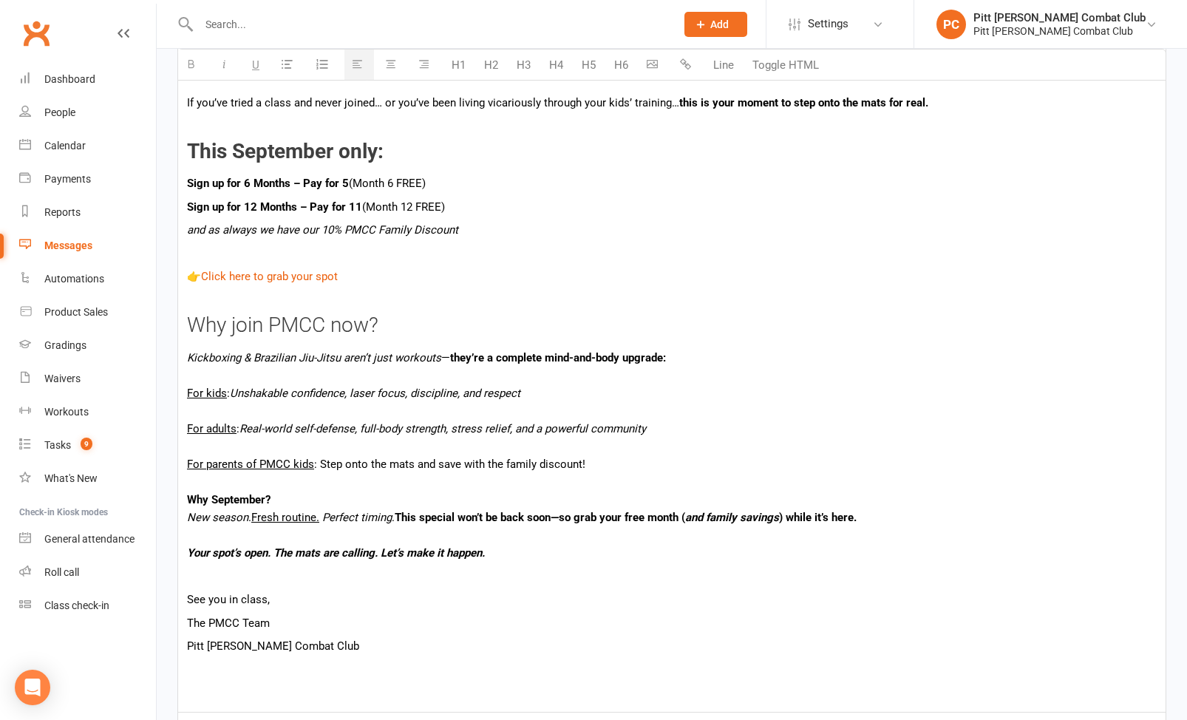
scroll to position [461, 0]
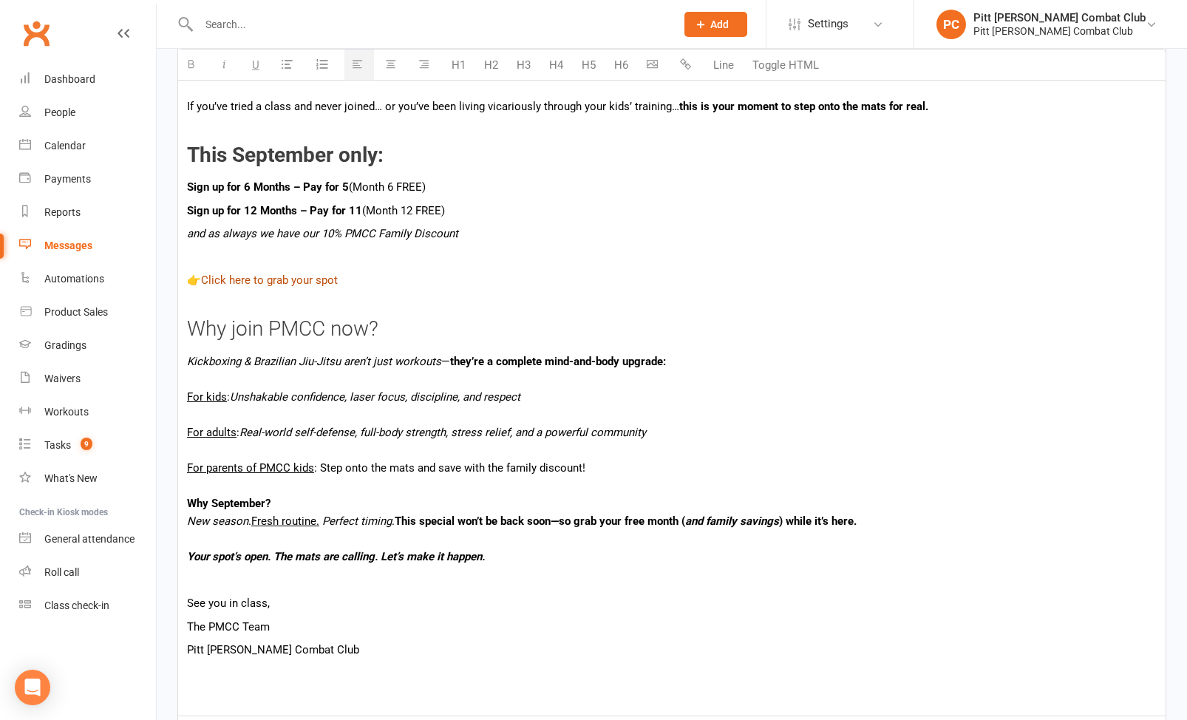
click at [289, 285] on link "Click here to grab your spot" at bounding box center [269, 280] width 137 height 13
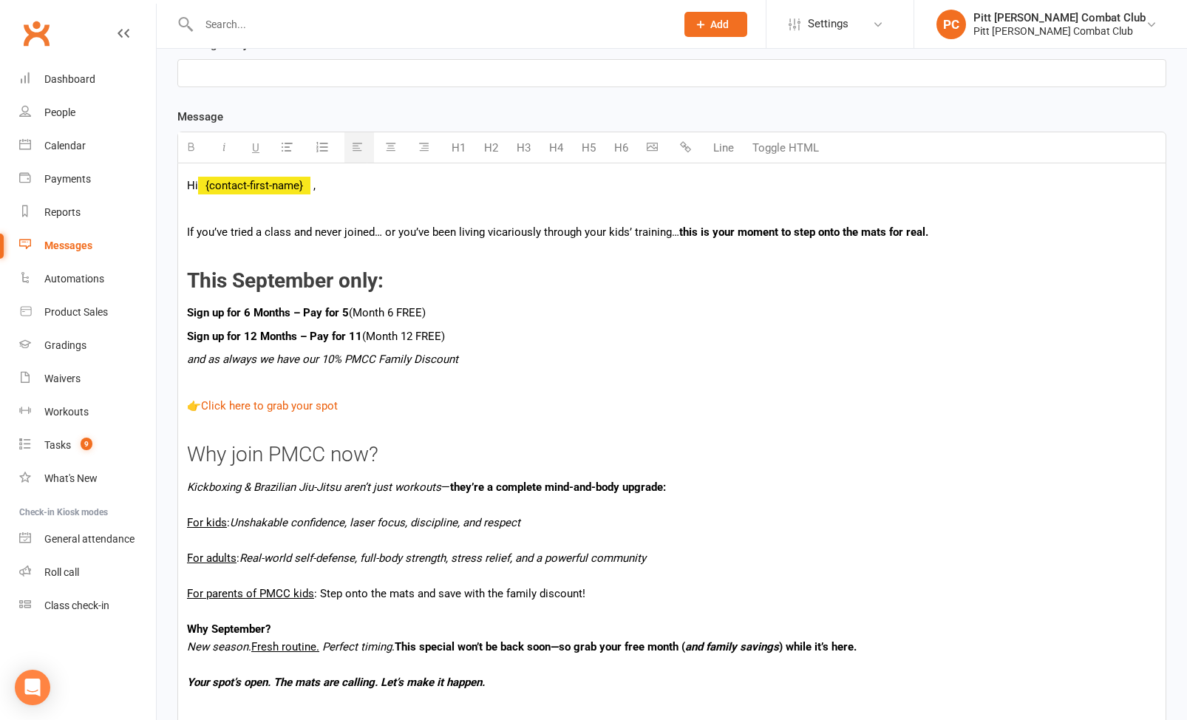
scroll to position [335, 0]
click at [636, 198] on div "Hi {contact-first-name} , If you’ve tried a class and never joined… or you’ve b…" at bounding box center [672, 503] width 988 height 678
click at [657, 154] on button "button" at bounding box center [655, 148] width 30 height 30
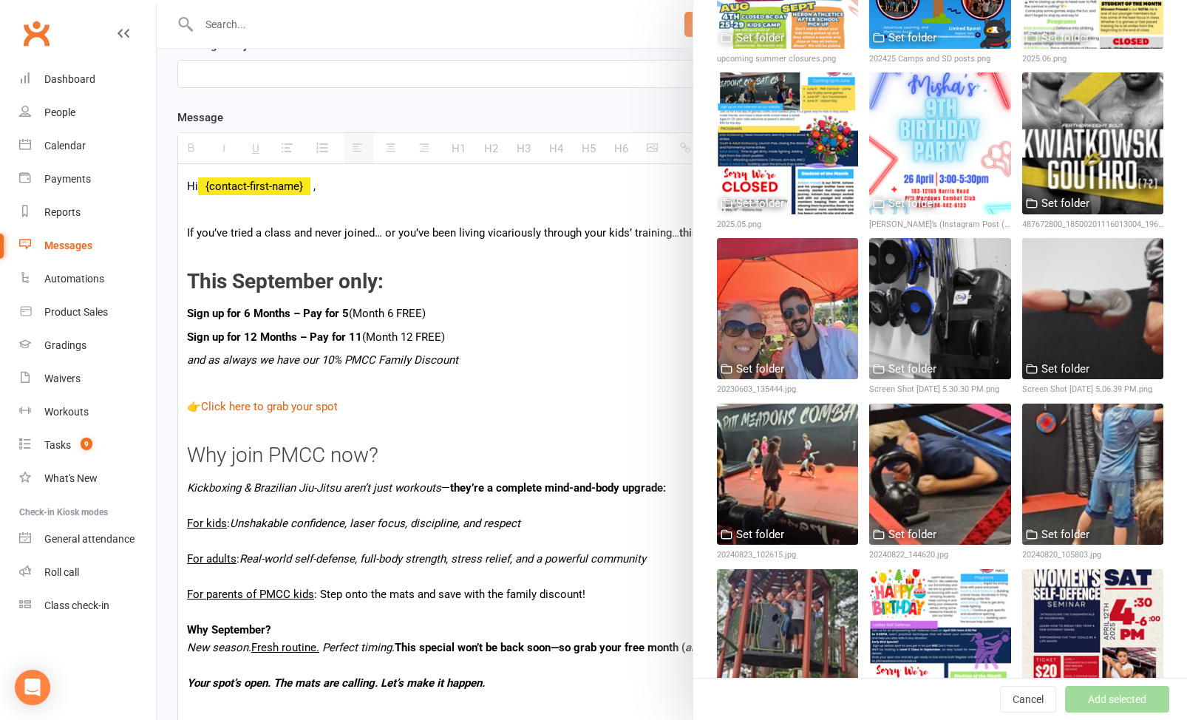
scroll to position [449, 0]
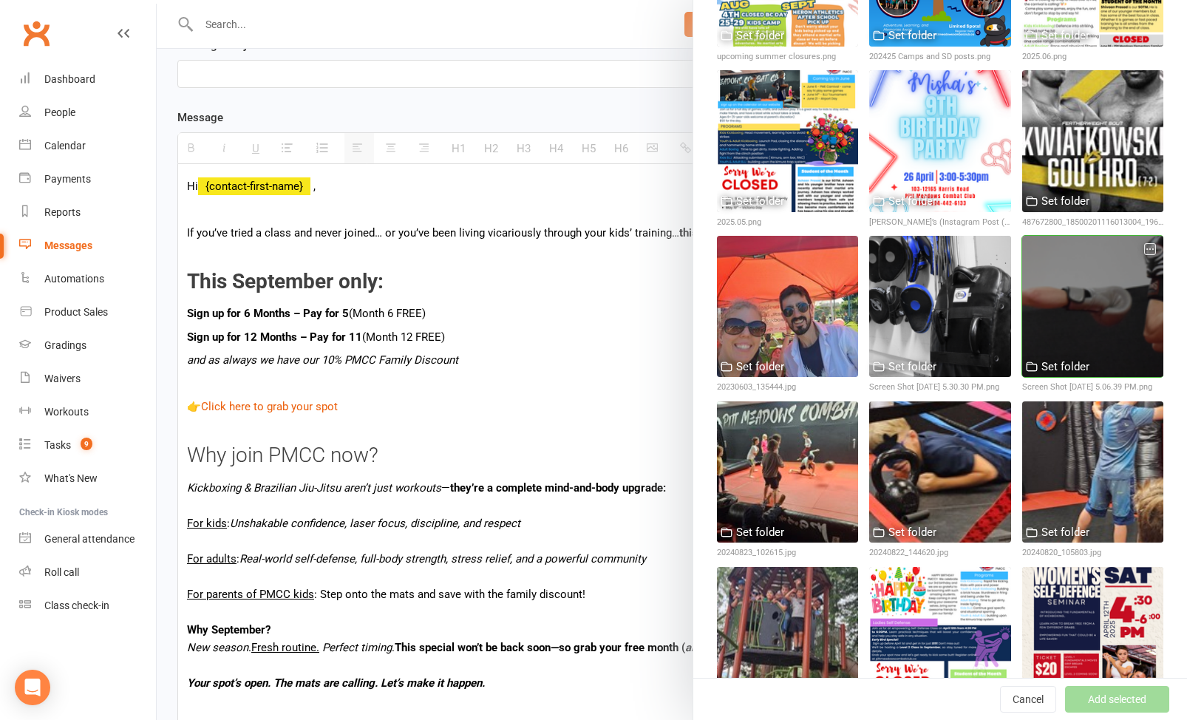
click at [1047, 330] on div at bounding box center [1093, 306] width 141 height 141
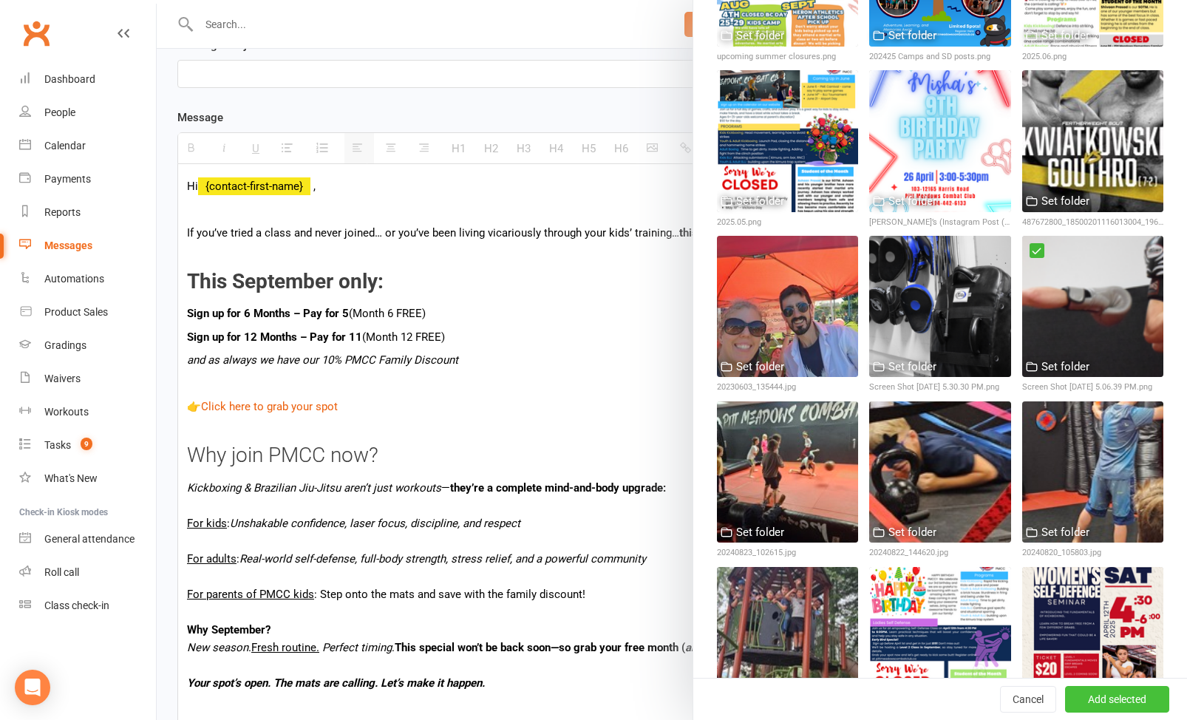
click at [1125, 693] on button "Add selected" at bounding box center [1117, 699] width 104 height 27
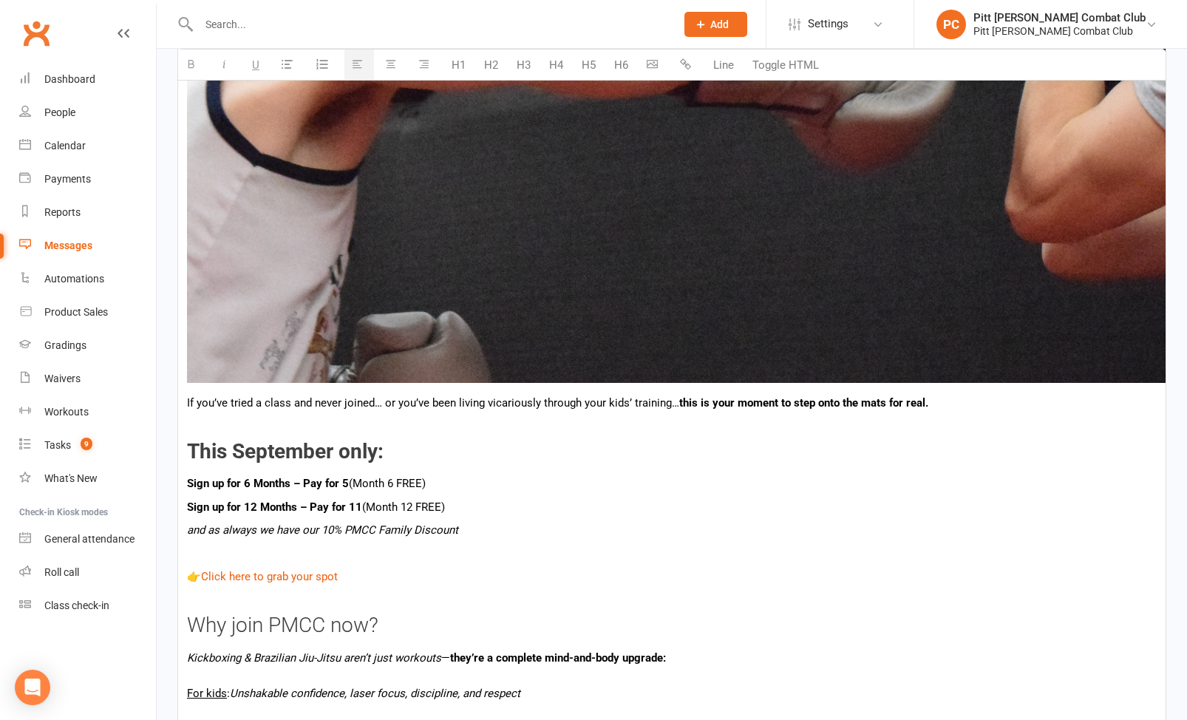
scroll to position [742, 0]
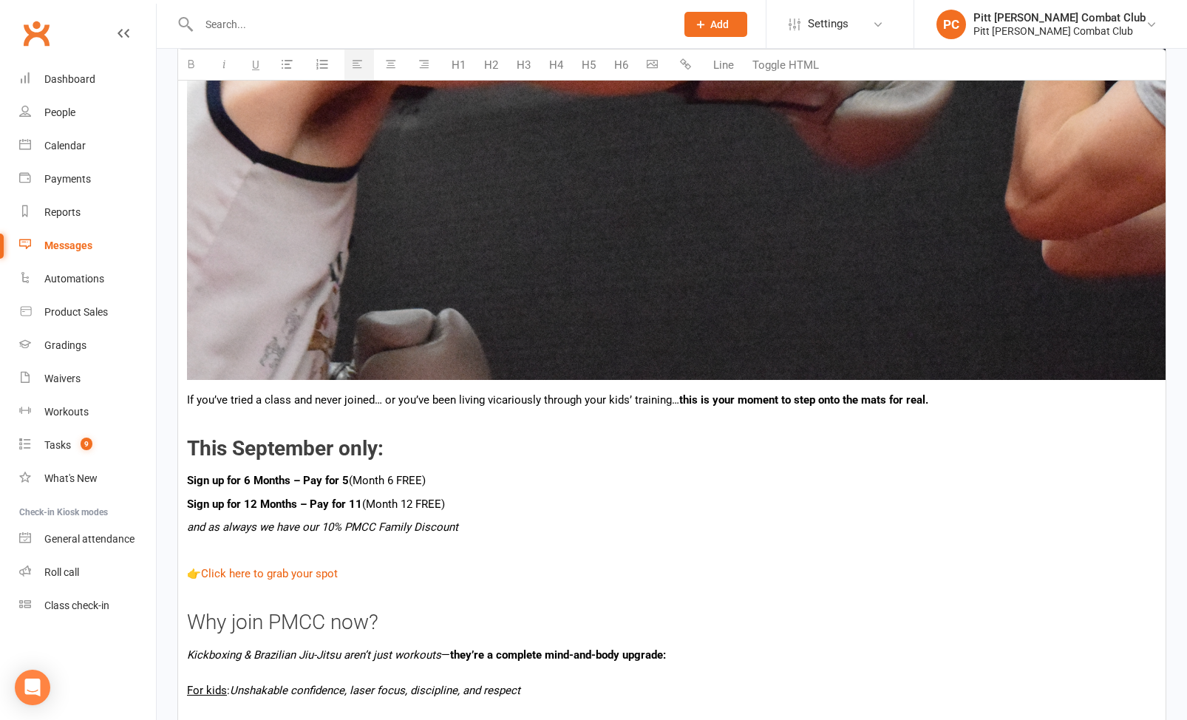
click at [929, 304] on img at bounding box center [796, 86] width 1218 height 587
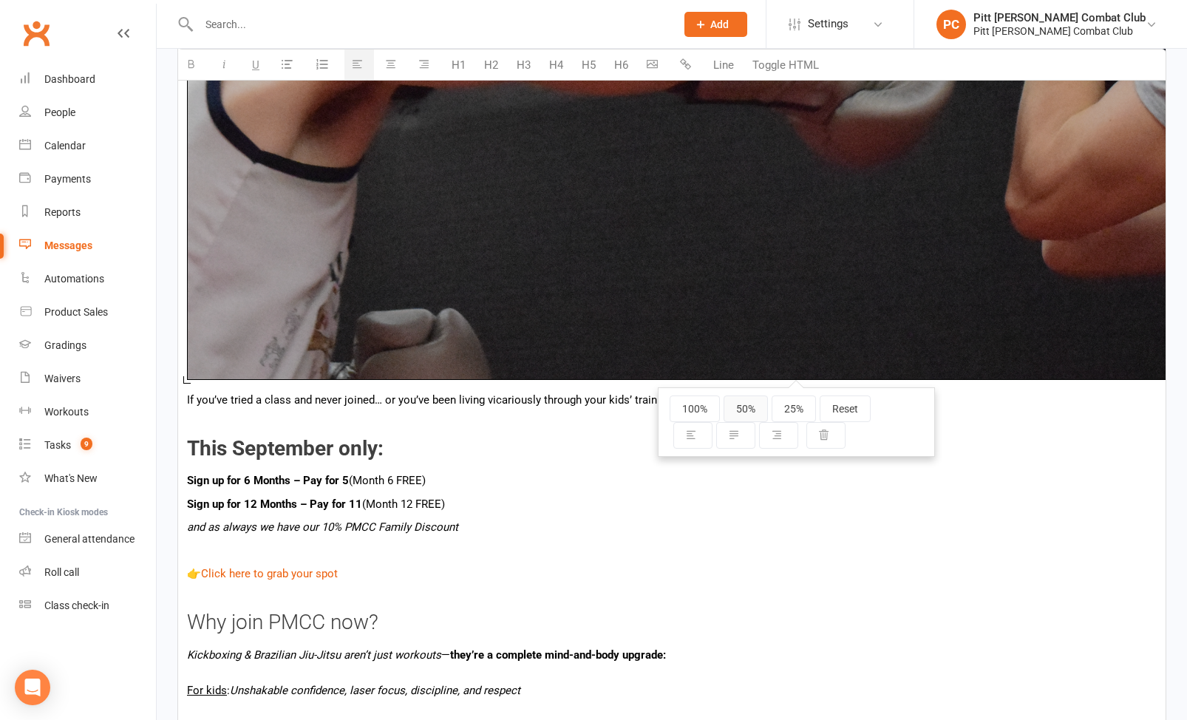
click at [746, 408] on button "50%" at bounding box center [746, 409] width 44 height 27
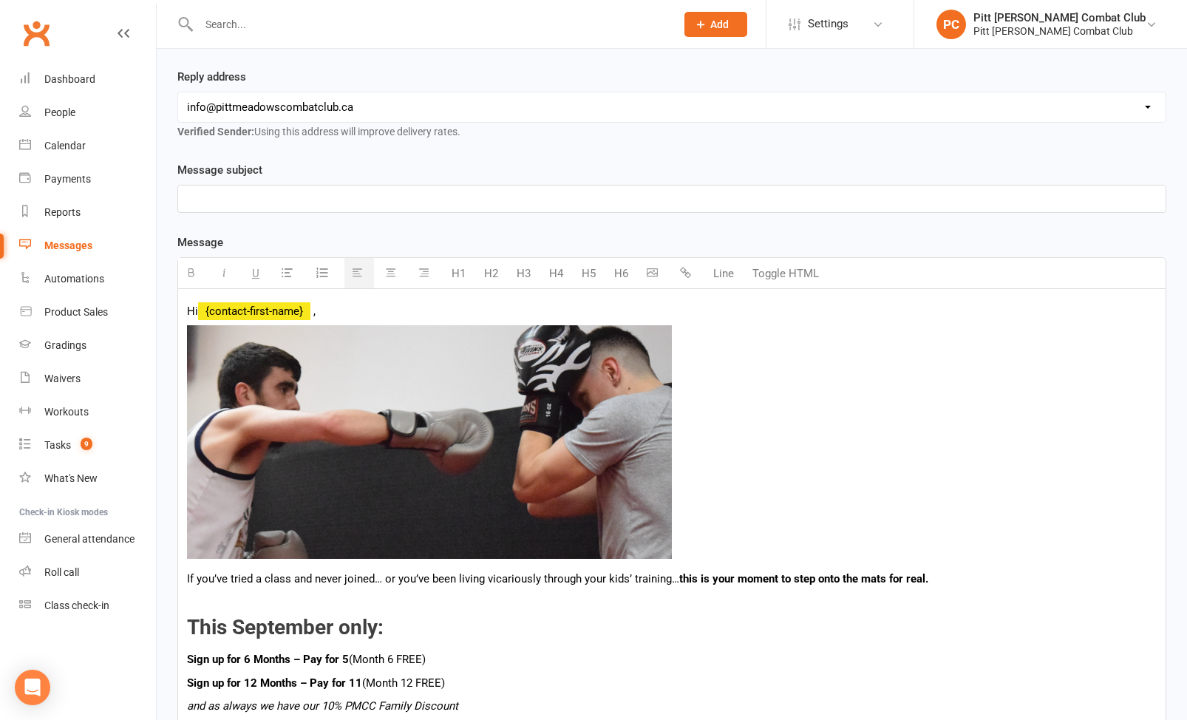
scroll to position [208, 0]
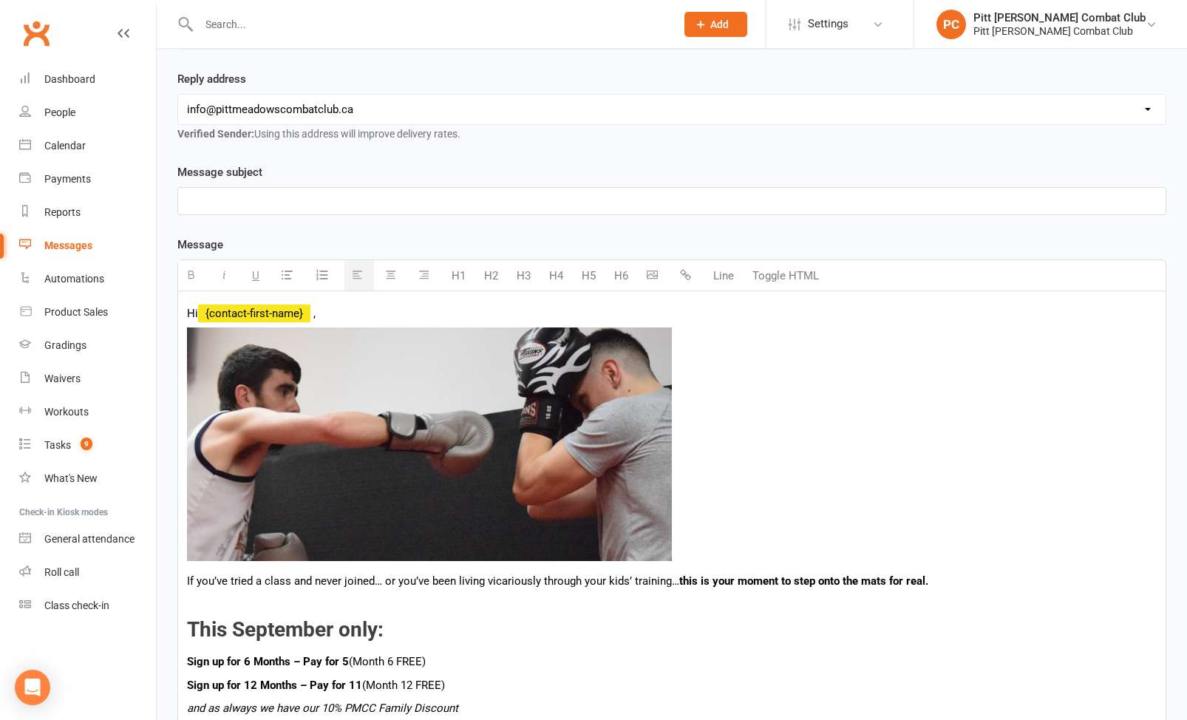
click at [481, 418] on img at bounding box center [429, 445] width 485 height 234
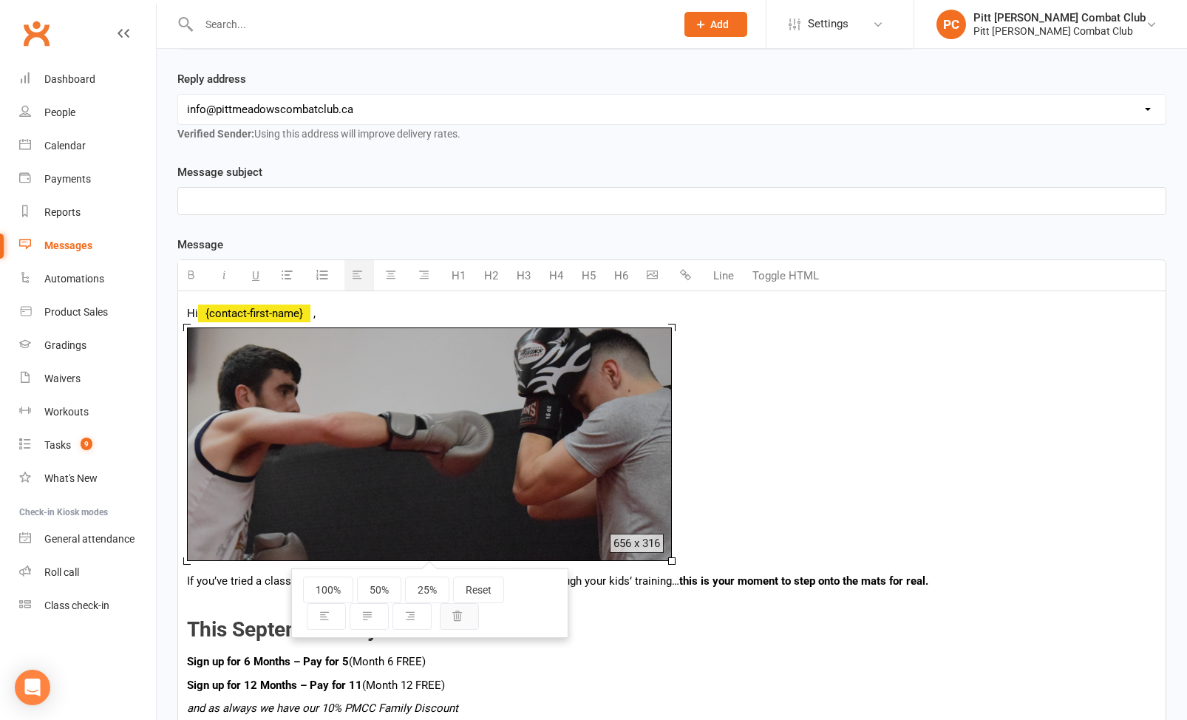
click at [461, 615] on icon "button" at bounding box center [457, 616] width 10 height 10
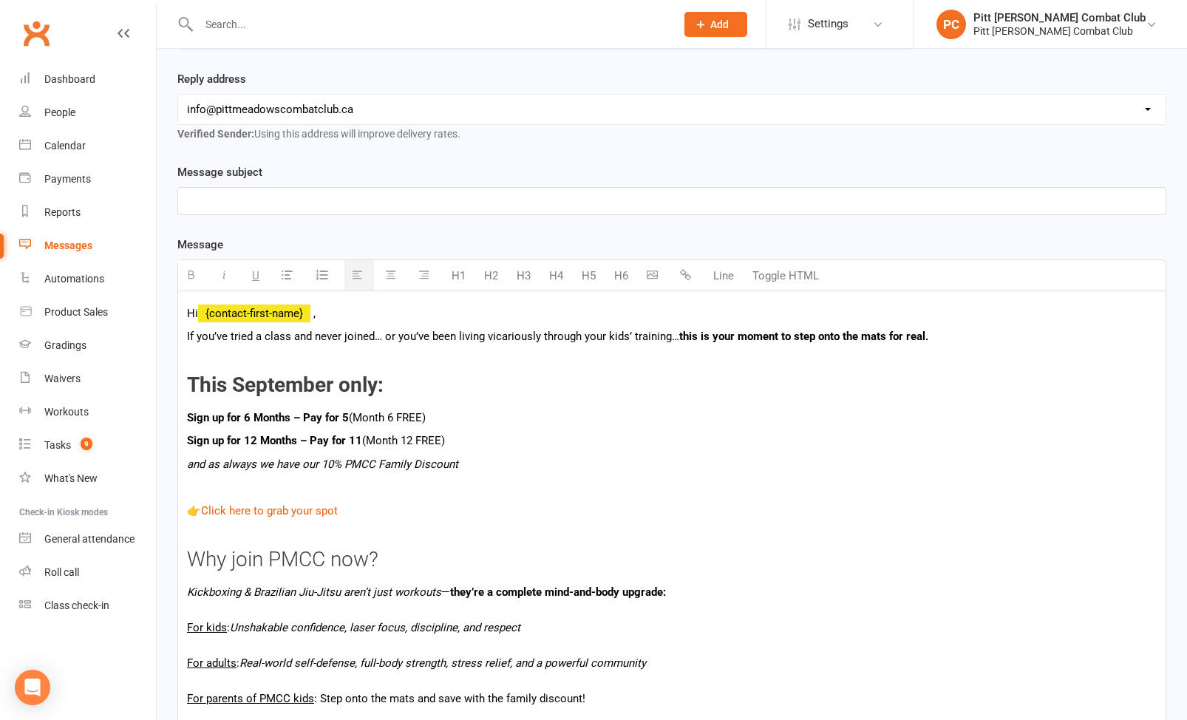
click at [651, 269] on icon "button" at bounding box center [652, 274] width 11 height 11
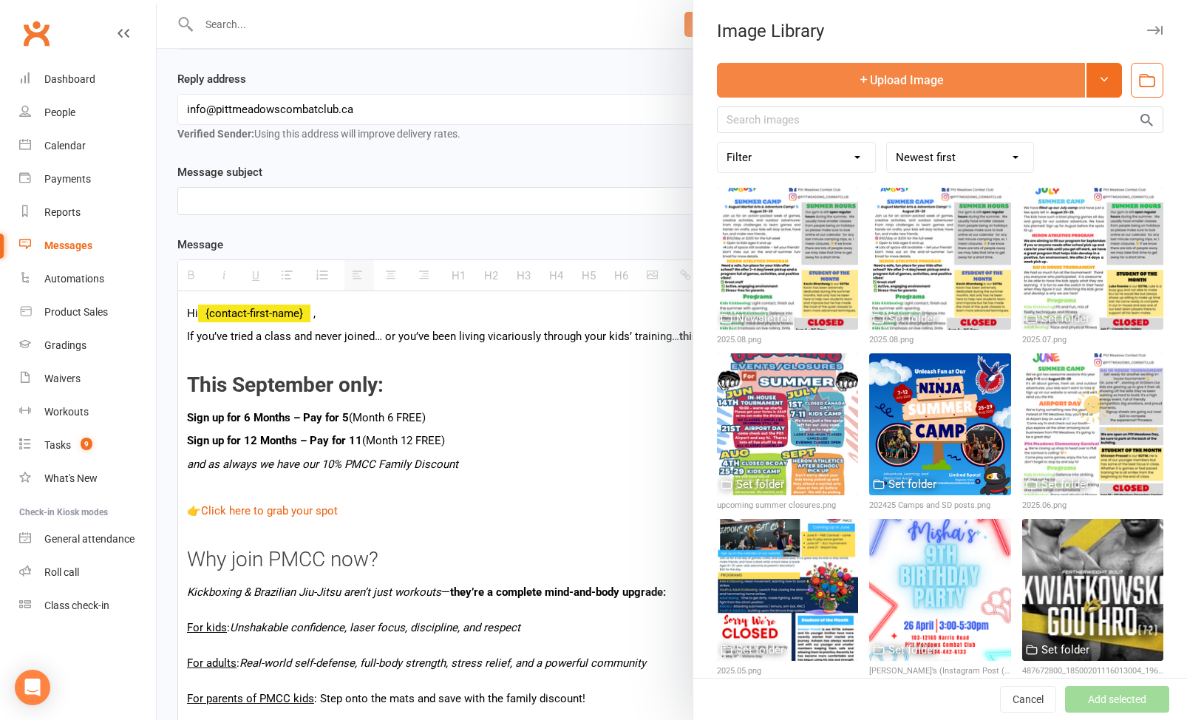
click at [875, 88] on button "Upload Image" at bounding box center [901, 80] width 368 height 35
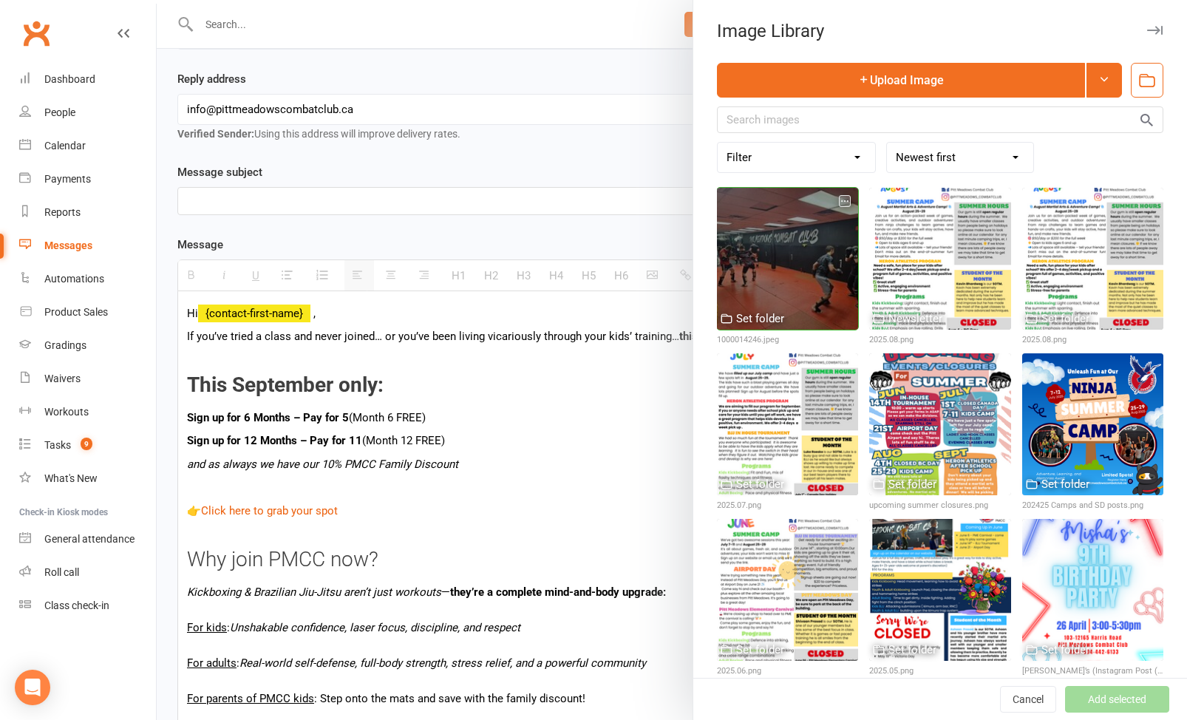
click at [779, 267] on div at bounding box center [787, 258] width 141 height 141
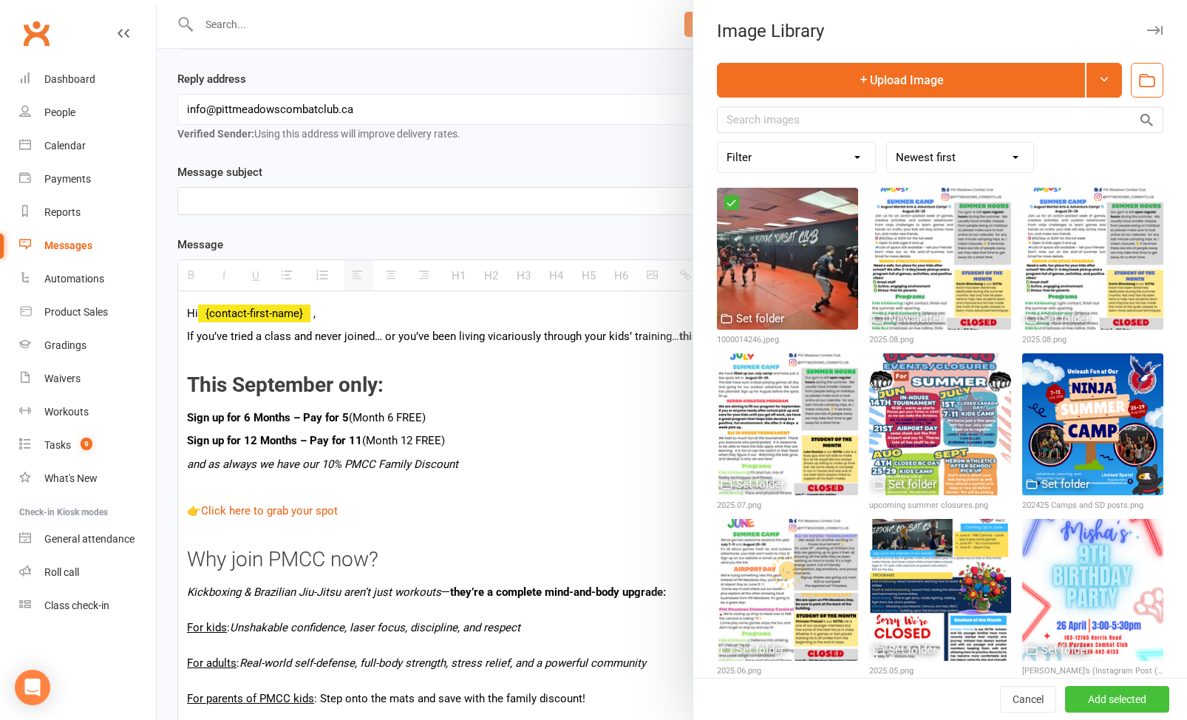
click at [1076, 696] on button "Add selected" at bounding box center [1117, 699] width 104 height 27
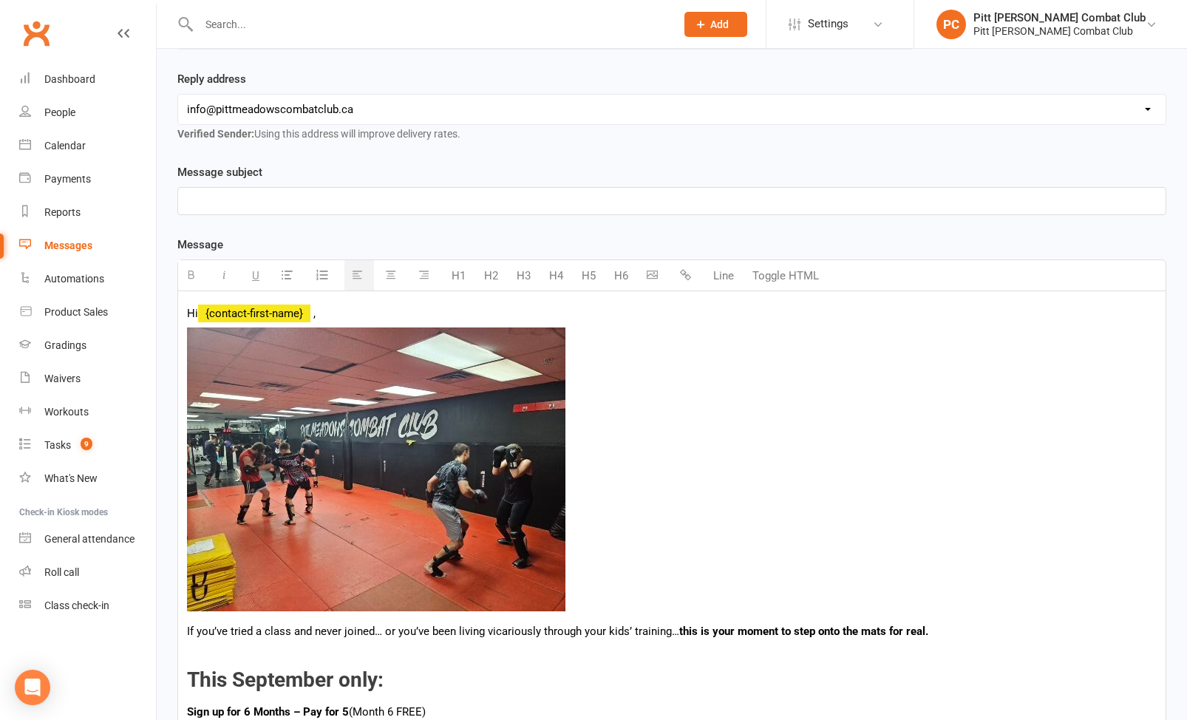
click at [459, 492] on img at bounding box center [376, 470] width 379 height 284
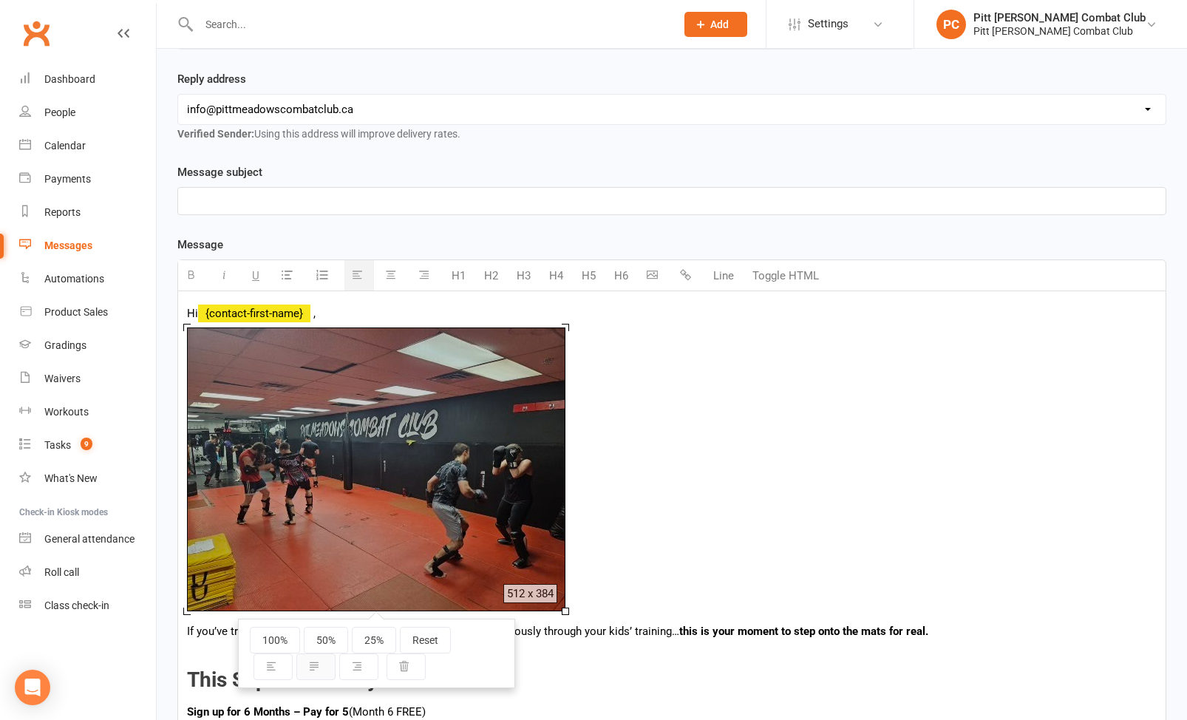
click at [319, 674] on button "button" at bounding box center [315, 667] width 39 height 27
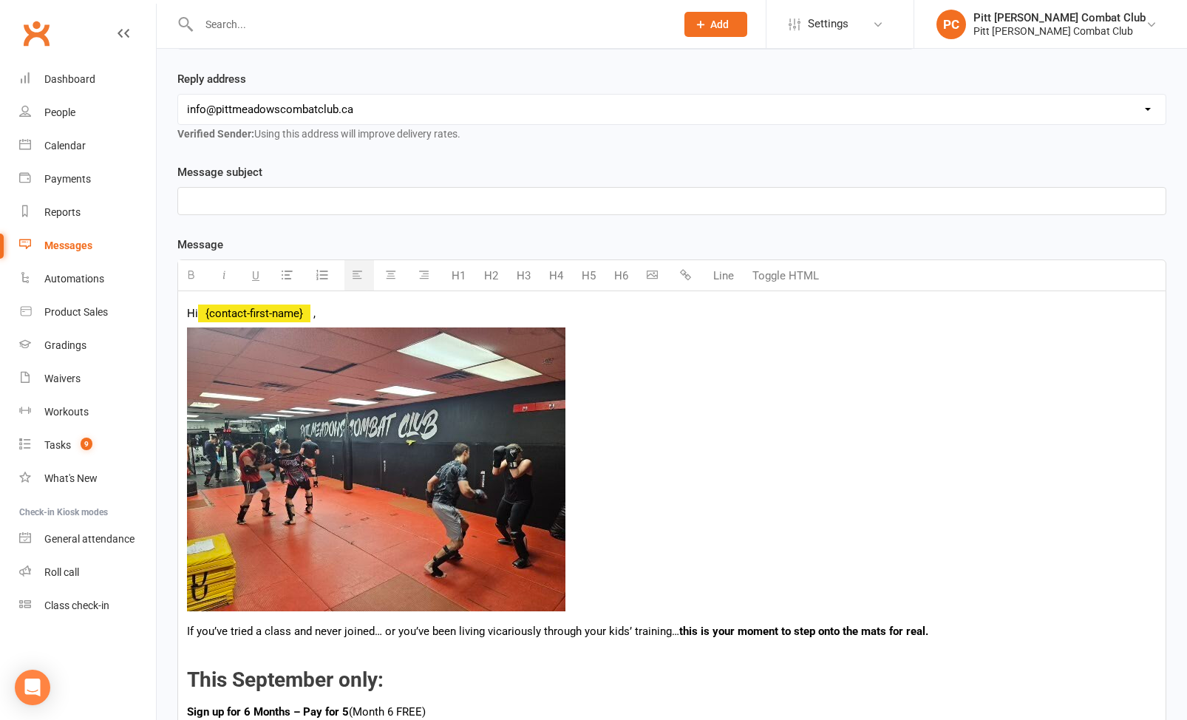
click at [382, 524] on img at bounding box center [376, 470] width 379 height 284
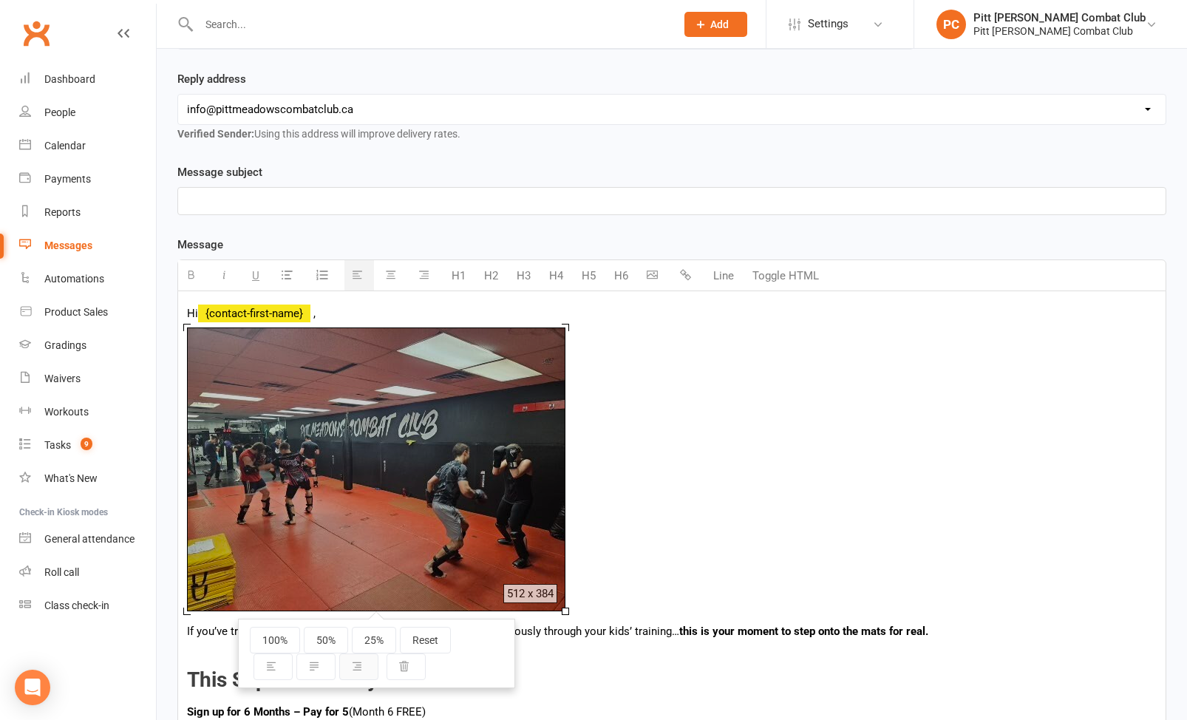
click at [360, 665] on icon "button" at bounding box center [357, 666] width 10 height 10
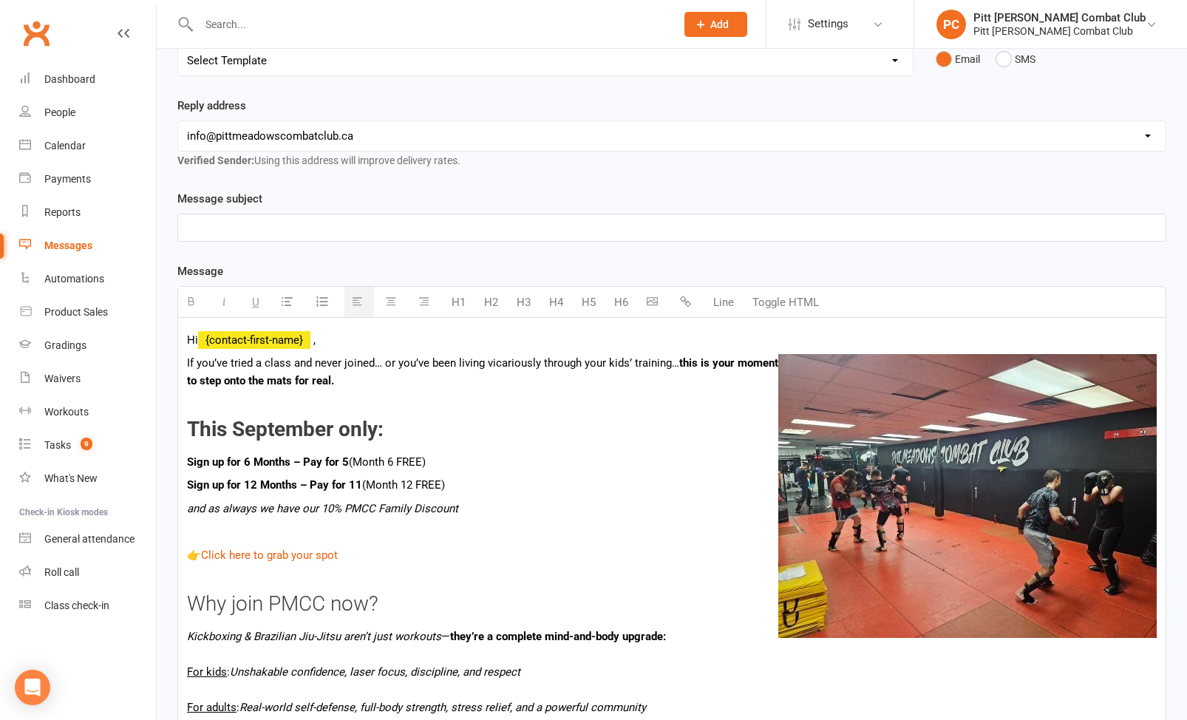
scroll to position [182, 0]
click at [416, 341] on p "Hi {contact-first-name} ," at bounding box center [672, 339] width 970 height 18
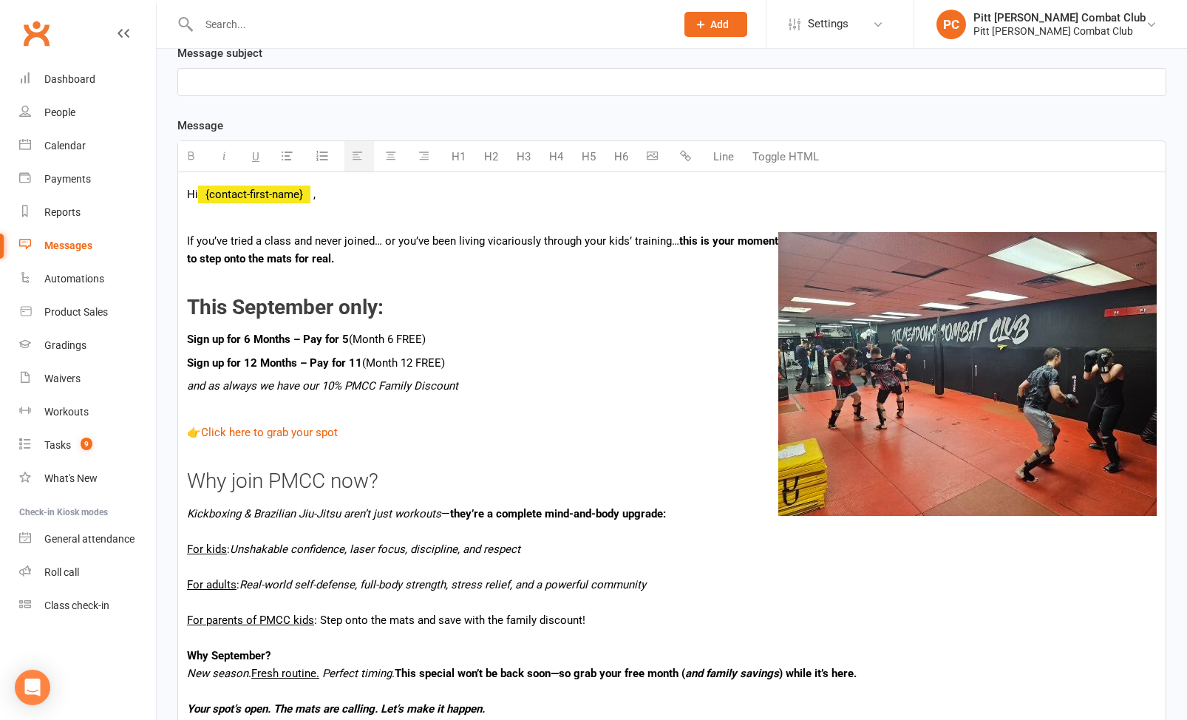
scroll to position [325, 0]
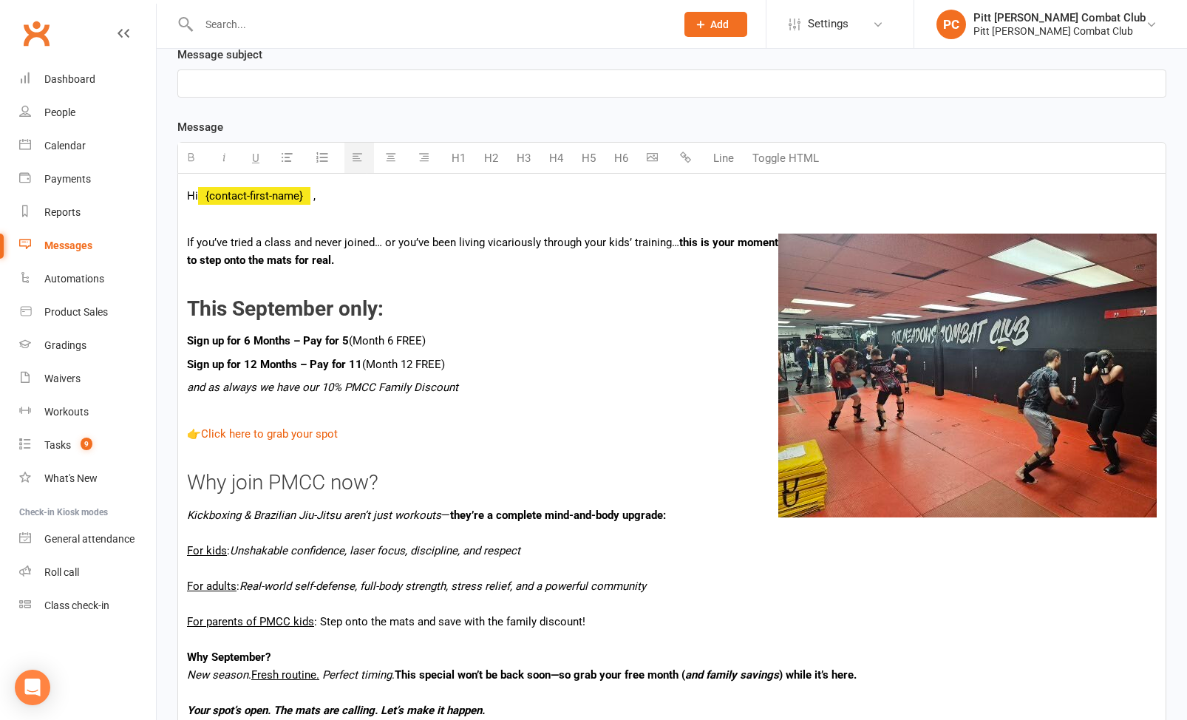
click at [187, 393] on icon "and as always we have our 10% PMCC Family Discount" at bounding box center [322, 387] width 271 height 13
click at [461, 387] on icon "(and as always we have our 10% PMCC Family Discount" at bounding box center [324, 387] width 275 height 13
click at [472, 390] on p "(and as always we have our 10% PMCC Family Discount" at bounding box center [672, 388] width 970 height 18
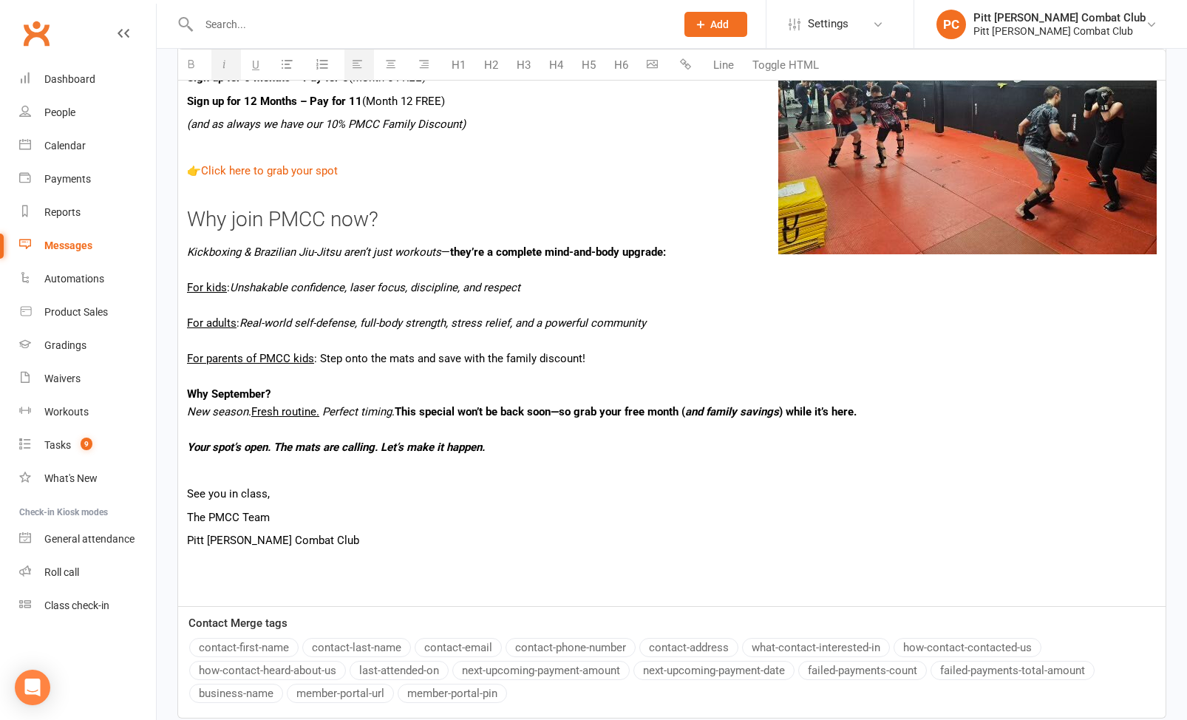
scroll to position [591, 0]
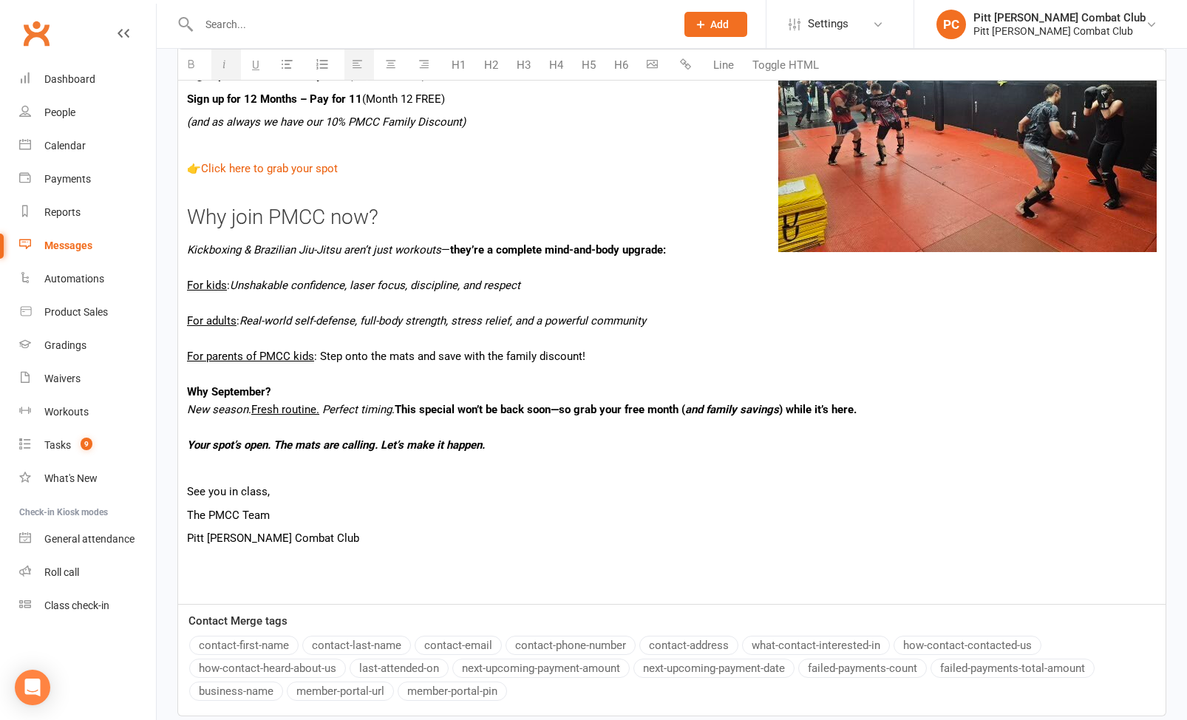
click at [276, 489] on p "See you in class," at bounding box center [672, 492] width 970 height 18
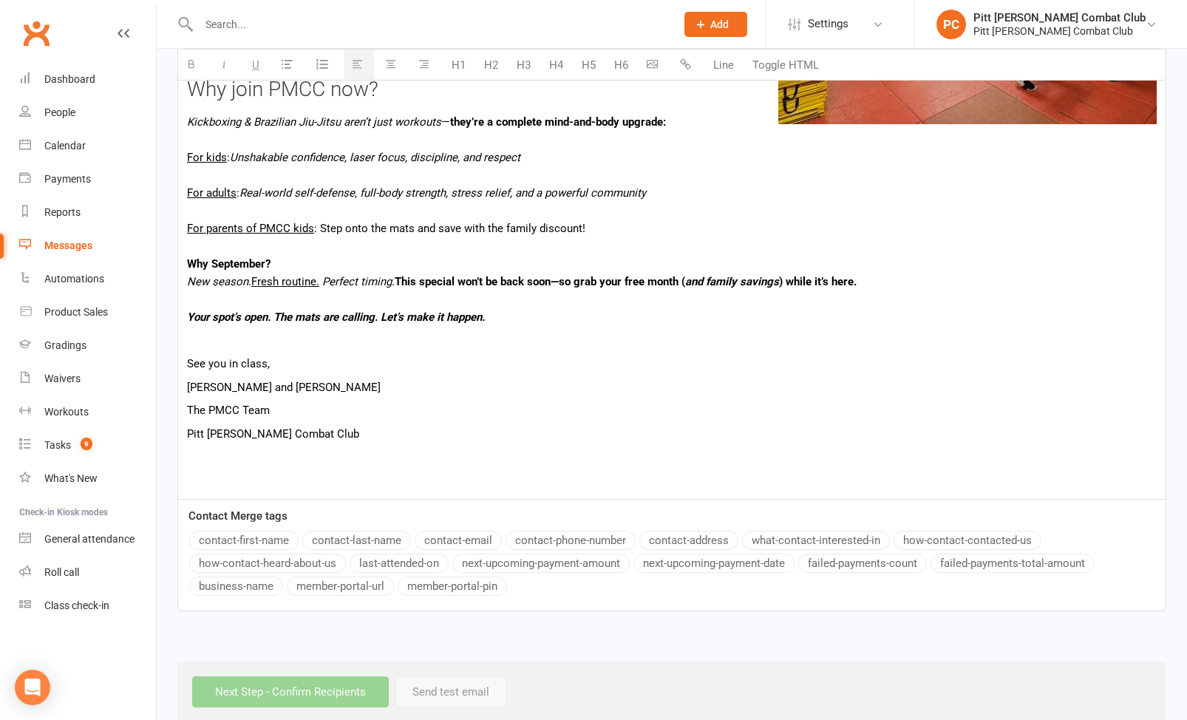
scroll to position [742, 0]
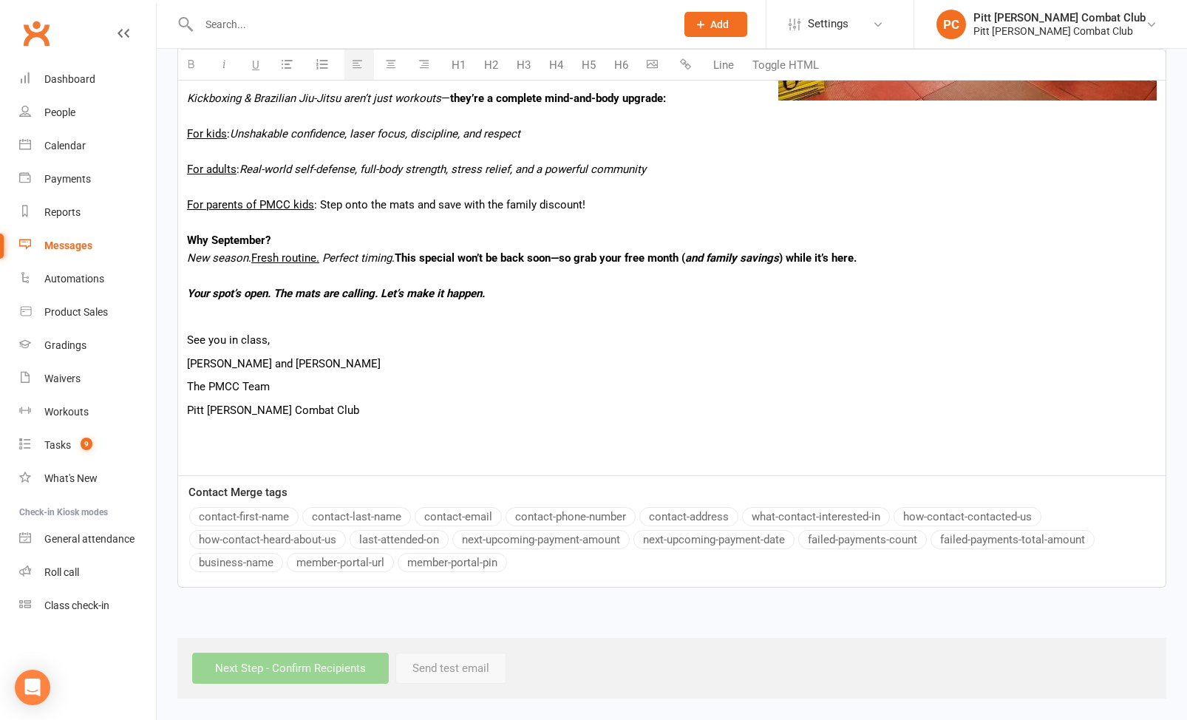
click at [336, 419] on div "Hi {contact-first-name} , If you’ve tried a class and never joined… or you’ve b…" at bounding box center [672, 116] width 988 height 719
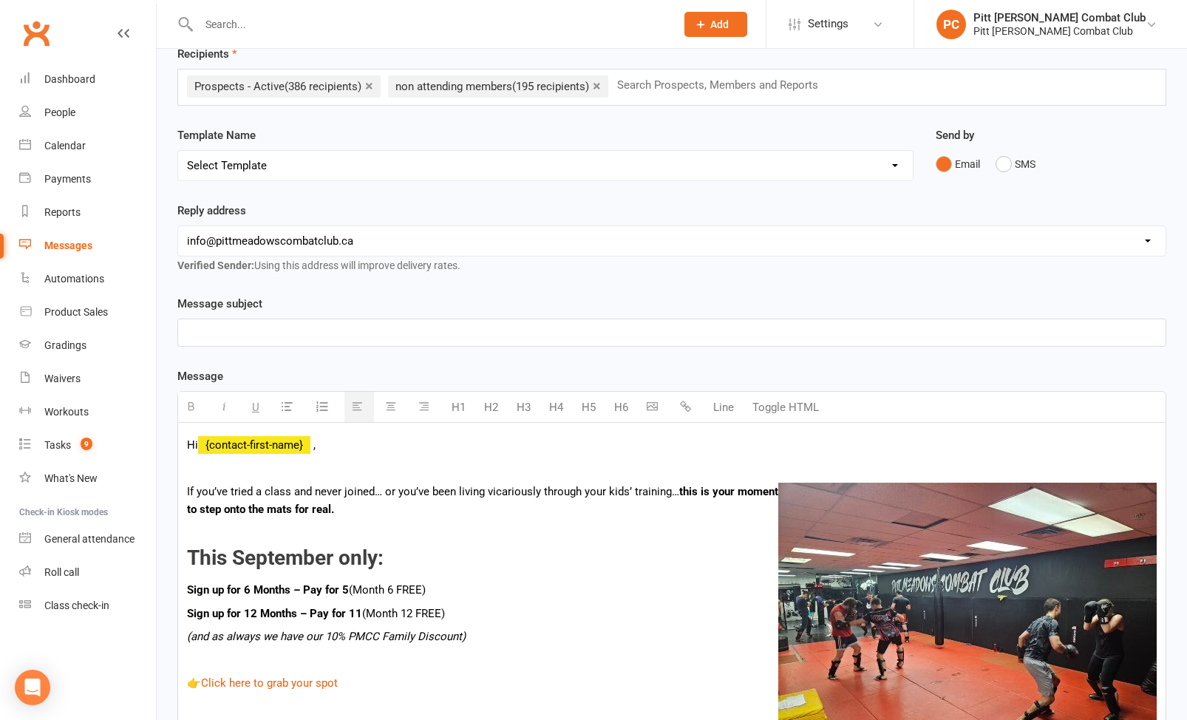
scroll to position [73, 0]
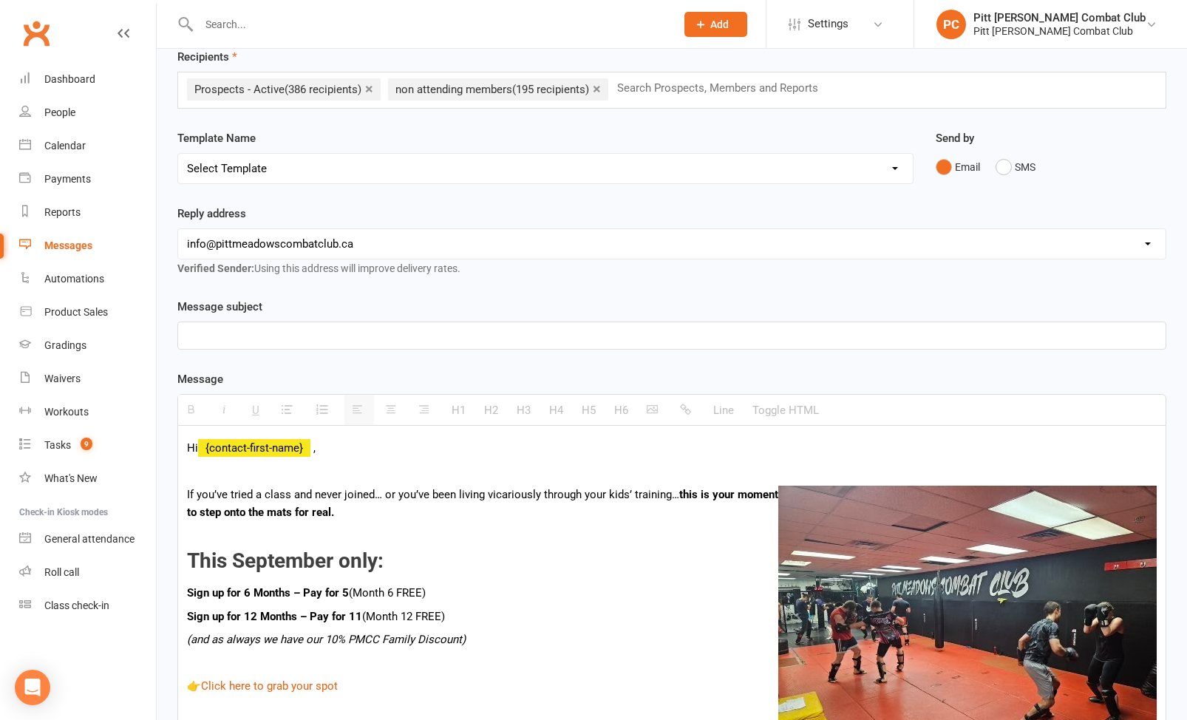
click at [215, 328] on p at bounding box center [672, 336] width 970 height 18
paste div
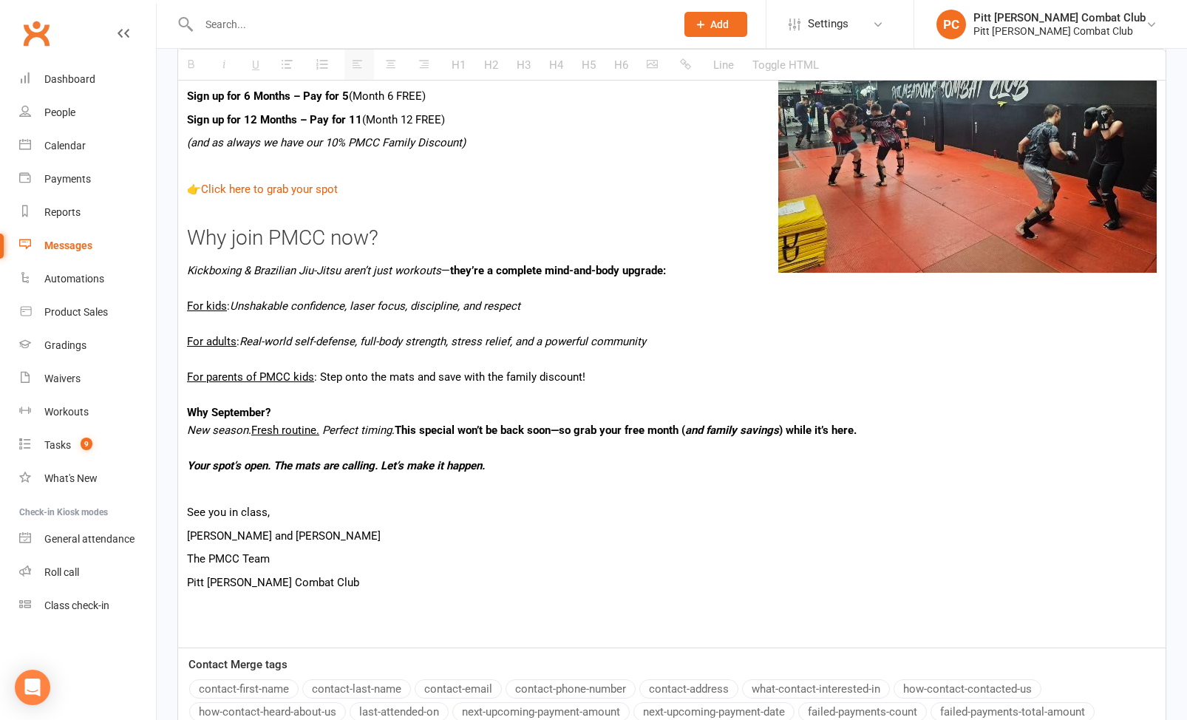
scroll to position [742, 0]
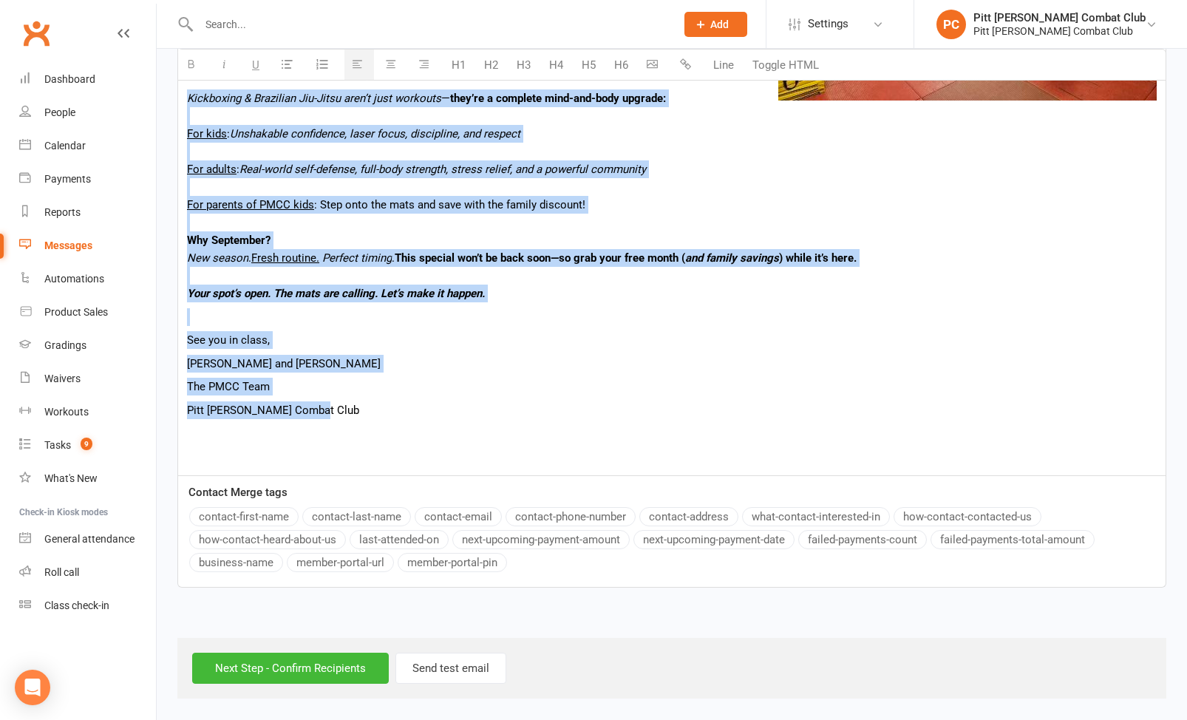
drag, startPoint x: 359, startPoint y: 414, endPoint x: 171, endPoint y: 109, distance: 358.9
click at [169, 107] on div "Template Name Send by Email SMS Message subject Your Free Month is Waiting – Jo…" at bounding box center [671, 119] width 1011 height 980
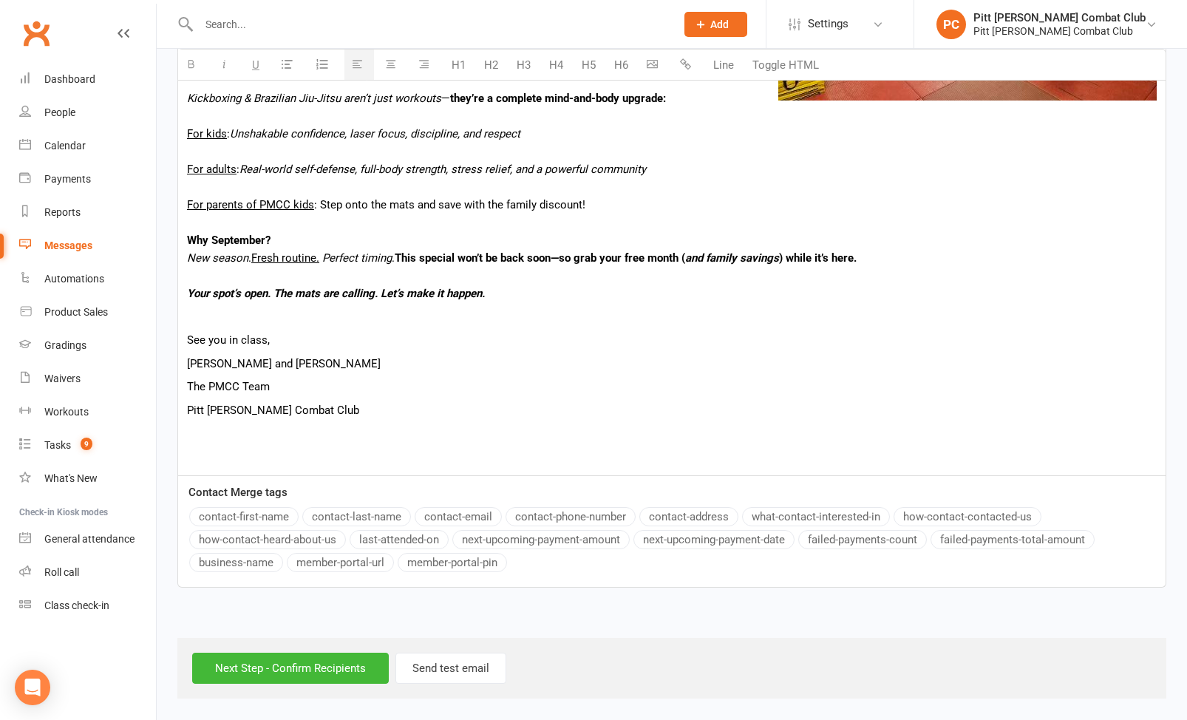
click at [413, 367] on p "[PERSON_NAME] and [PERSON_NAME]" at bounding box center [672, 364] width 970 height 18
click at [324, 662] on input "Next Step - Confirm Recipients" at bounding box center [290, 668] width 197 height 31
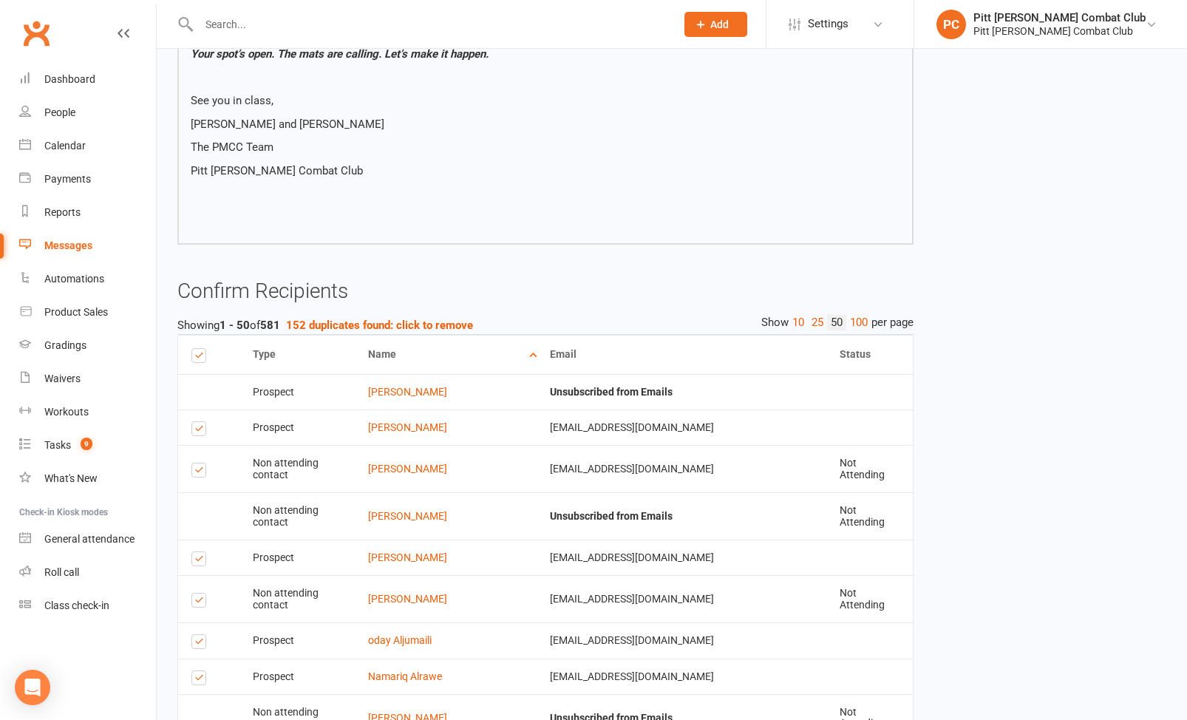
scroll to position [765, 0]
click at [326, 328] on strong "152 duplicates found: click to remove" at bounding box center [379, 323] width 187 height 13
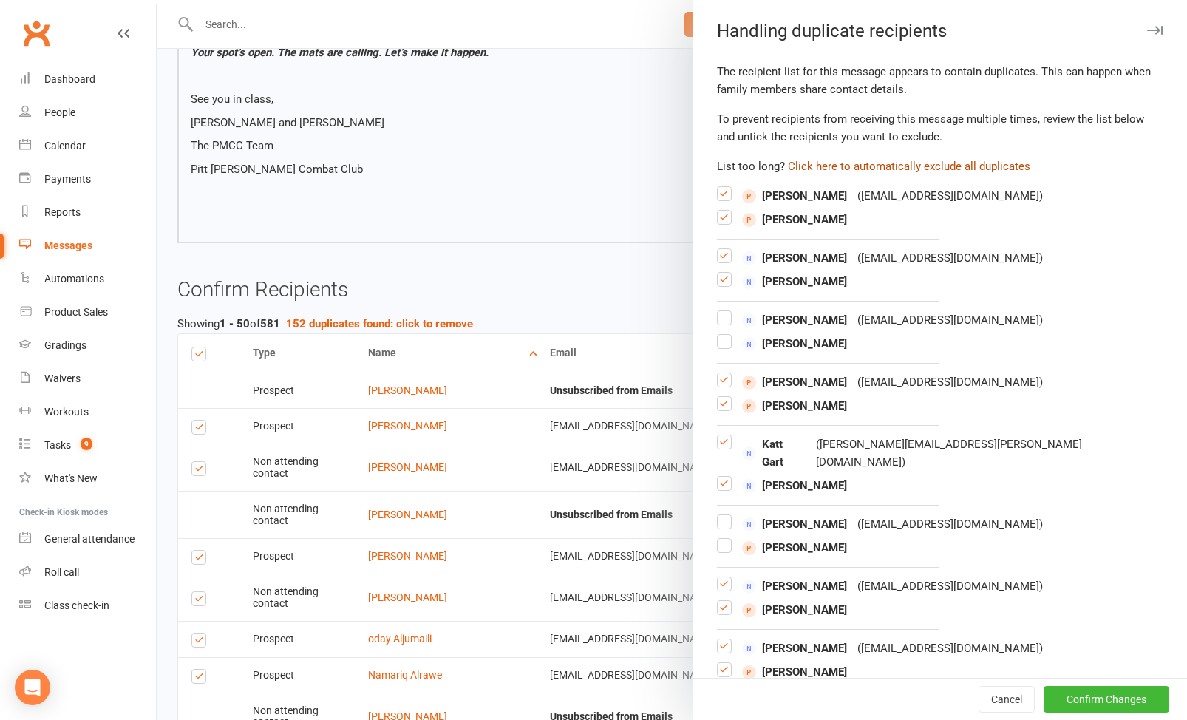
click at [935, 169] on button "Click here to automatically exclude all duplicates" at bounding box center [909, 166] width 243 height 18
click at [725, 285] on label at bounding box center [724, 285] width 15 height 0
click at [725, 273] on input "checkbox" at bounding box center [724, 273] width 15 height 0
click at [725, 262] on label at bounding box center [724, 262] width 15 height 0
click at [725, 249] on input "checkbox" at bounding box center [724, 249] width 15 height 0
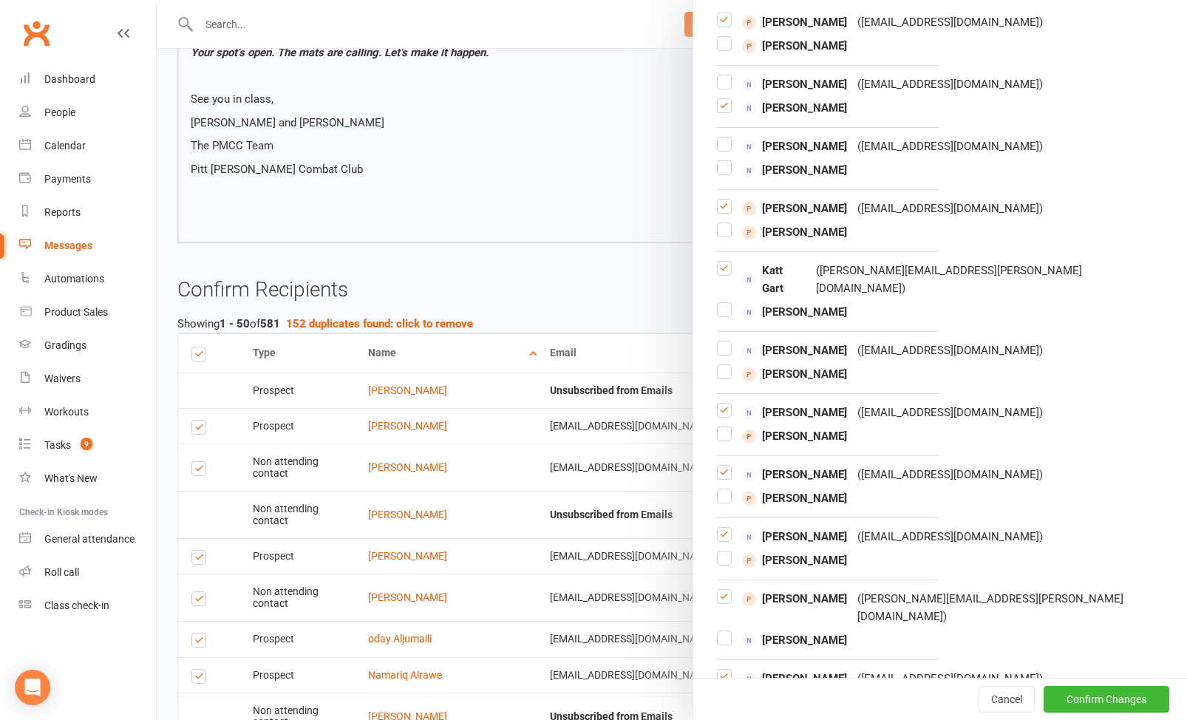
scroll to position [175, 0]
click at [723, 273] on label at bounding box center [724, 273] width 15 height 0
click at [723, 260] on input "checkbox" at bounding box center [724, 260] width 15 height 0
click at [725, 314] on label at bounding box center [724, 314] width 15 height 0
click at [725, 302] on input "checkbox" at bounding box center [724, 302] width 15 height 0
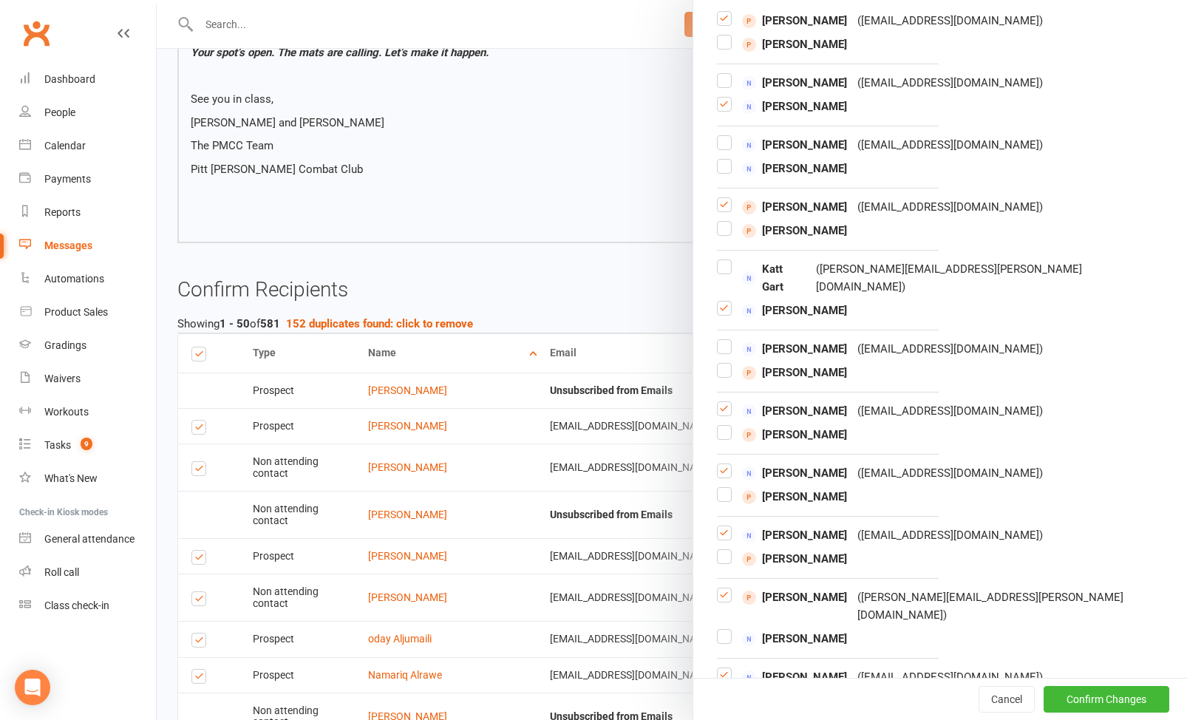
click at [725, 314] on label at bounding box center [724, 314] width 15 height 0
click at [725, 302] on input "checkbox" at bounding box center [724, 302] width 15 height 0
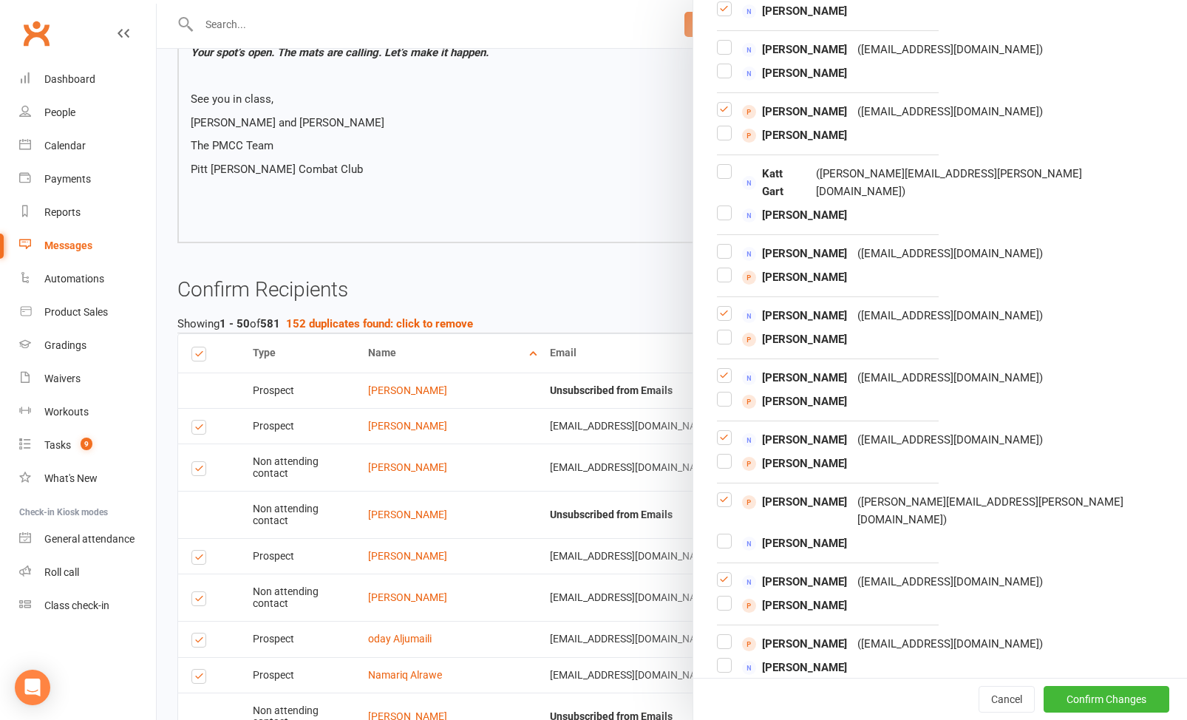
scroll to position [271, 0]
click at [1062, 697] on button "Confirm Changes" at bounding box center [1107, 699] width 126 height 27
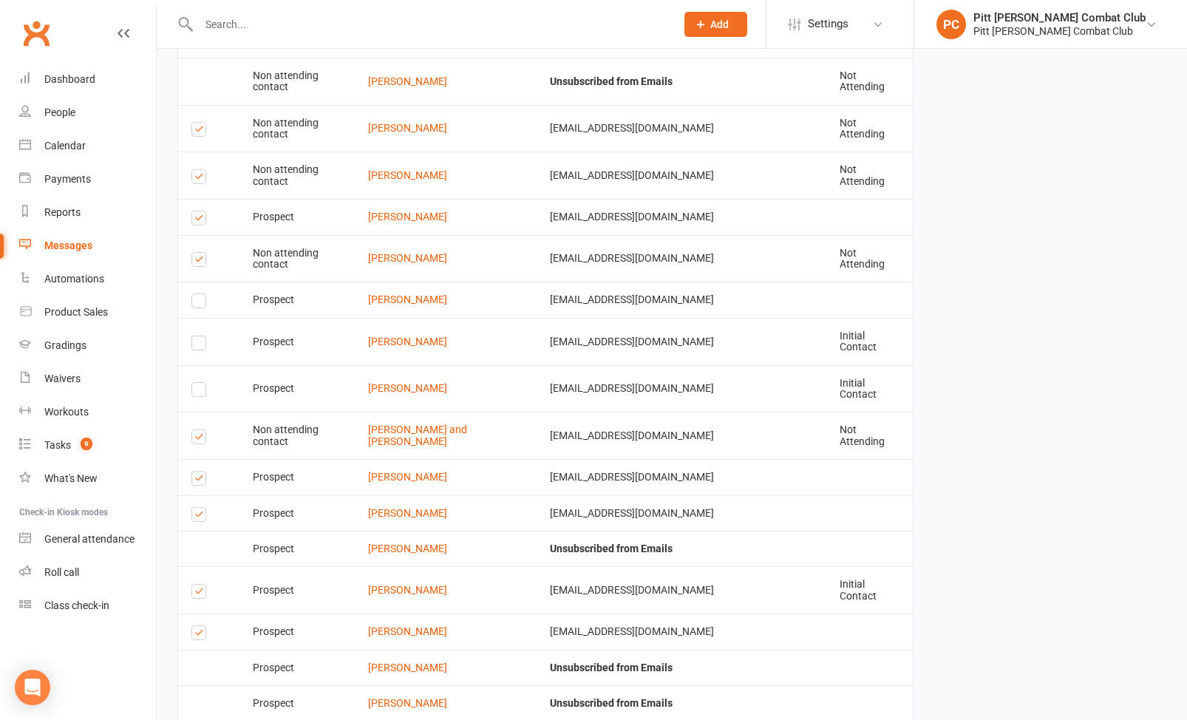
scroll to position [2353, 0]
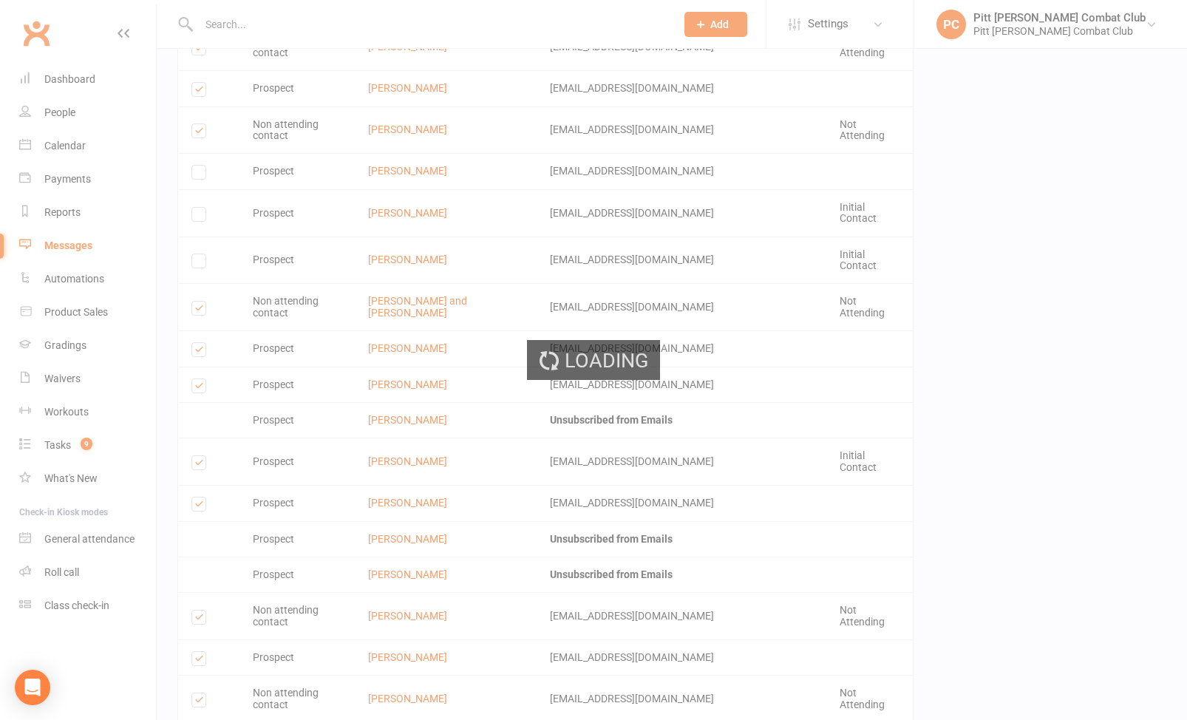
scroll to position [2347, 0]
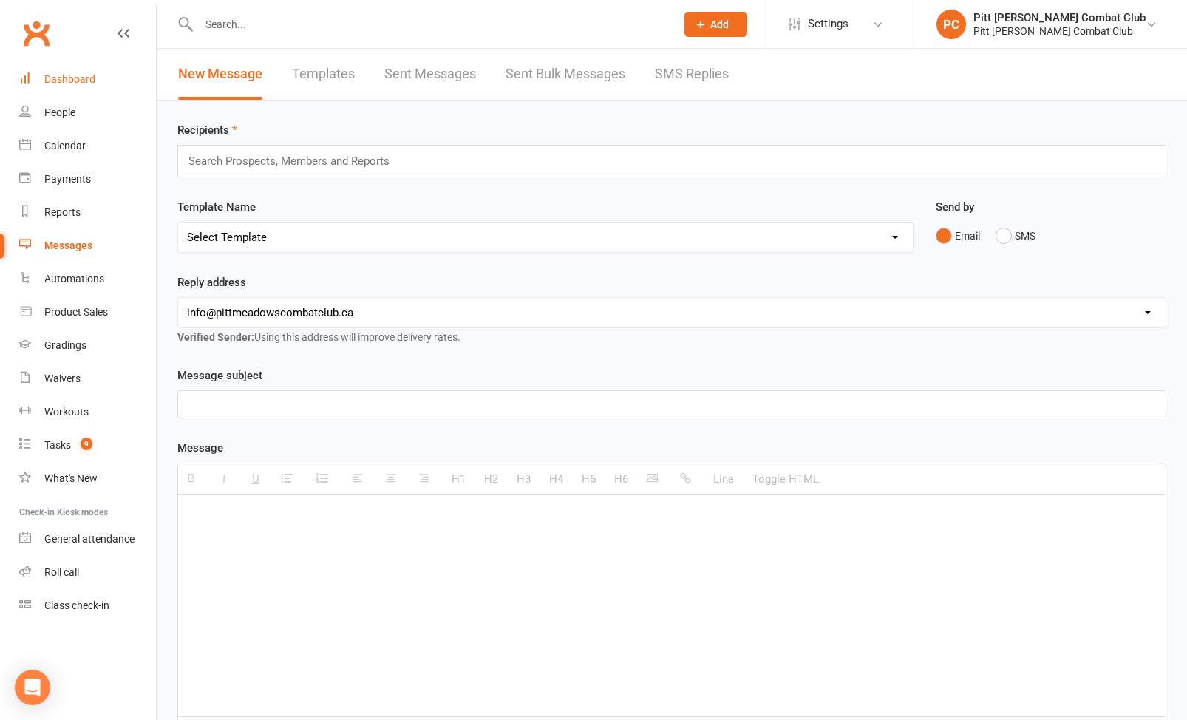
click at [86, 85] on link "Dashboard" at bounding box center [87, 79] width 137 height 33
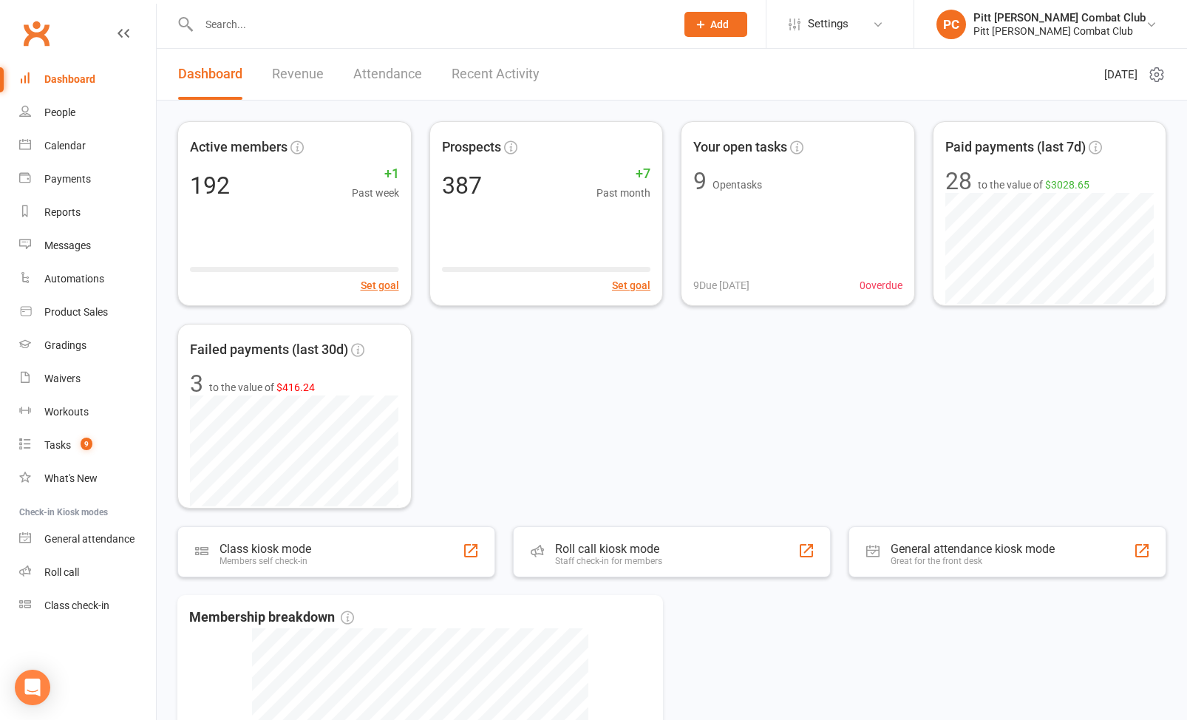
click at [301, 76] on link "Revenue" at bounding box center [298, 74] width 52 height 51
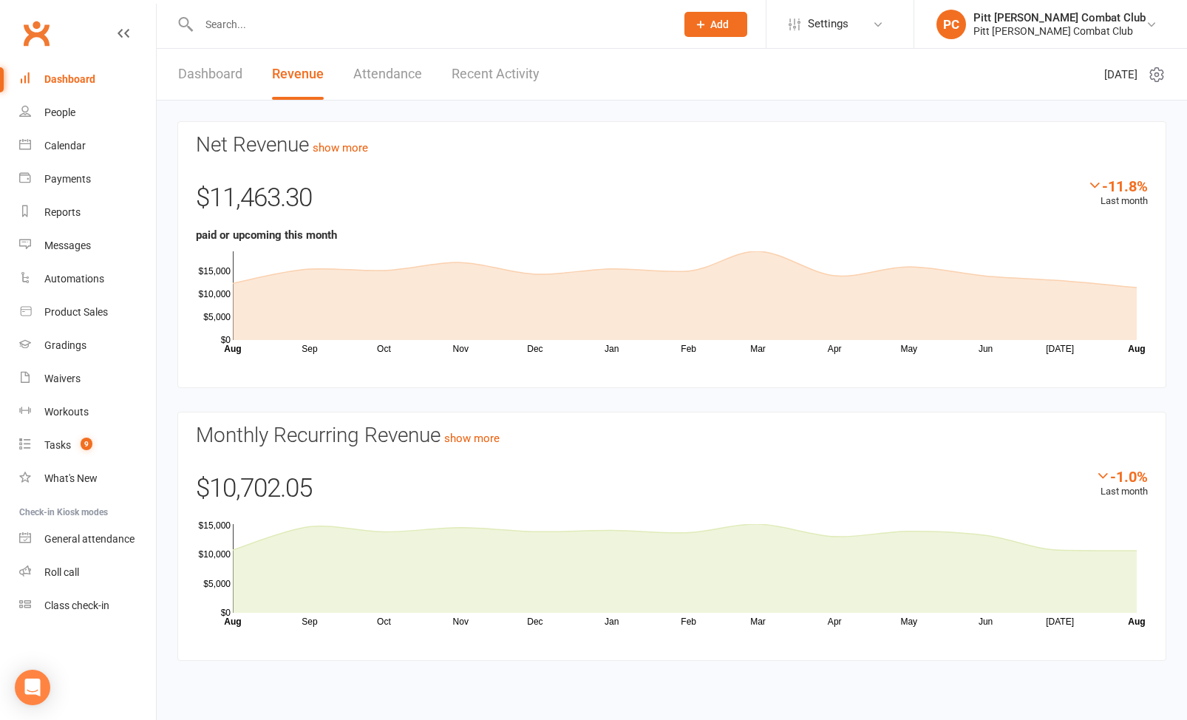
click at [84, 73] on div "Dashboard" at bounding box center [69, 79] width 51 height 12
click at [55, 245] on div "Messages" at bounding box center [67, 246] width 47 height 12
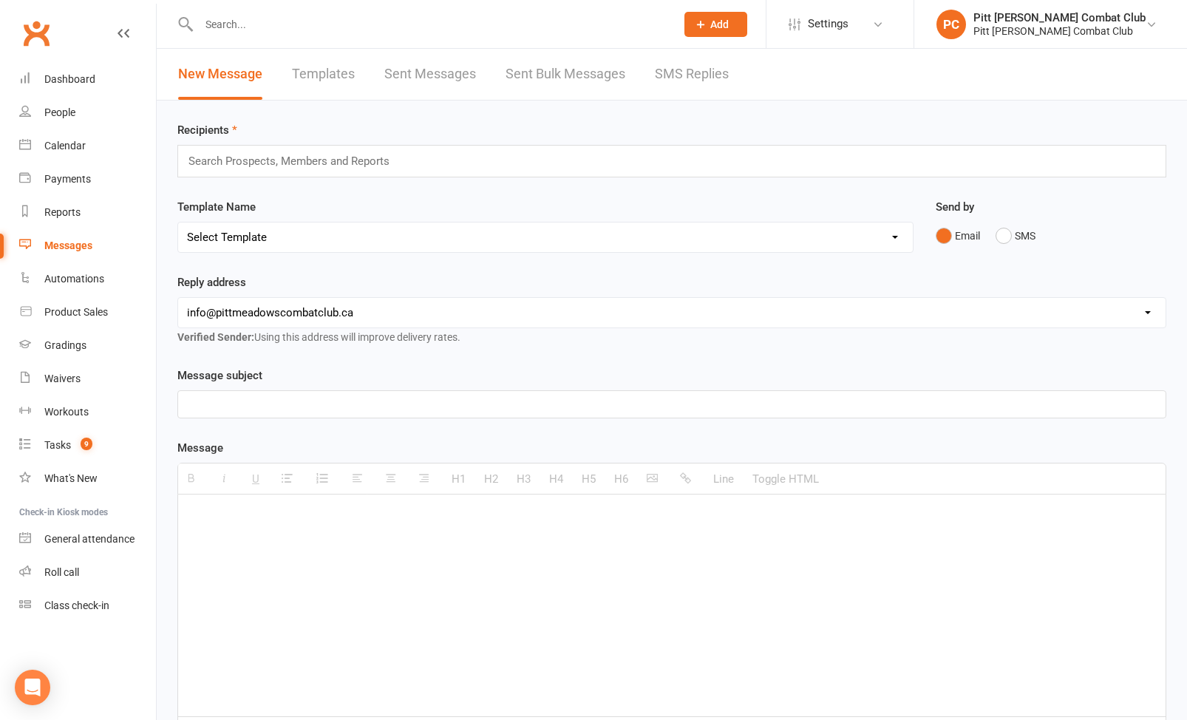
click at [467, 76] on link "Sent Messages" at bounding box center [430, 74] width 92 height 51
select select "100"
